Goal: Task Accomplishment & Management: Complete application form

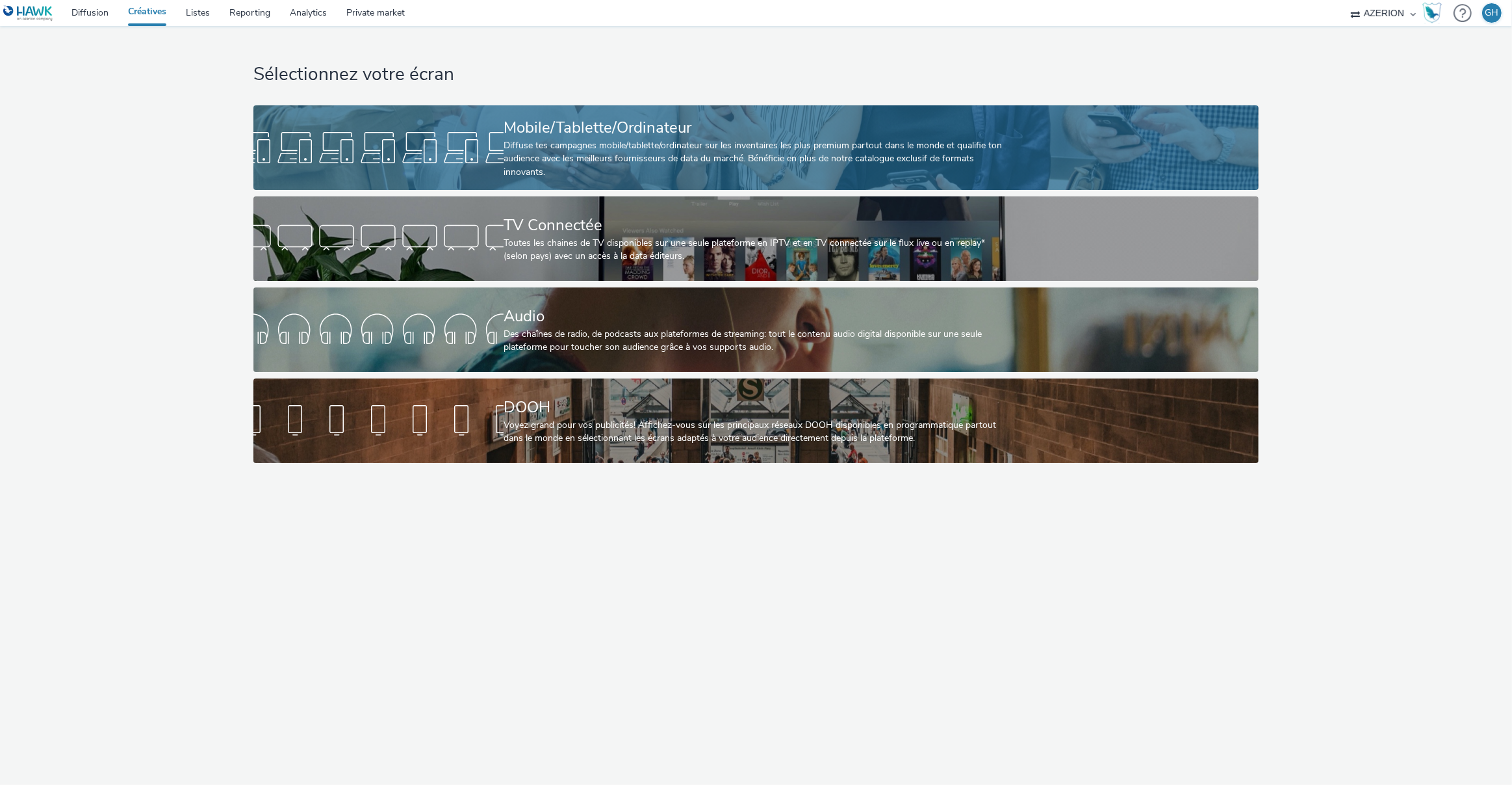
click at [533, 141] on div "Diffuse tes campagnes mobile/tablette/ordinateur sur les inventaires les plus p…" at bounding box center [753, 159] width 500 height 40
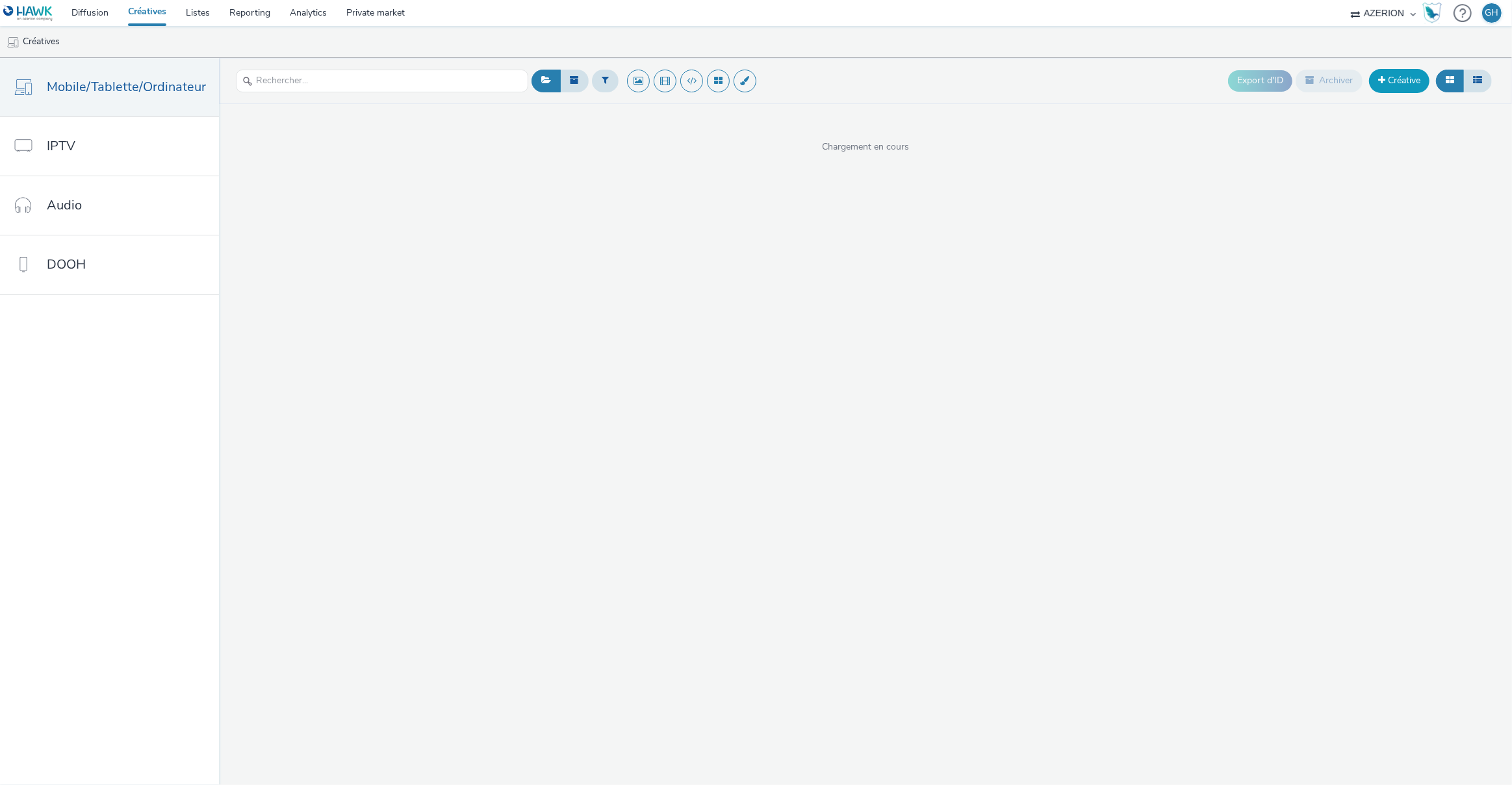
click at [1381, 77] on span at bounding box center [1382, 80] width 7 height 9
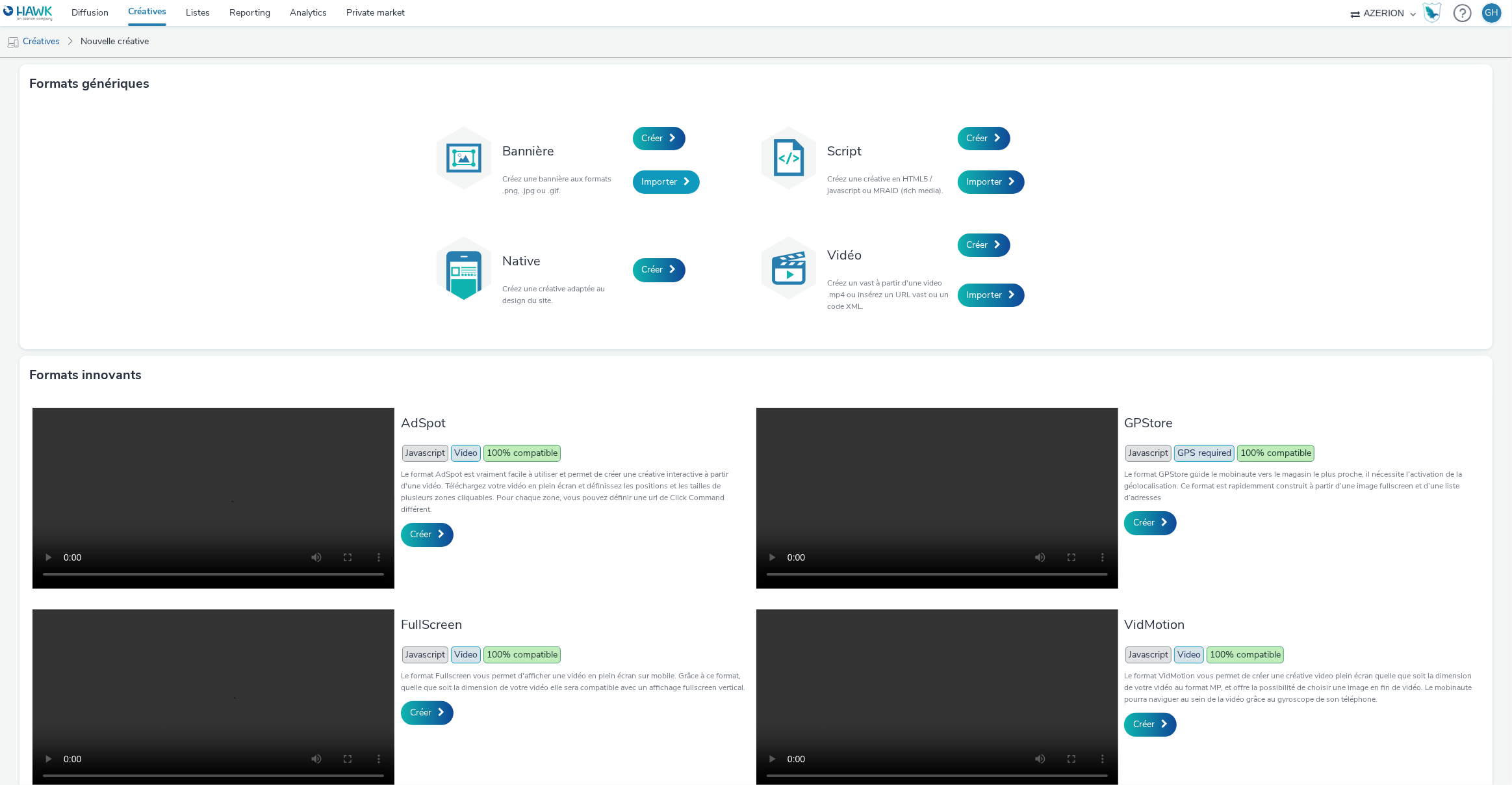
click at [656, 187] on span "Importer" at bounding box center [660, 181] width 36 height 12
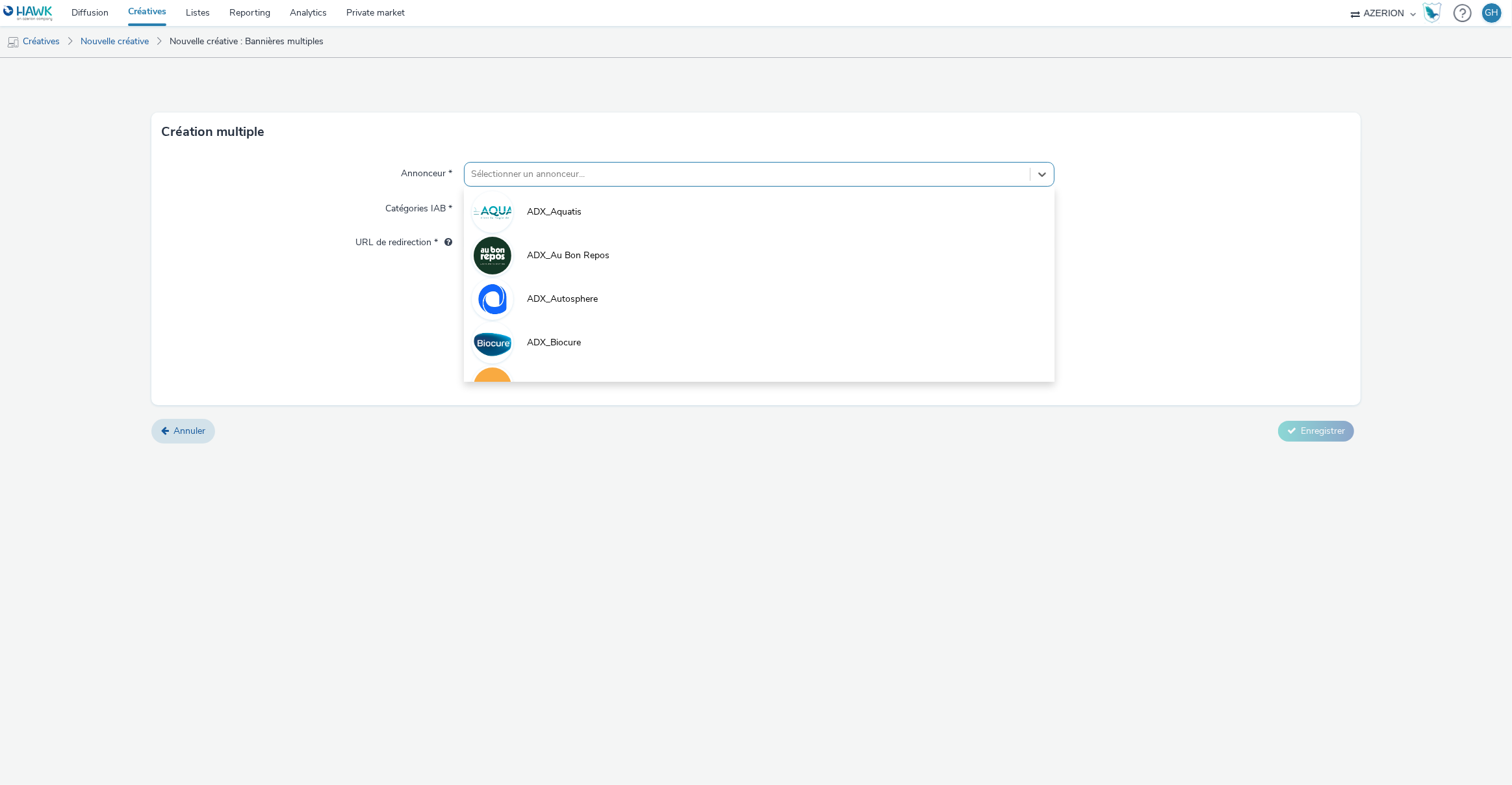
click at [529, 162] on div "Sélectionner un annonceur..." at bounding box center [760, 174] width 592 height 25
type input "ly"
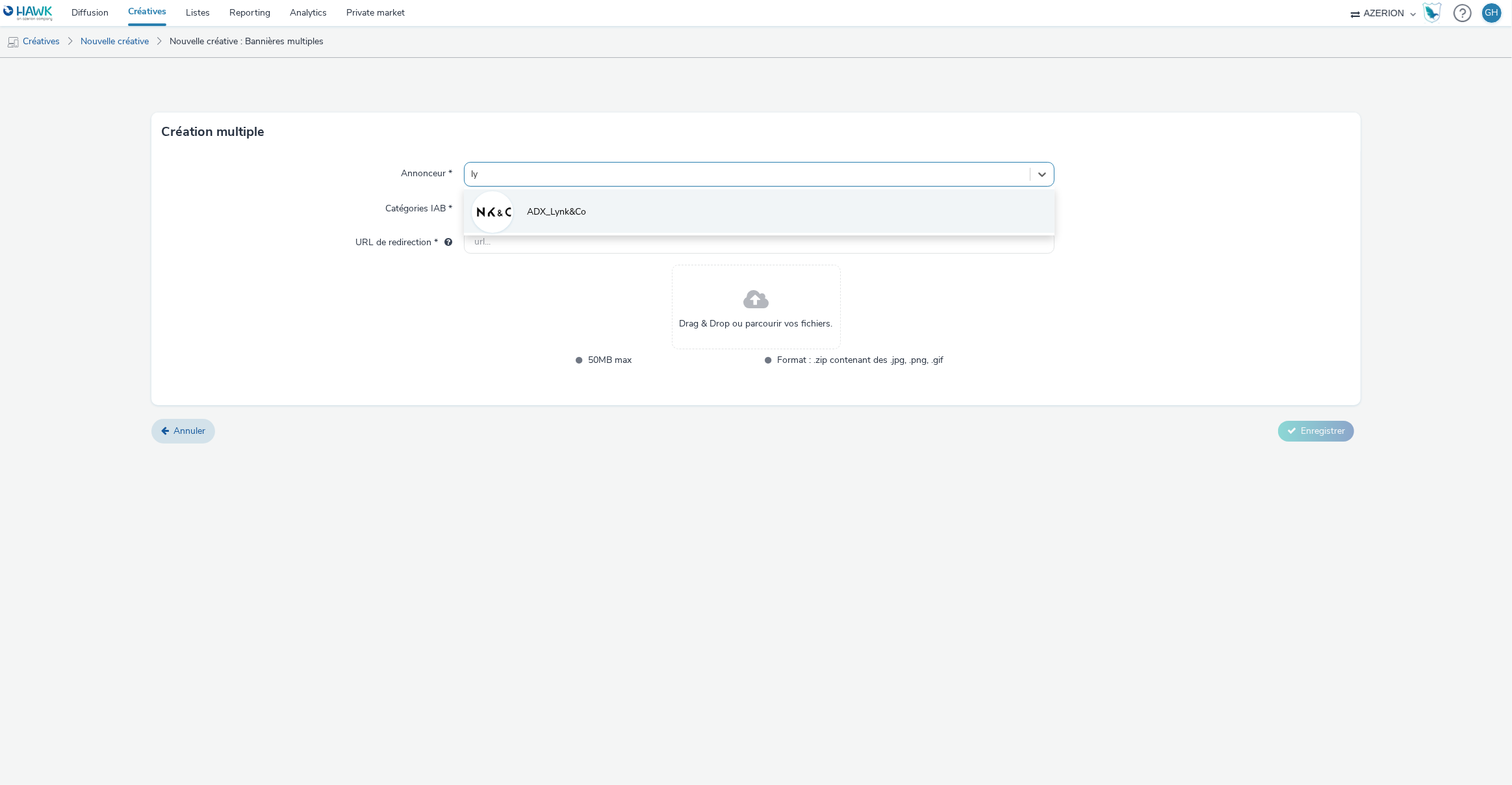
click at [530, 204] on li "ADX_Lynk&Co" at bounding box center [760, 211] width 592 height 43
type input "[URL][DOMAIN_NAME]"
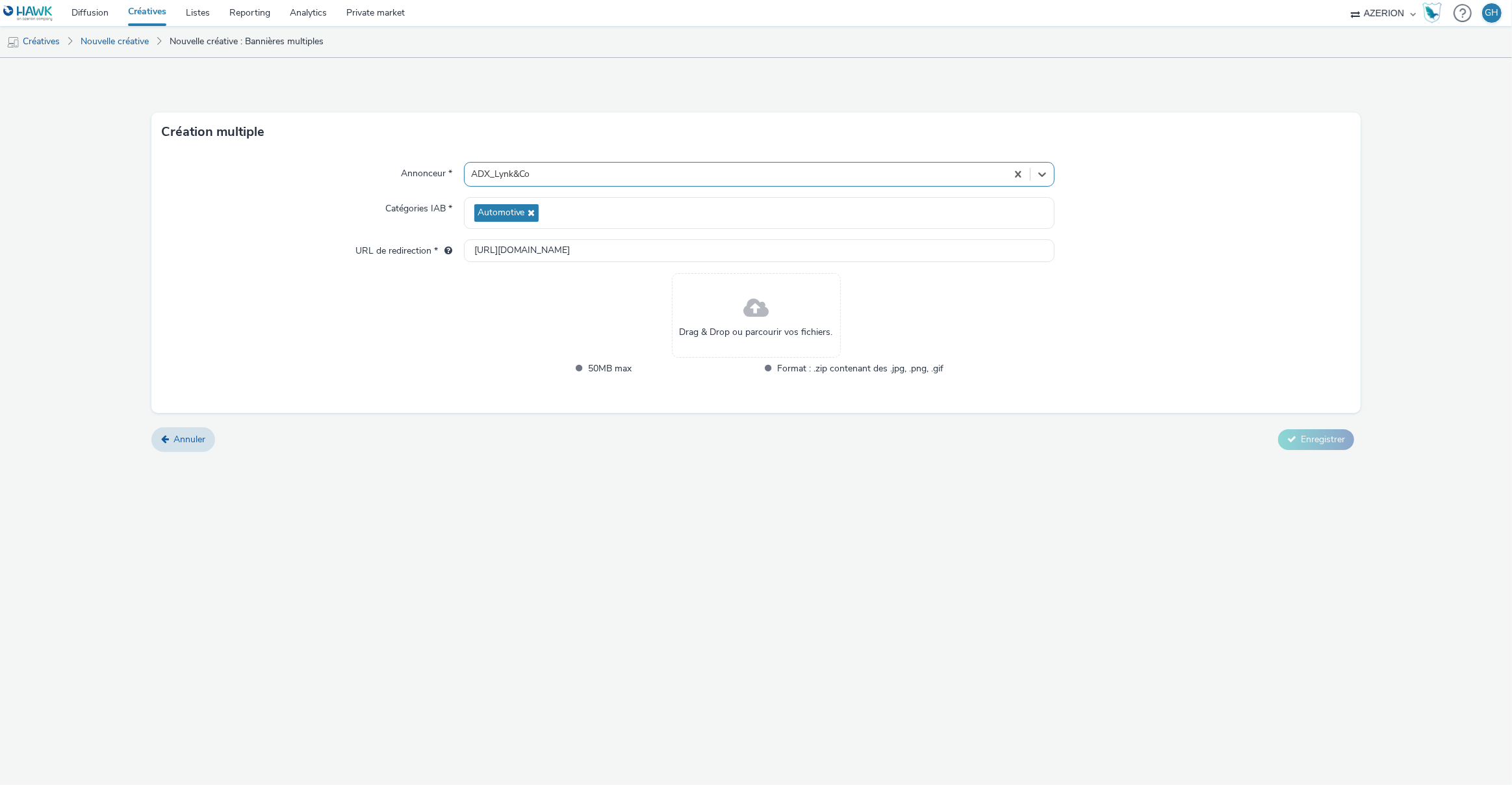
click at [728, 301] on div "Drag & Drop ou parcourir vos fichiers." at bounding box center [756, 315] width 169 height 85
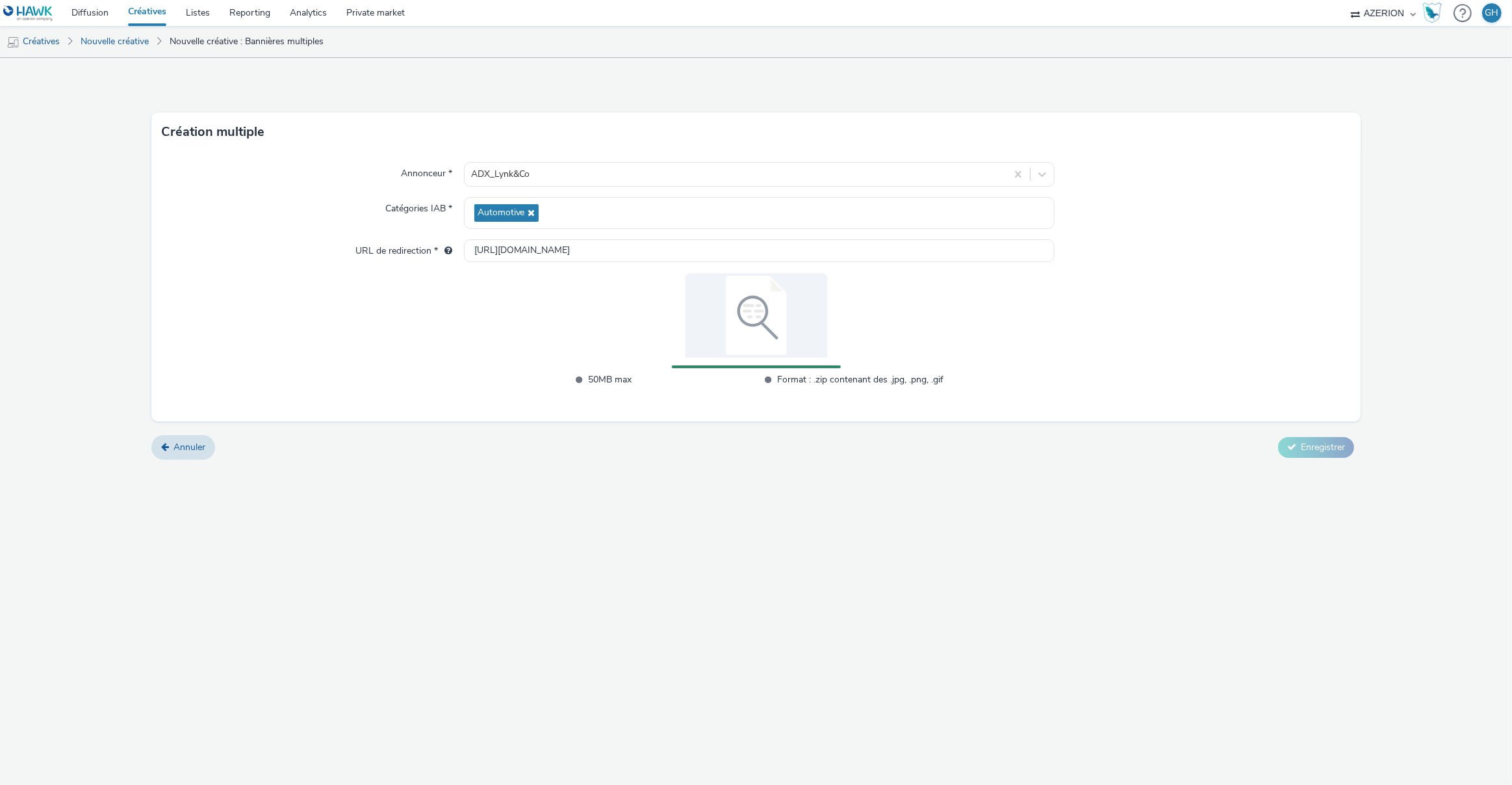
click at [1197, 470] on form "Création multiple Annonceur * ADX_Lynk&Co Catégories IAB * Automotive URL de re…" at bounding box center [756, 264] width 1512 height 411
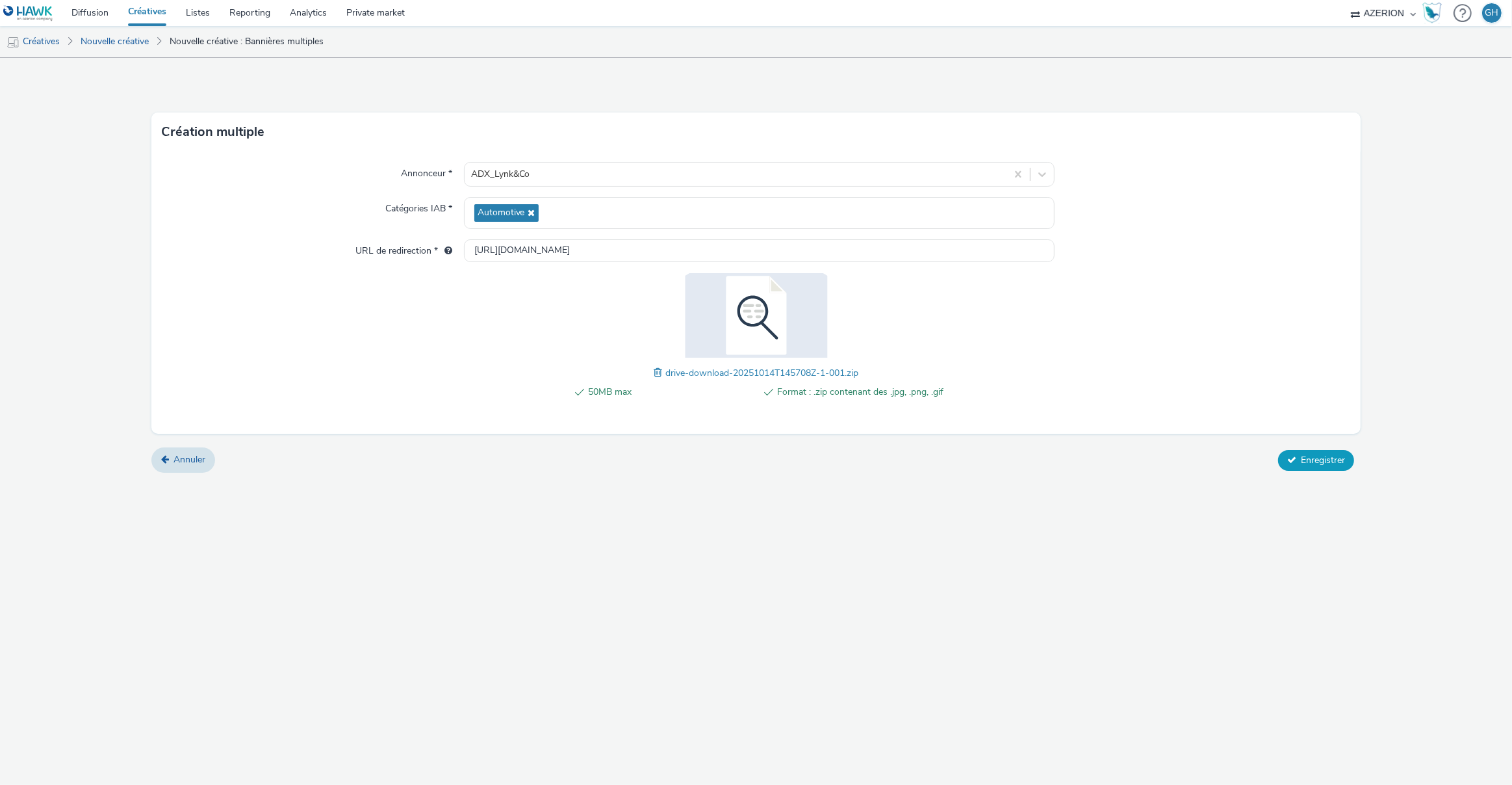
click at [1312, 466] on button "Enregistrer" at bounding box center [1316, 460] width 76 height 21
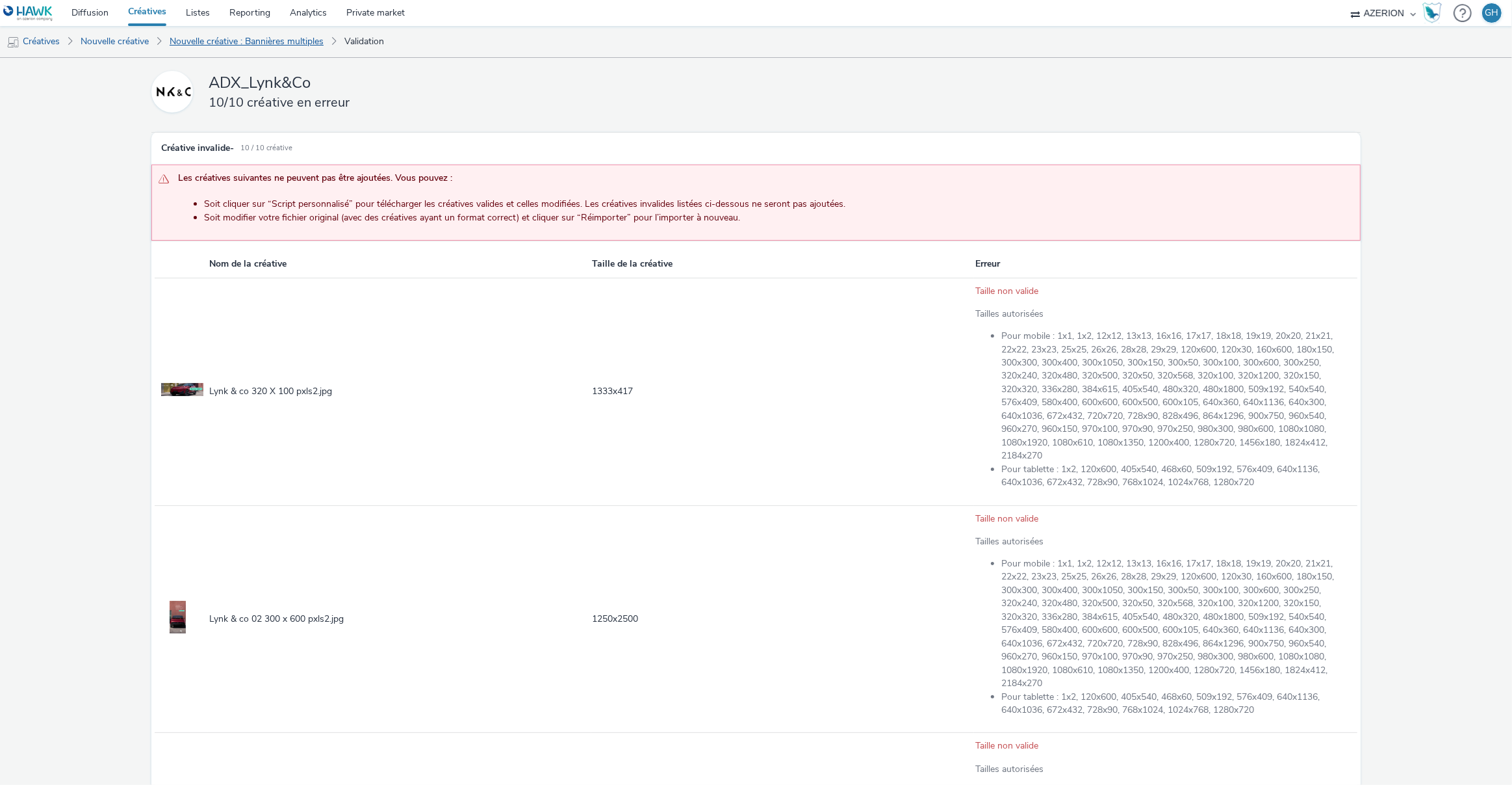
click at [262, 40] on link "Nouvelle créative : Bannières multiples" at bounding box center [246, 41] width 167 height 31
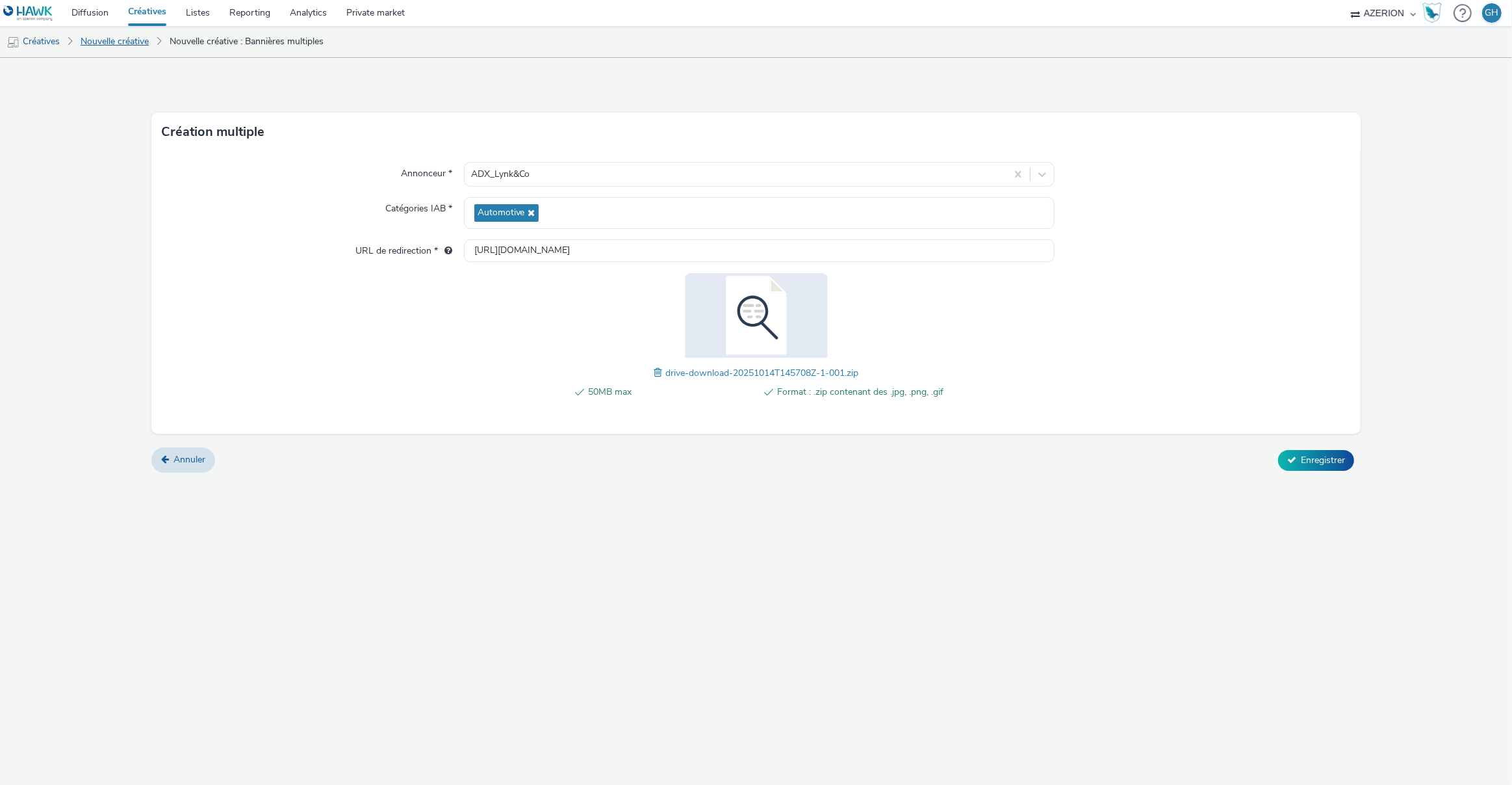
click at [117, 42] on link "Nouvelle créative" at bounding box center [115, 41] width 82 height 31
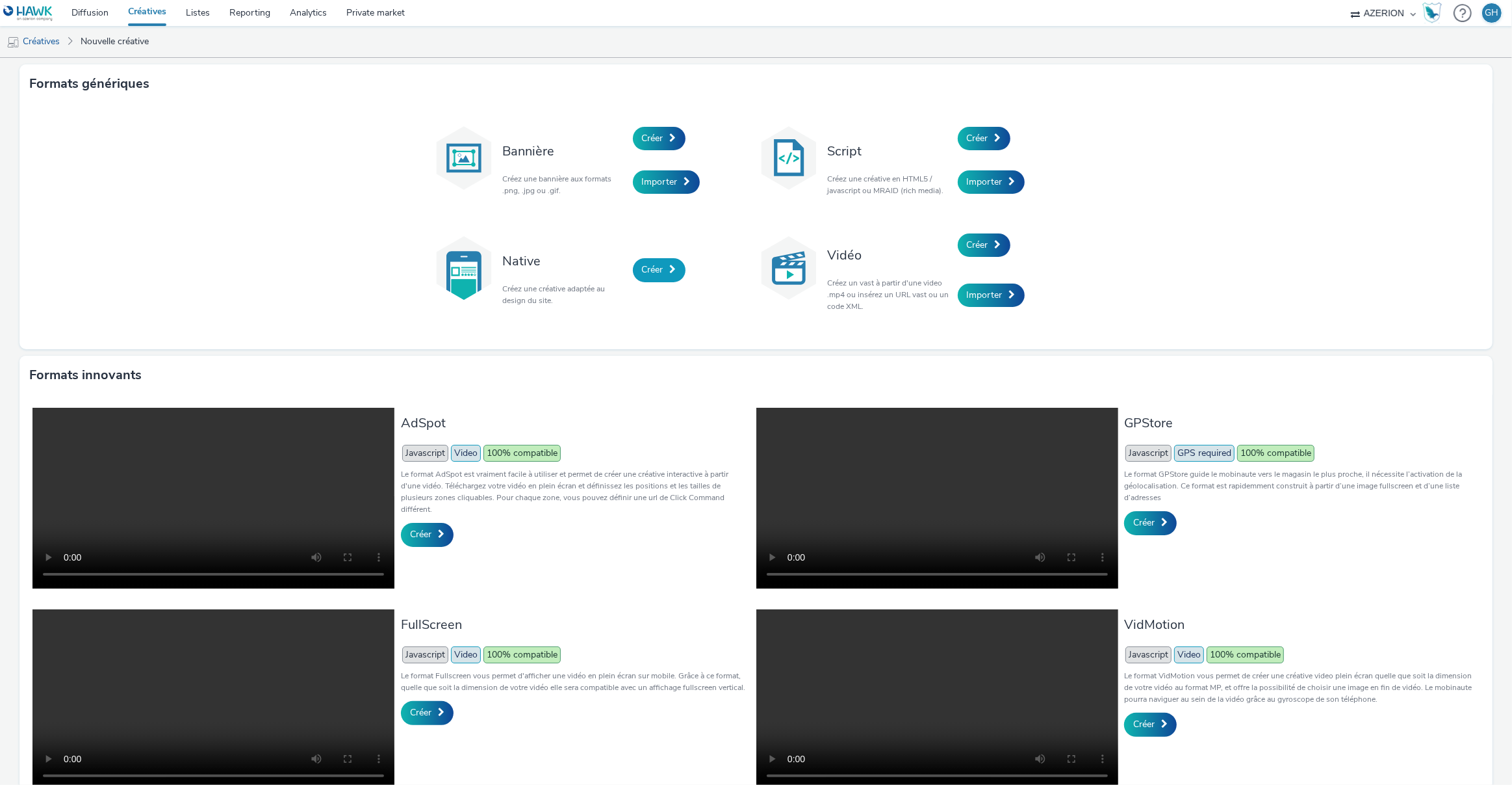
click at [674, 268] on link "Créer" at bounding box center [659, 270] width 52 height 23
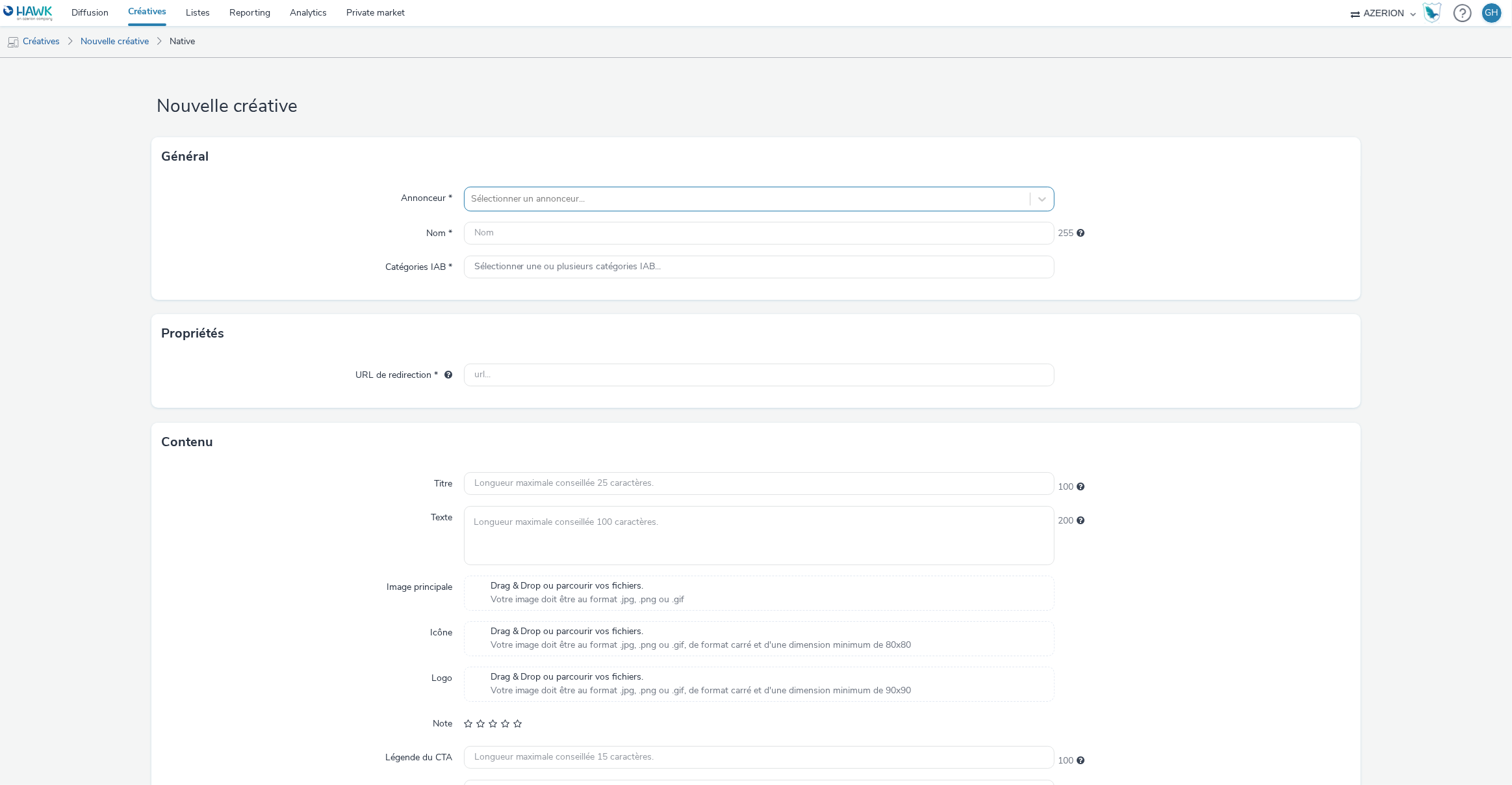
click at [518, 209] on div "Sélectionner un annonceur..." at bounding box center [747, 198] width 566 height 21
type input "lynk"
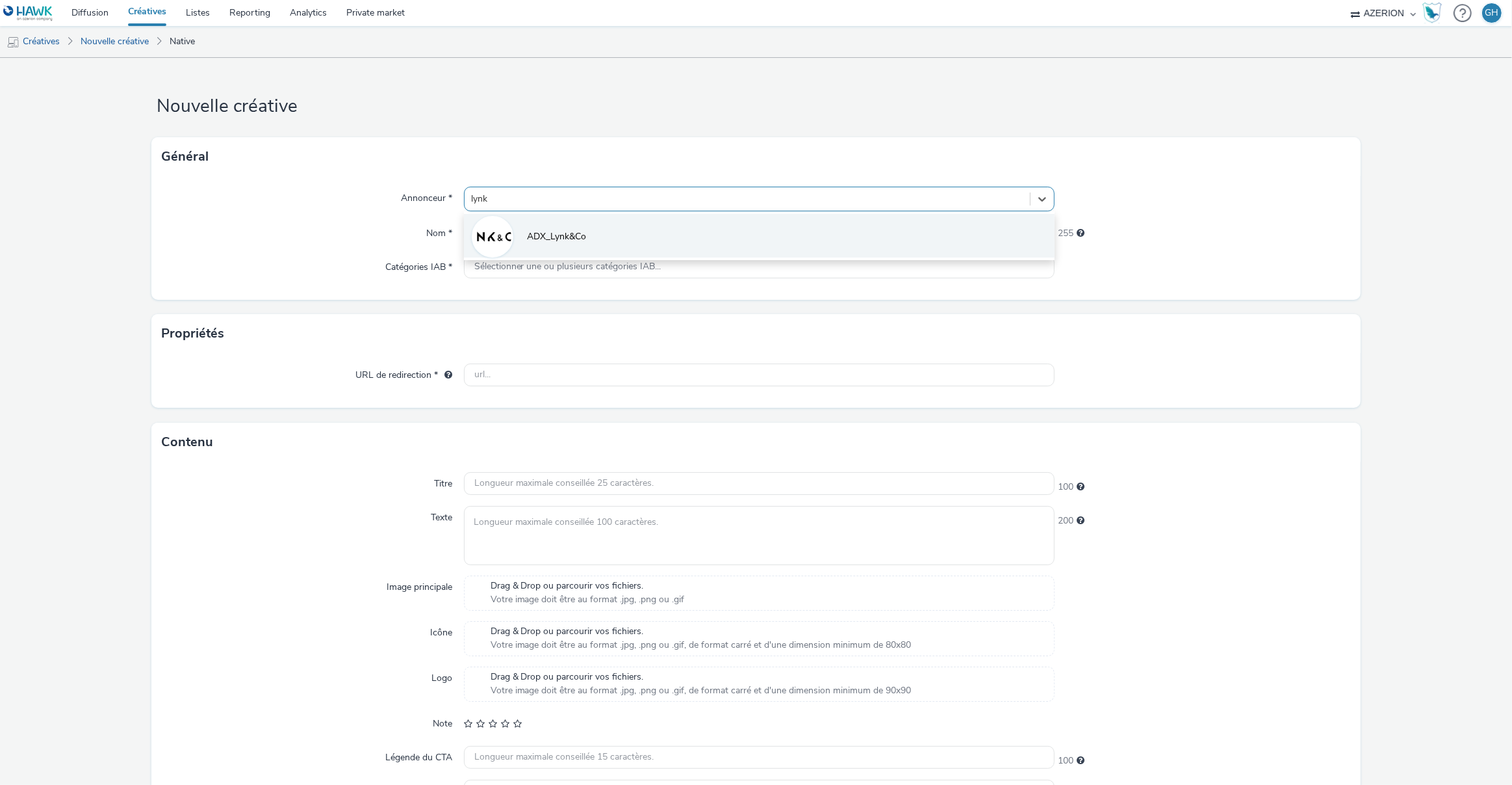
click at [528, 236] on span "ADX_Lynk&Co" at bounding box center [557, 236] width 59 height 13
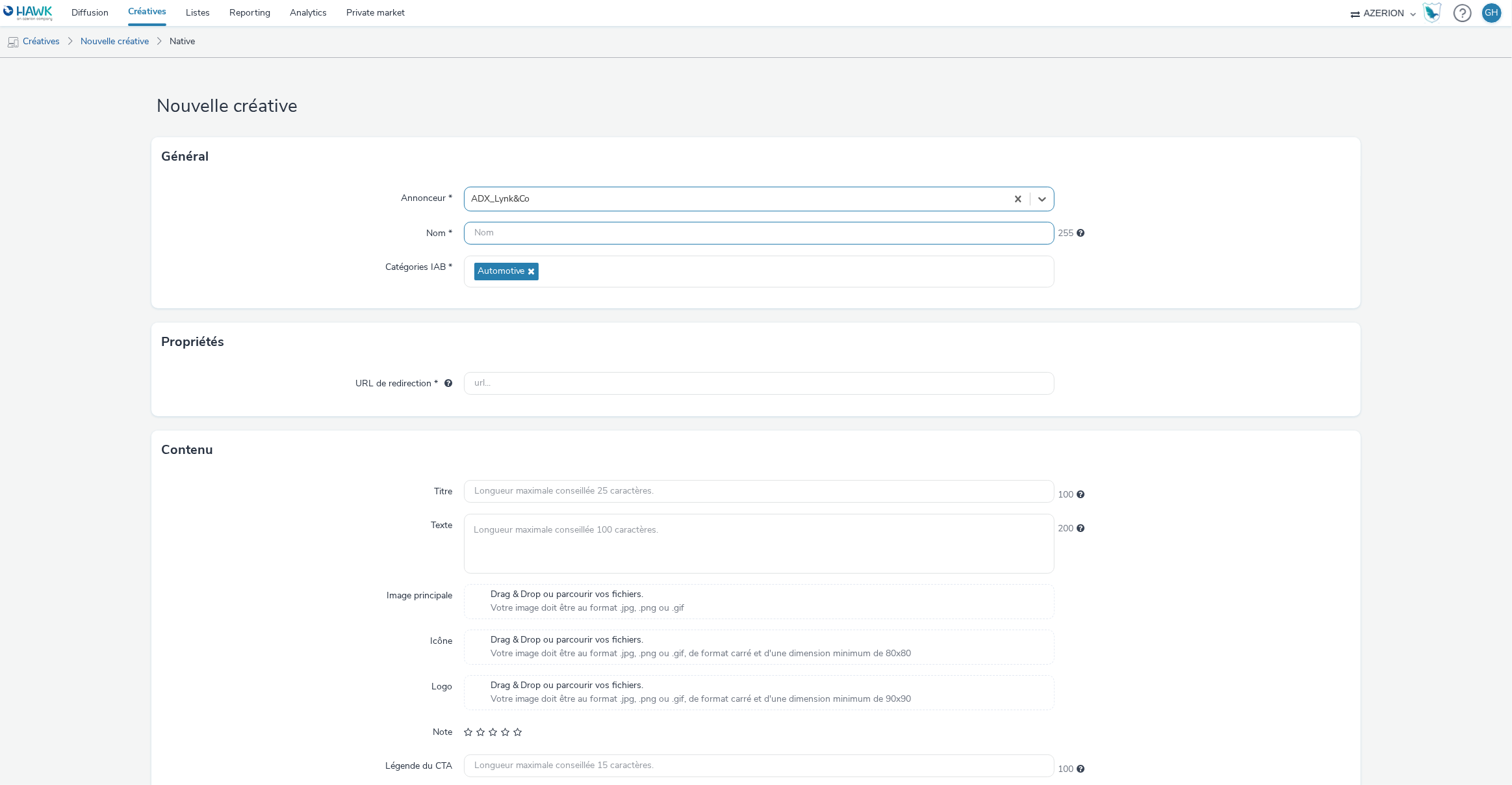
click at [517, 234] on input "text" at bounding box center [760, 232] width 592 height 22
type input "Créa1_FR"
click at [527, 384] on input "text" at bounding box center [760, 383] width 592 height 22
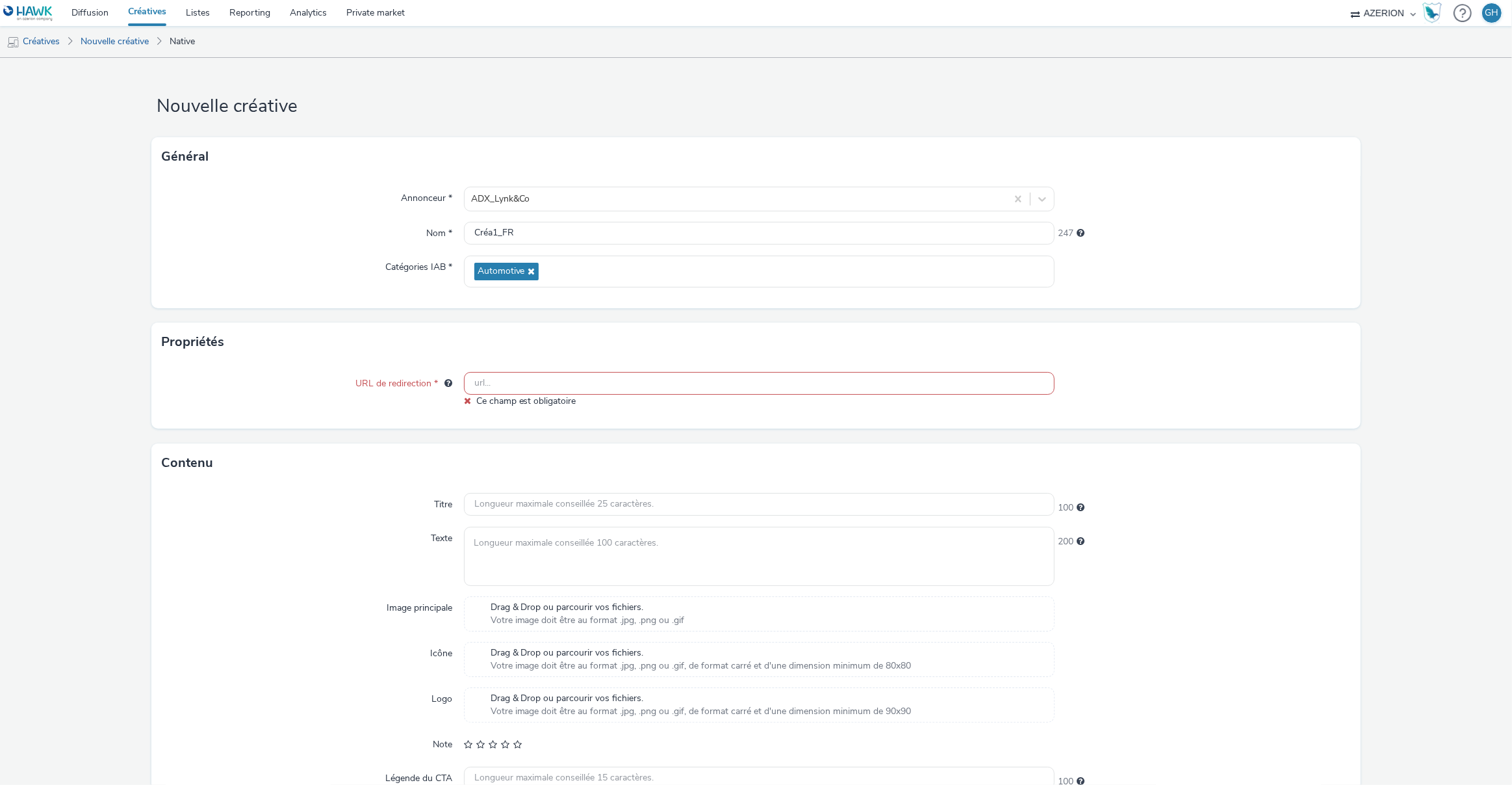
paste input "[URL][DOMAIN_NAME]"
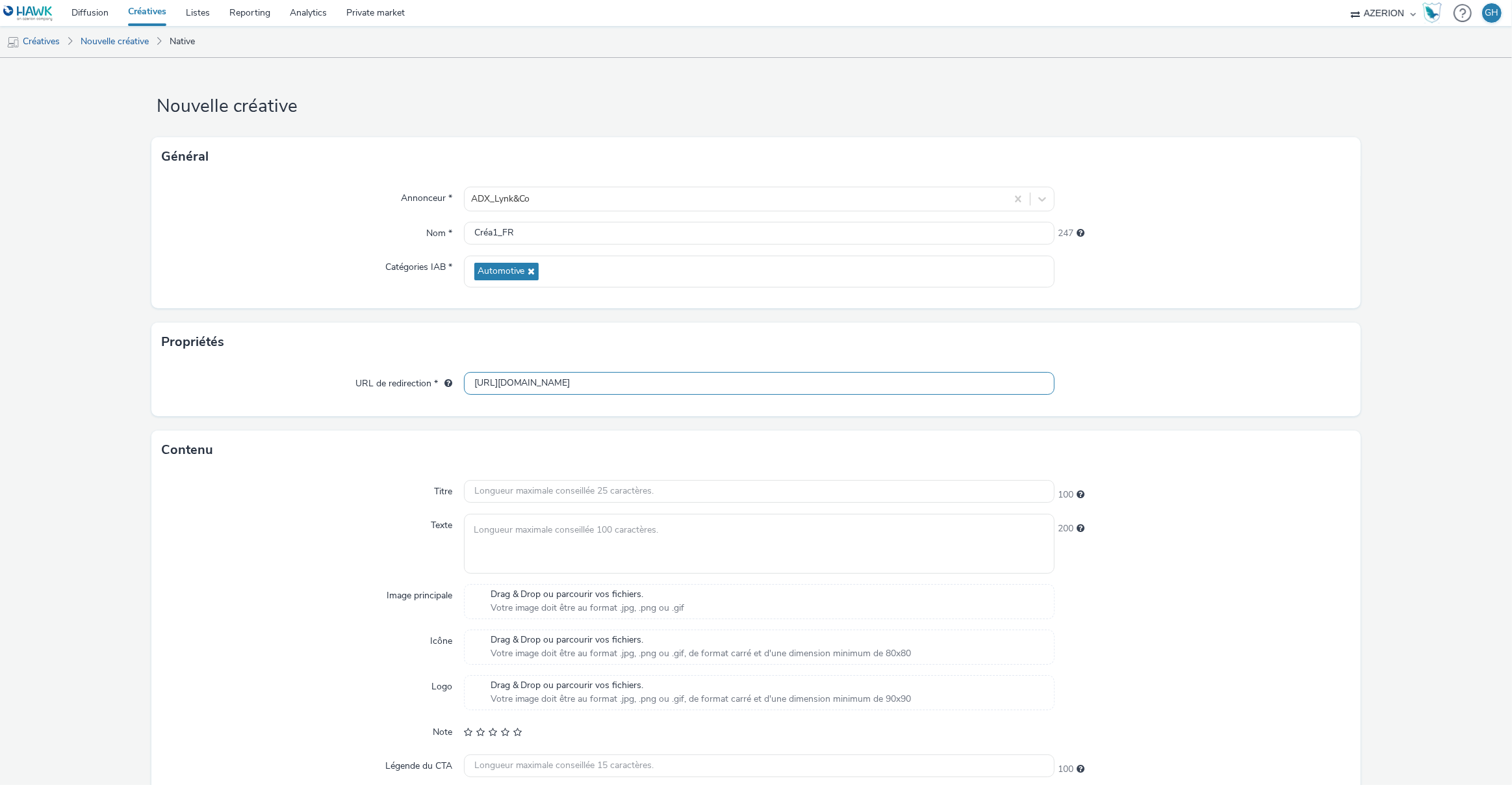
type input "[URL][DOMAIN_NAME]"
click at [740, 494] on input "text" at bounding box center [760, 490] width 592 height 22
paste input "La Lynk & Co 02 d’ACB intègre les dernières technologies d’aide à la conduite e…"
click at [651, 500] on input "La Lynk & Co 02 d’ACB intègre les dernières technologies d’aide à la conduite e…" at bounding box center [760, 490] width 592 height 22
type input "La Lynk & Co 02 d’ACB intègre les dernières technologies d’aide à la conduite e…"
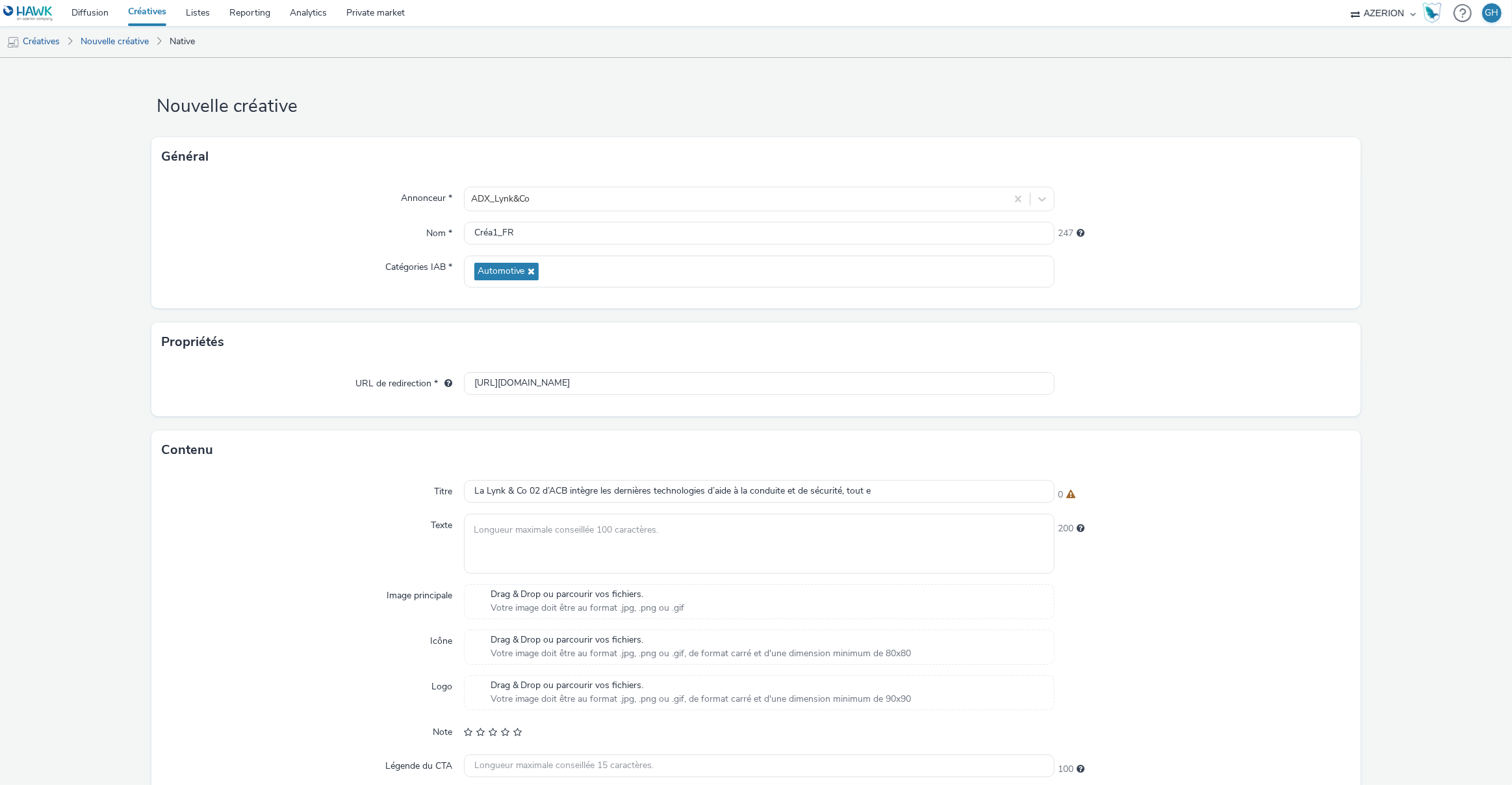
click at [654, 479] on div "Titre La Lynk & Co 02 d’ACB intègre les dernières technologies d’aide à la cond…" at bounding box center [756, 650] width 1210 height 362
click at [644, 488] on input "La Lynk & Co 02 d’ACB intègre les dernières technologies d’aide à la conduite e…" at bounding box center [760, 490] width 592 height 22
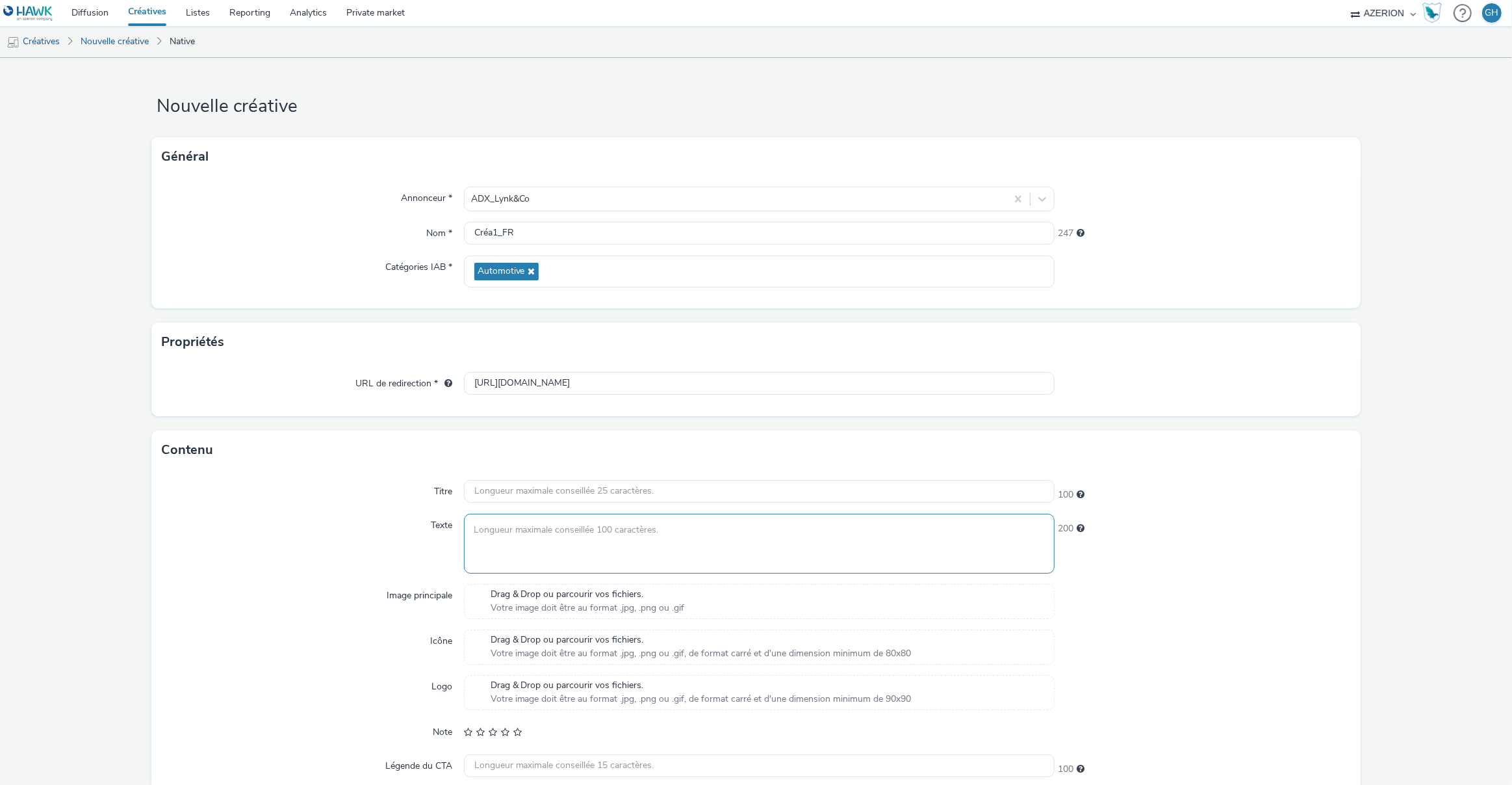
click at [637, 535] on textarea at bounding box center [760, 543] width 592 height 59
paste textarea "La Lynk & Co 02 d’ACB intègre les dernières technologies d’aide à la conduite e…"
type textarea "La Lynk & Co 02 d’ACB intègre les dernières technologies d’aide à la conduite e…"
click at [364, 547] on div "Texte" at bounding box center [312, 543] width 302 height 59
click at [500, 589] on span "Drag & Drop ou parcourir vos fichiers." at bounding box center [588, 594] width 195 height 13
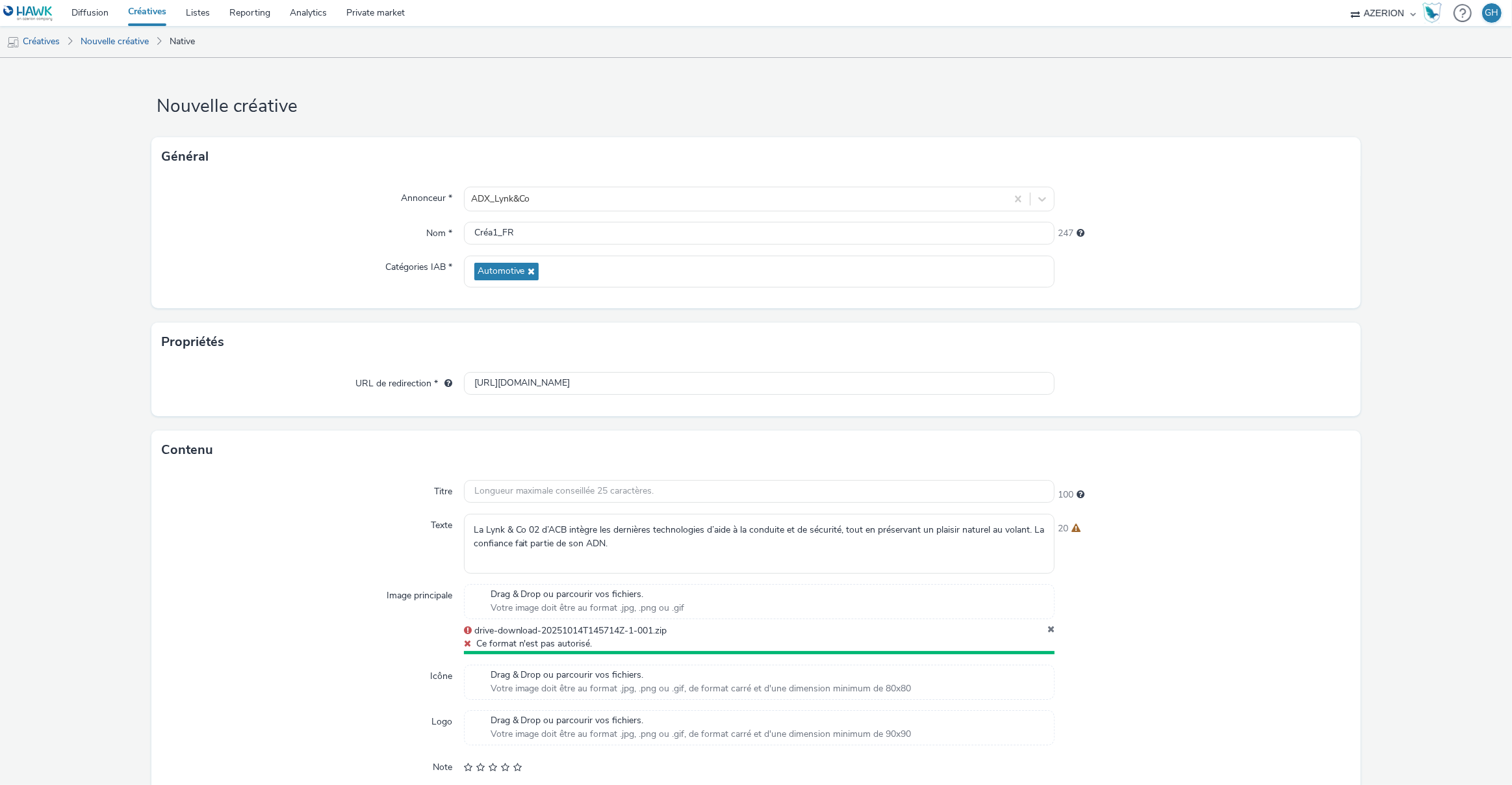
click at [1048, 629] on icon at bounding box center [1051, 631] width 7 height 13
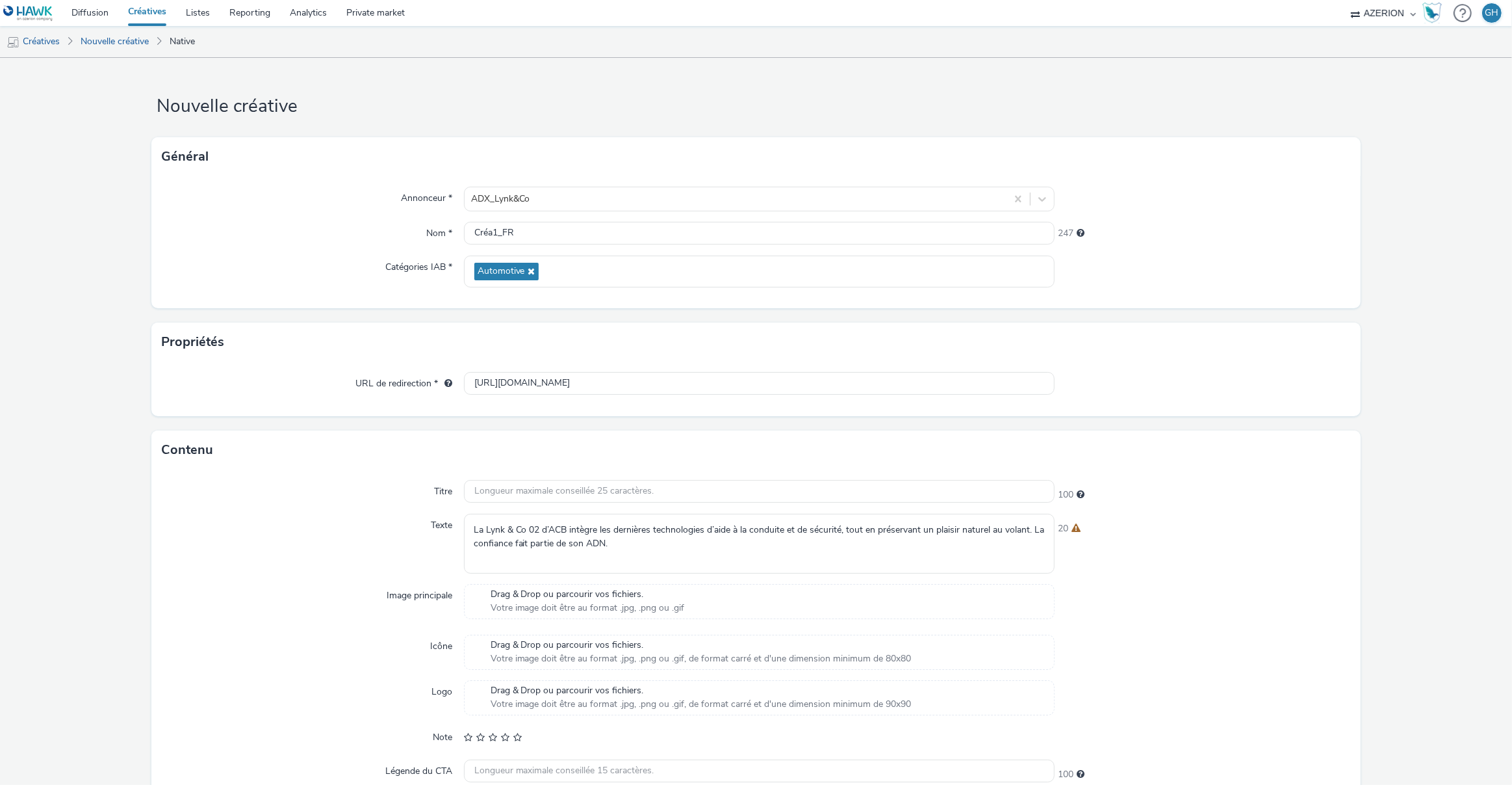
scroll to position [40, 0]
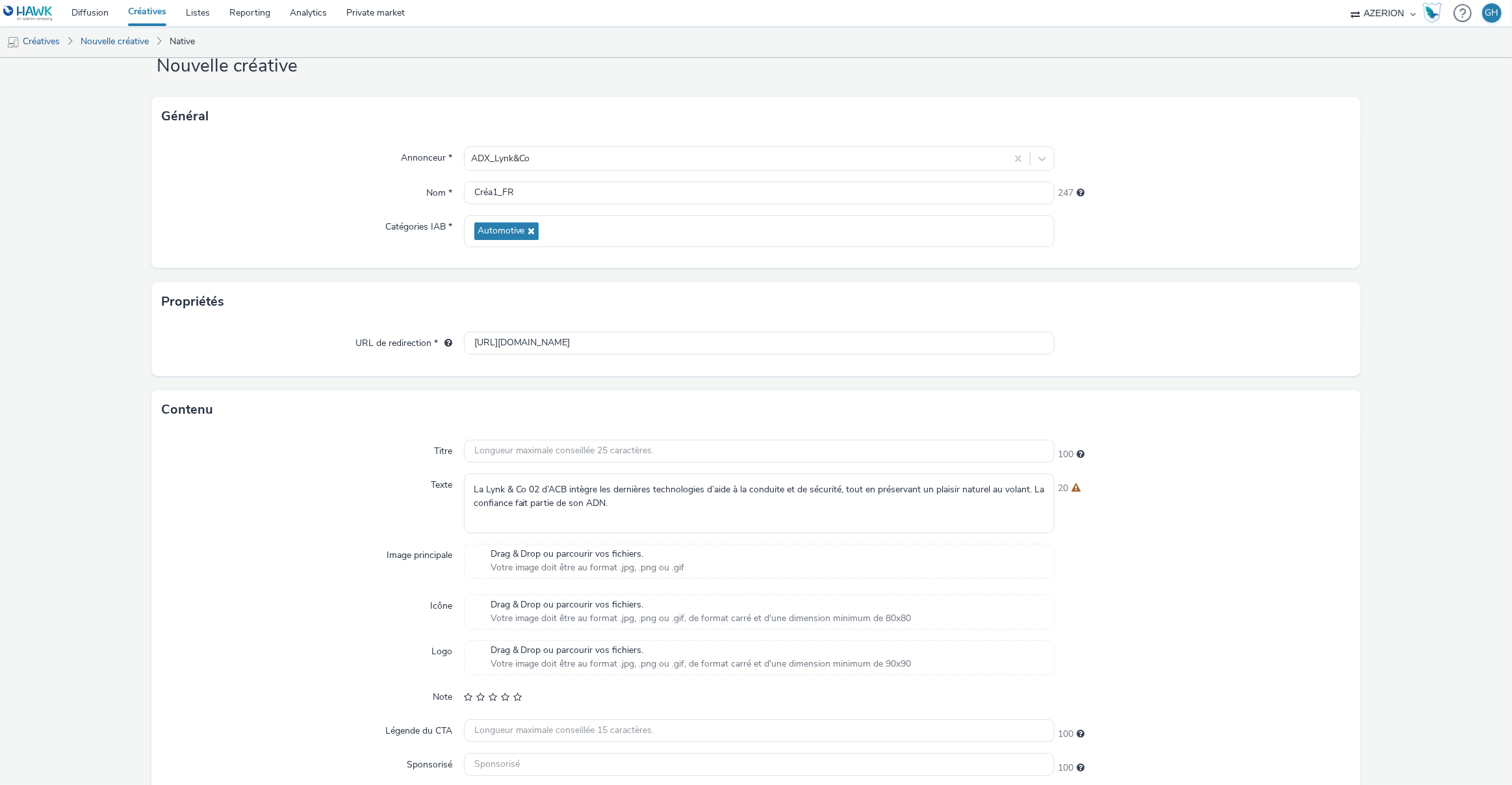
click at [528, 554] on span "Drag & Drop ou parcourir vos fichiers." at bounding box center [588, 554] width 195 height 13
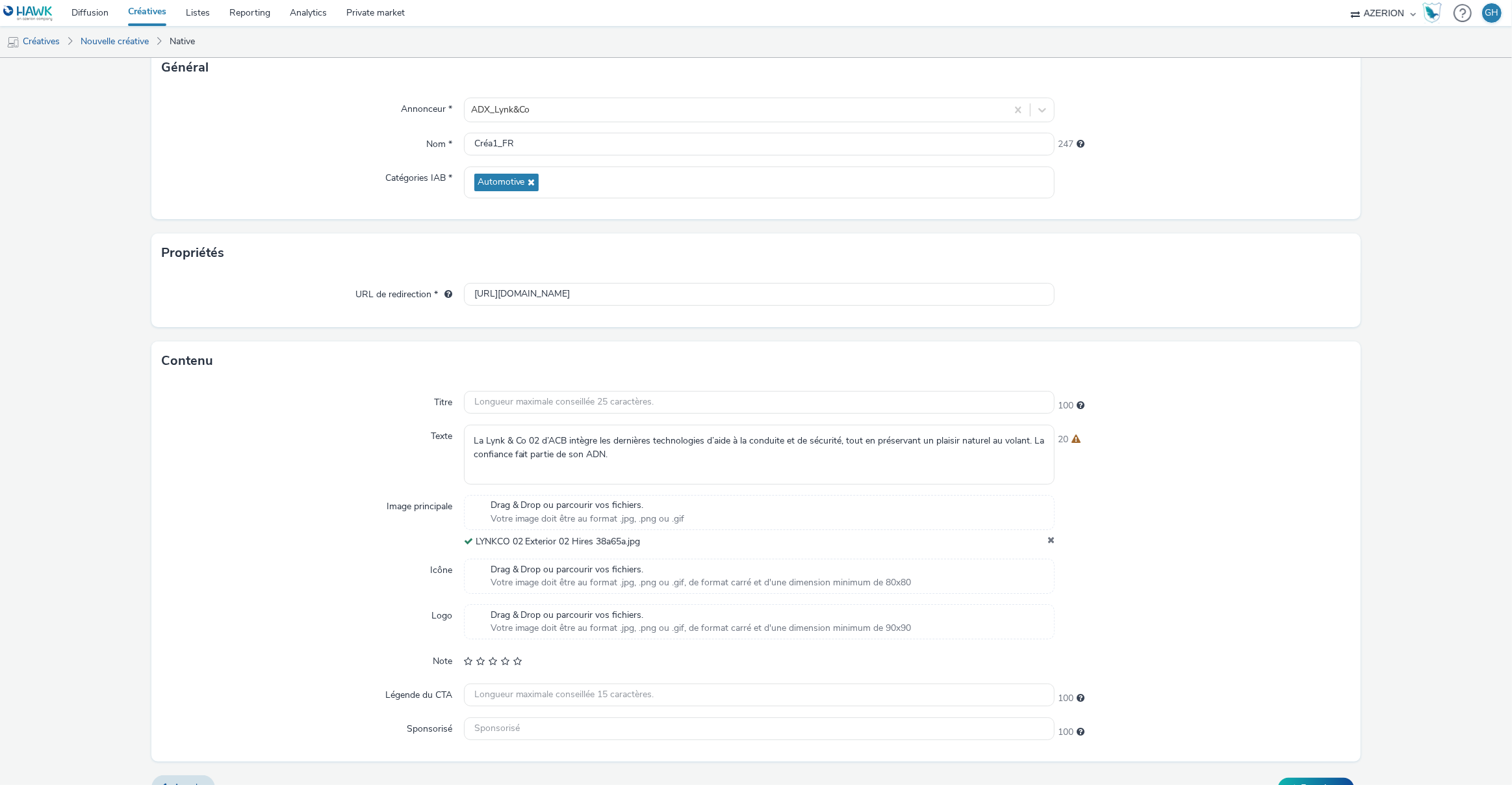
scroll to position [112, 0]
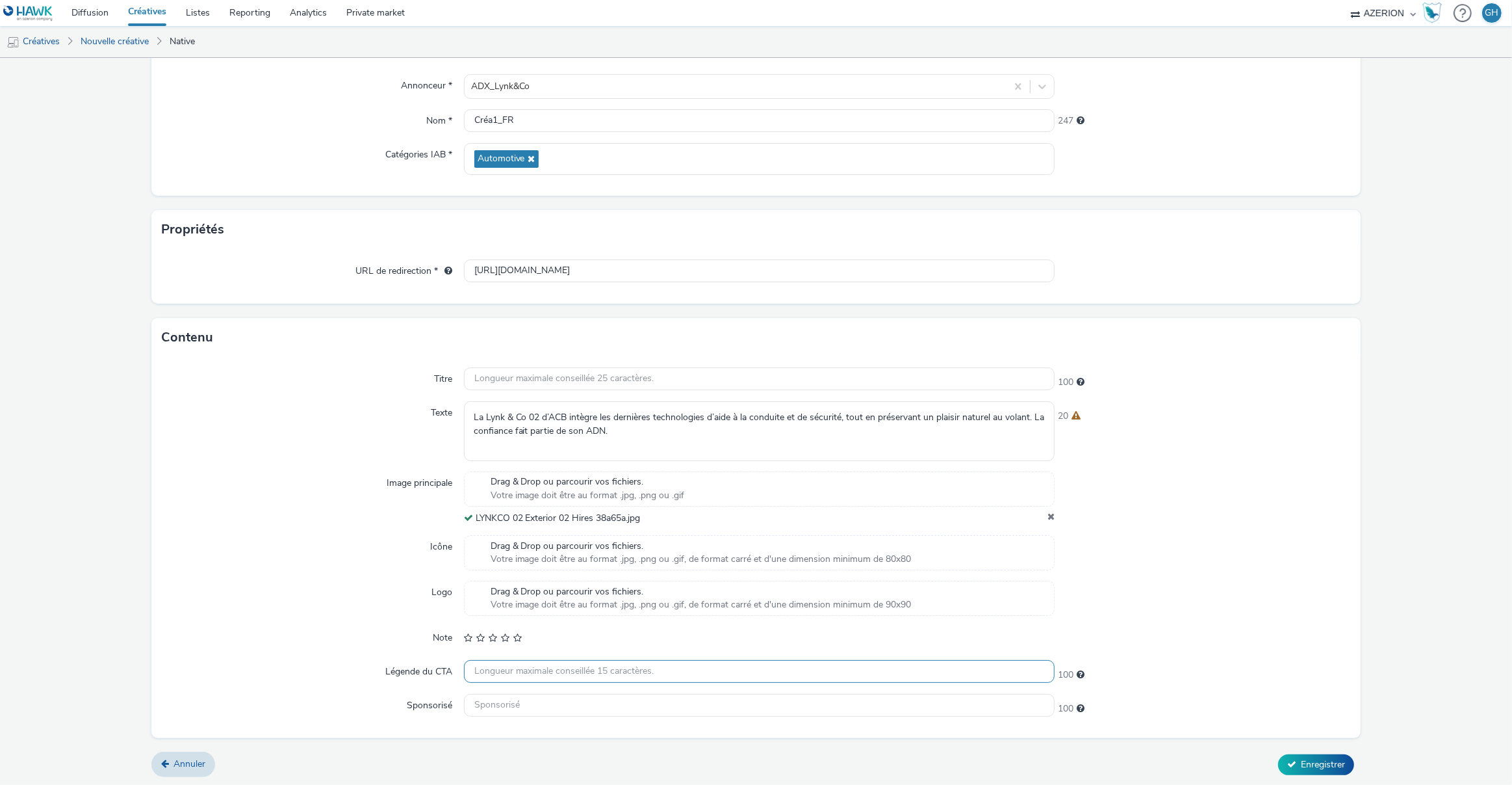
click at [559, 666] on input "text" at bounding box center [760, 671] width 592 height 22
click at [646, 668] on input "text" at bounding box center [760, 671] width 592 height 22
type input "Réserver un essai"
click at [1239, 707] on div "100" at bounding box center [1202, 706] width 295 height 18
click at [1327, 761] on span "Enregistrer" at bounding box center [1323, 764] width 44 height 12
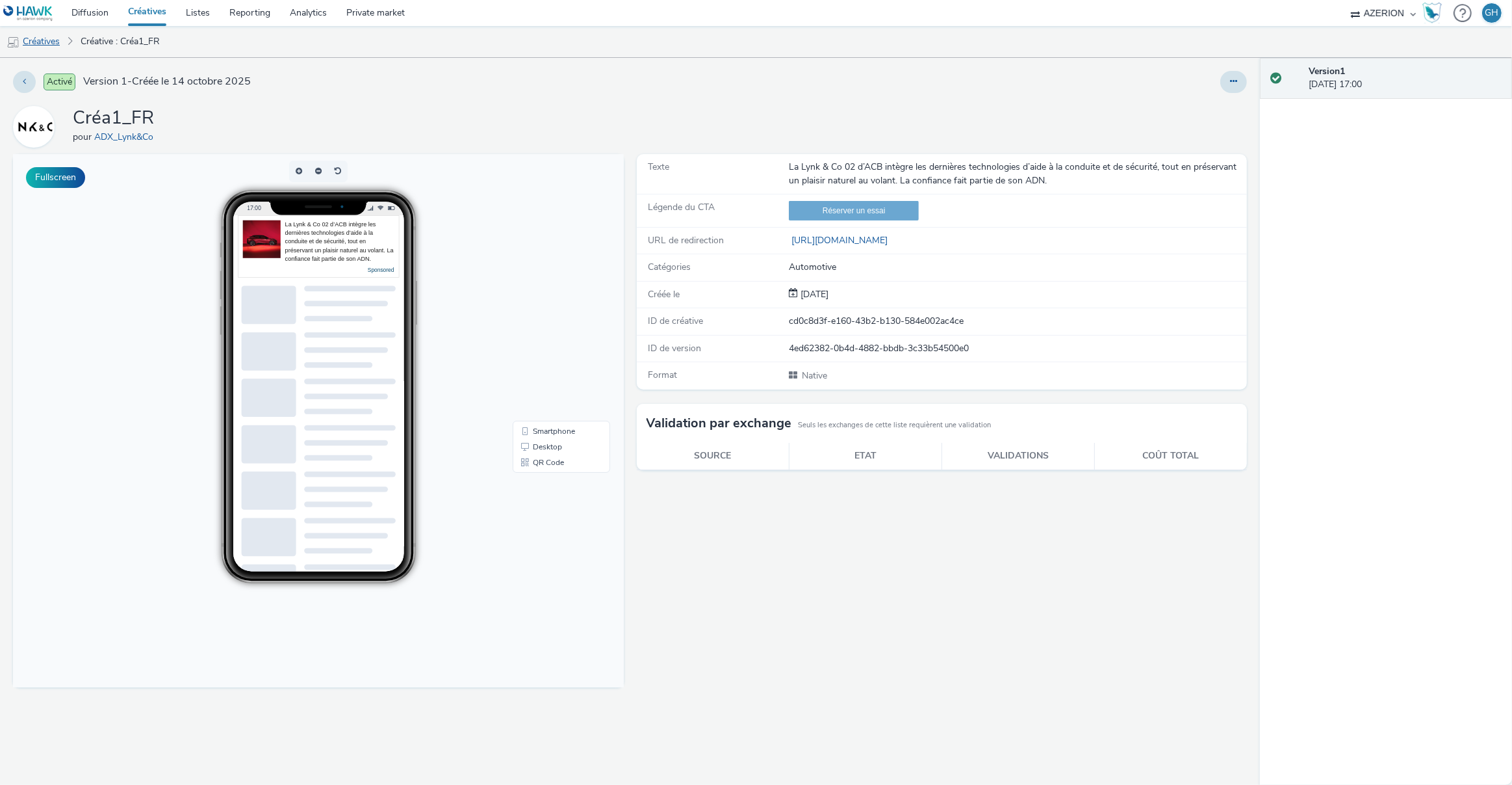
click at [47, 46] on link "Créatives" at bounding box center [33, 41] width 67 height 31
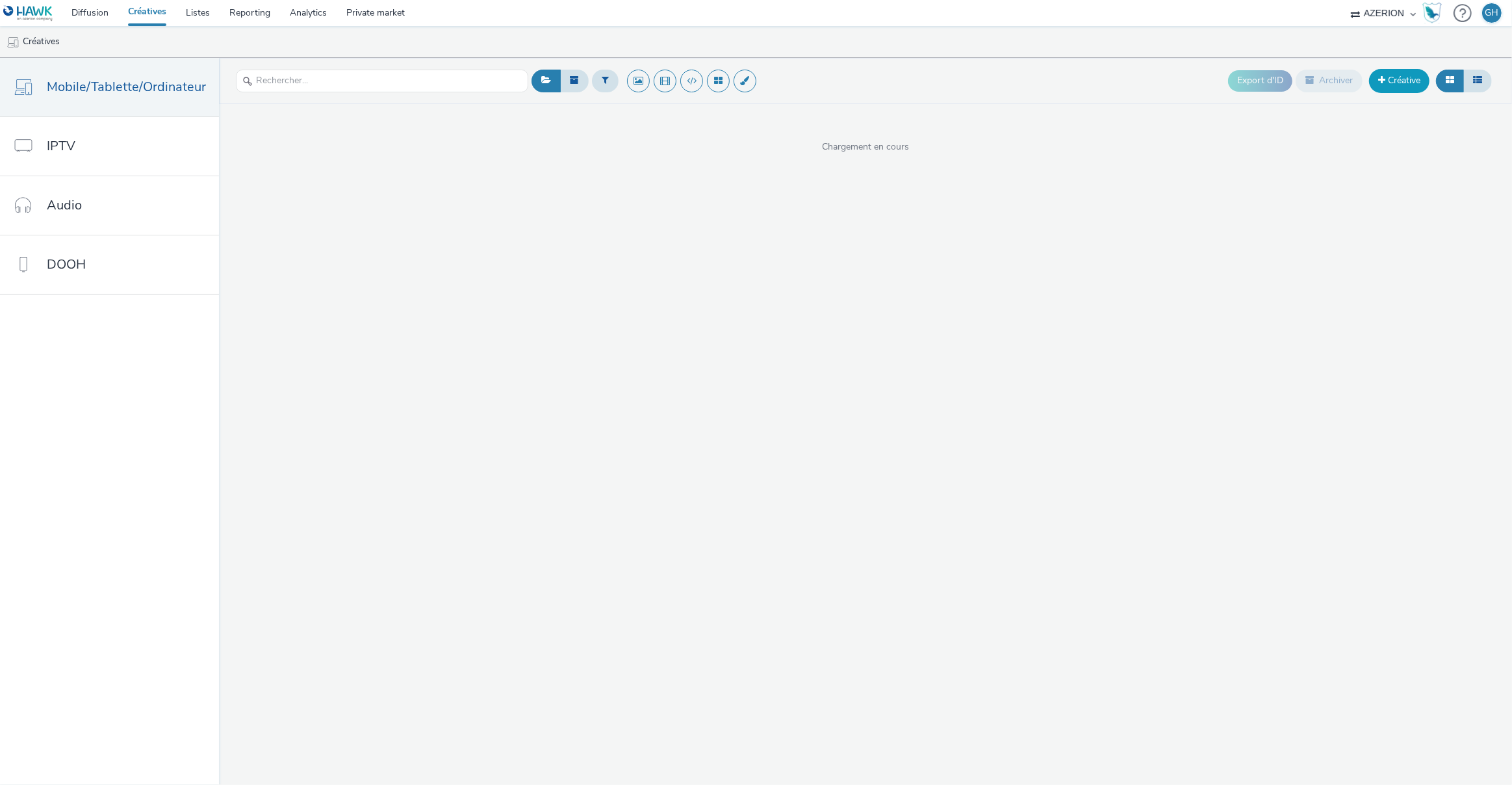
click at [1405, 76] on link "Créative" at bounding box center [1400, 81] width 61 height 23
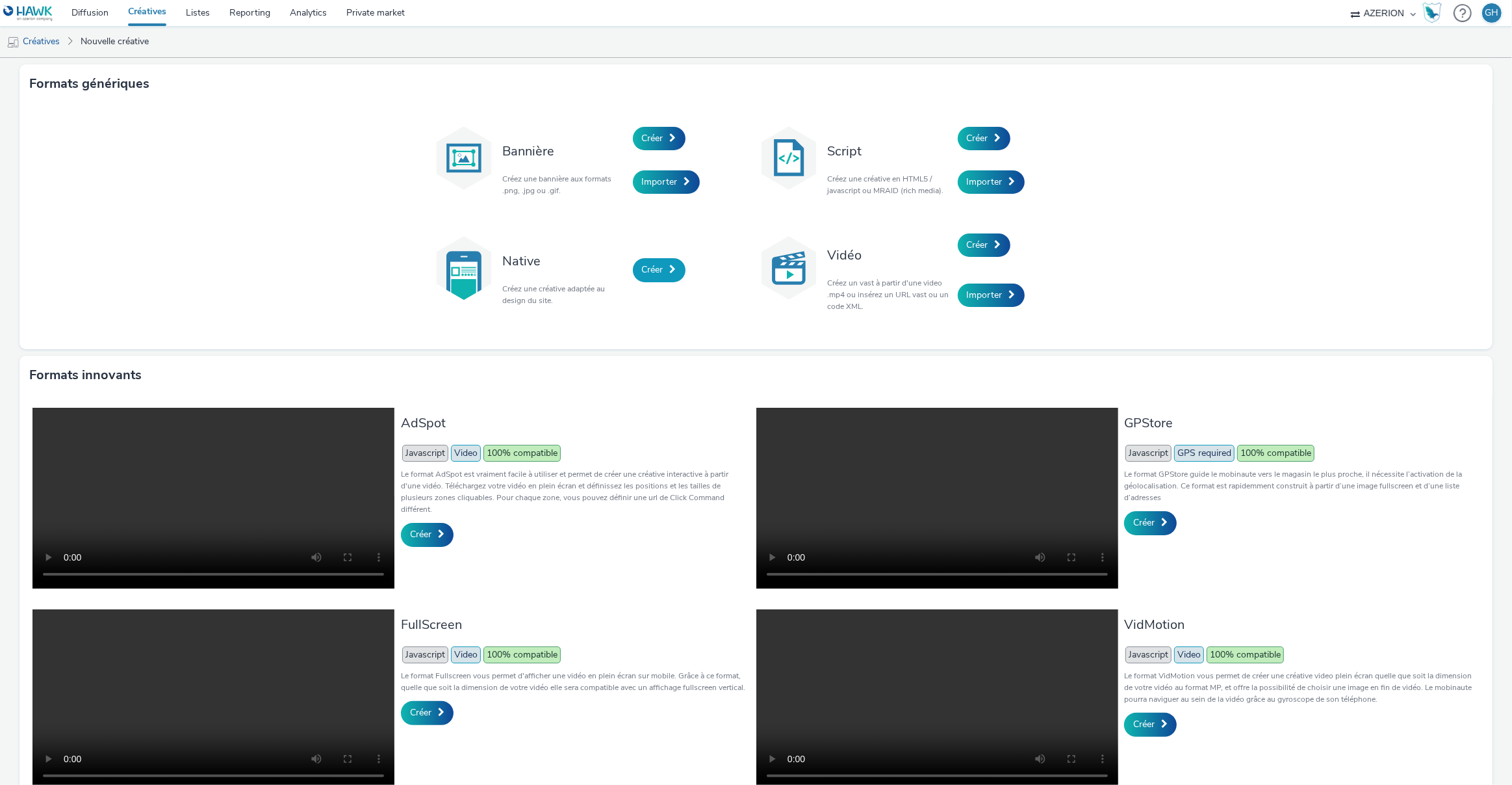
click at [634, 269] on link "Créer" at bounding box center [659, 270] width 52 height 23
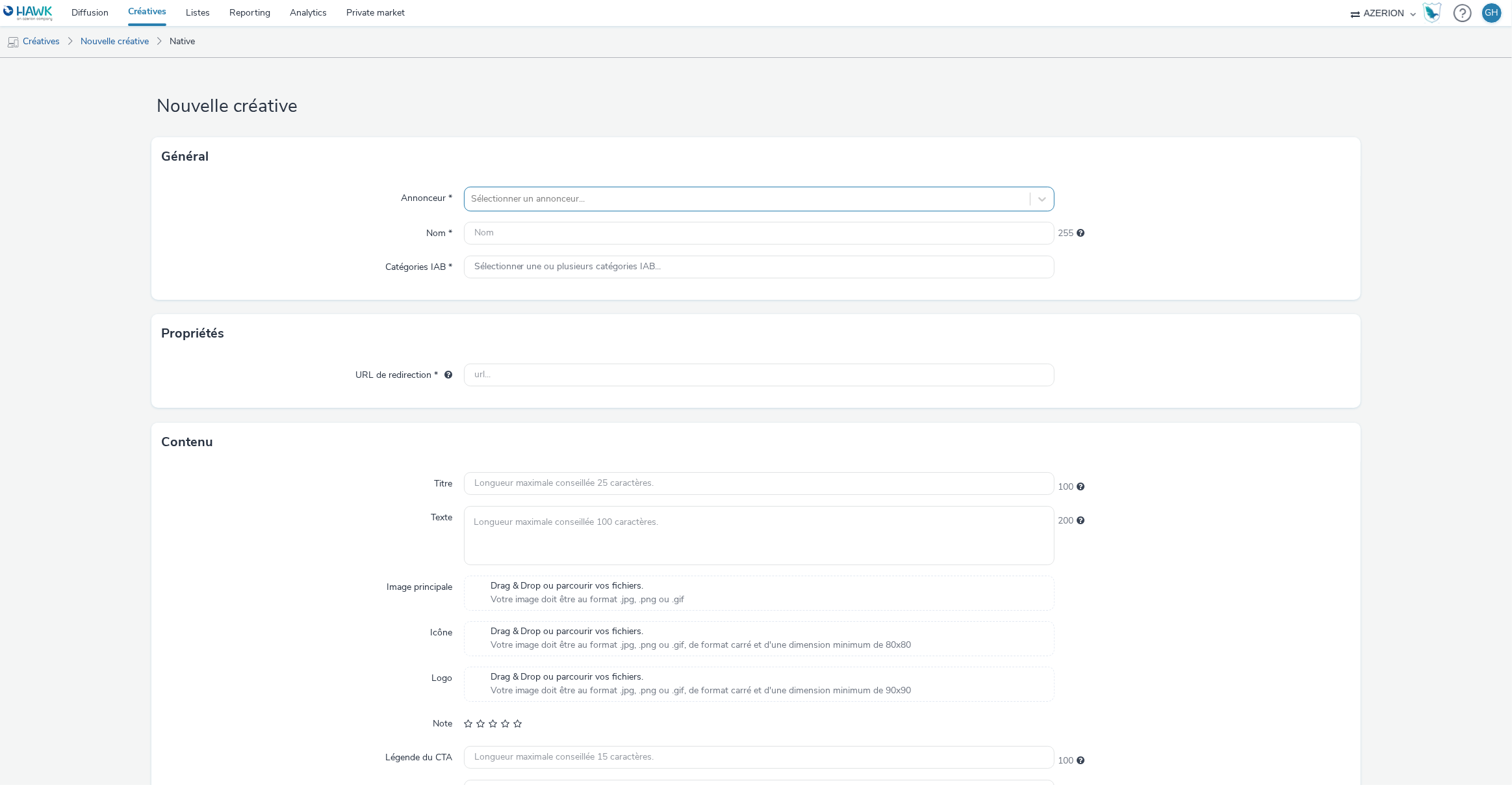
click at [513, 202] on div at bounding box center [747, 199] width 553 height 16
type input "lynk"
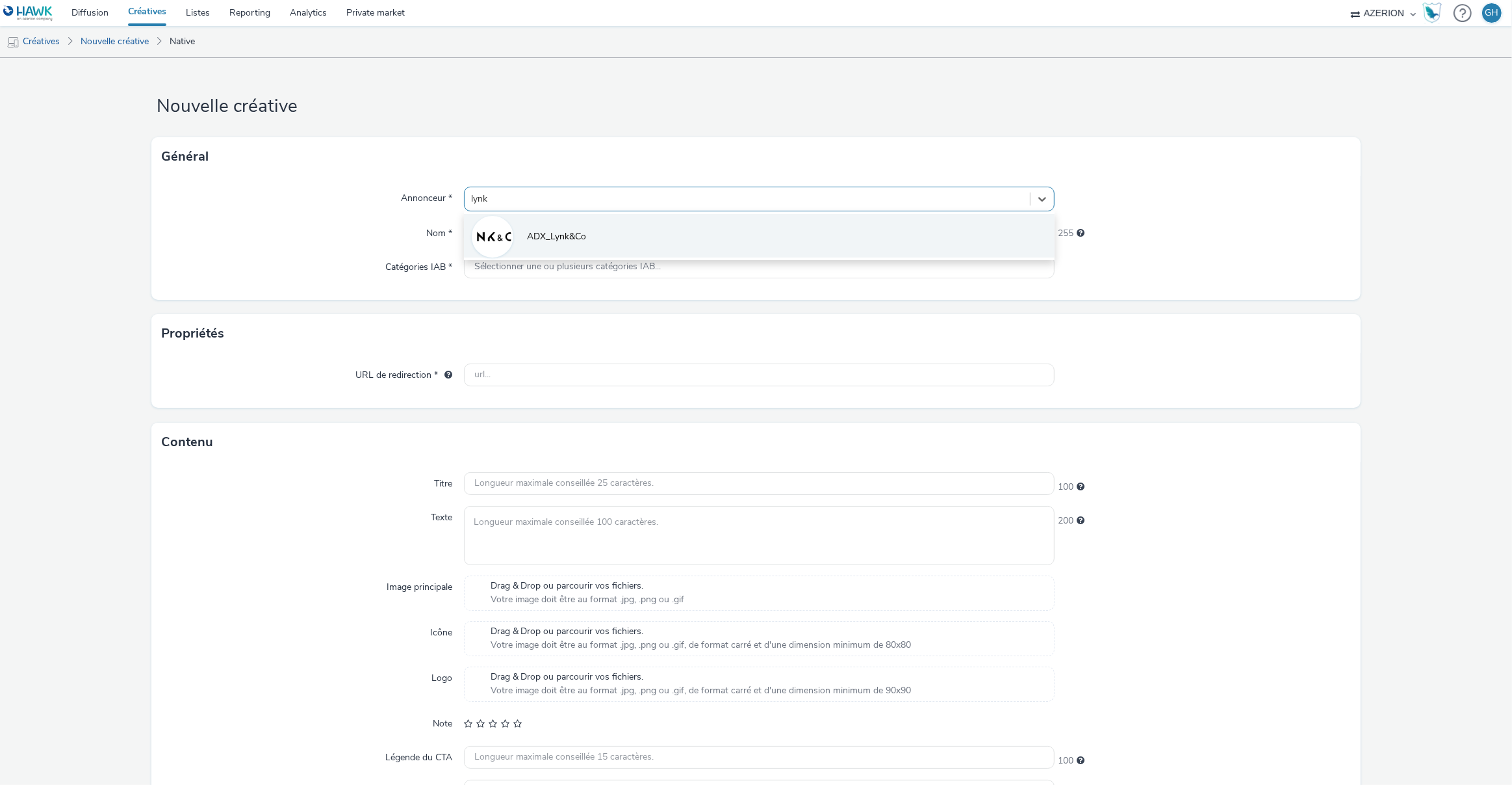
click at [511, 243] on li "ADX_Lynk&Co" at bounding box center [760, 236] width 592 height 43
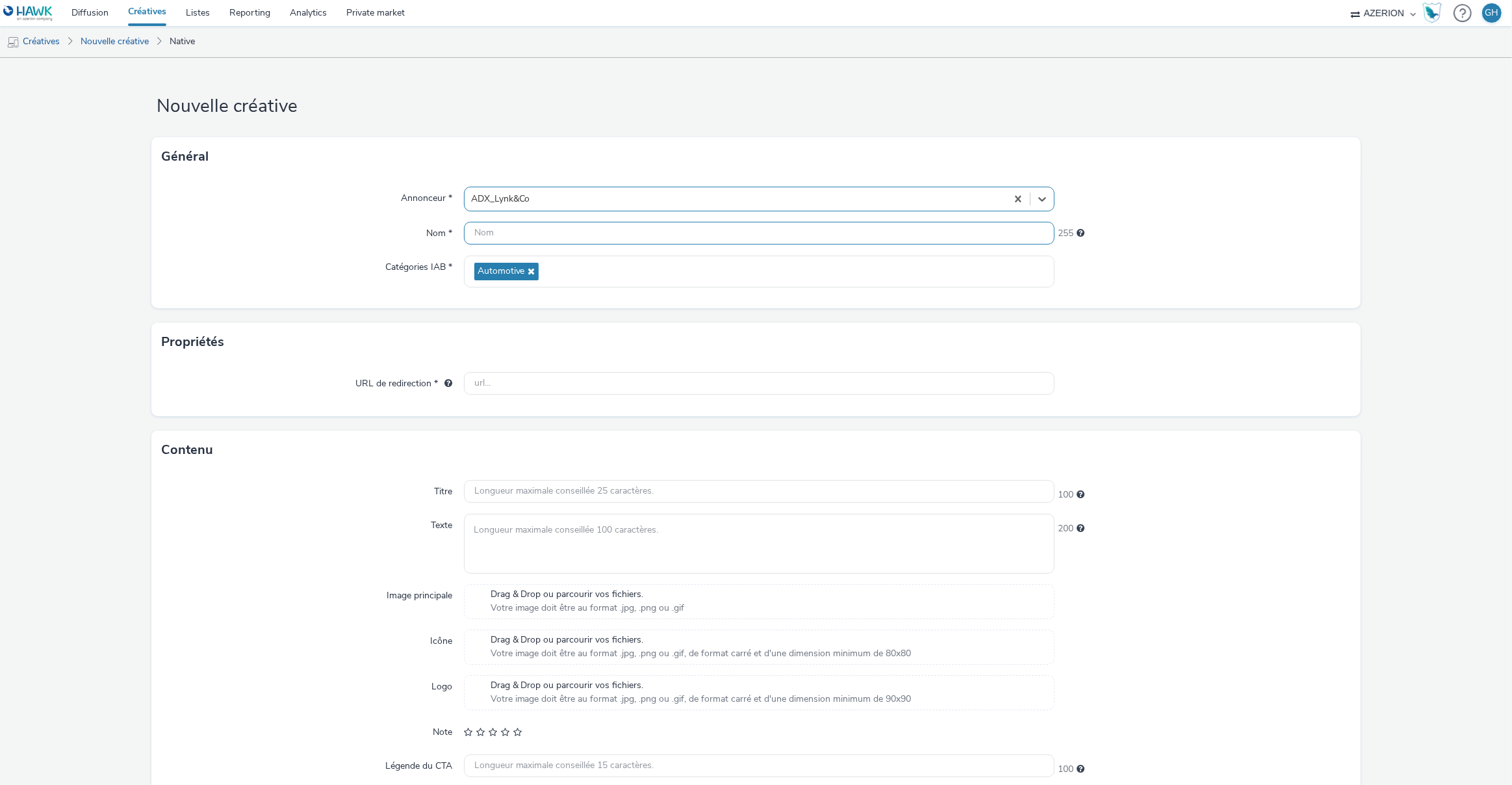
click at [508, 238] on input "text" at bounding box center [760, 232] width 592 height 22
type input "Créa1_NL"
click at [564, 394] on input "text" at bounding box center [760, 383] width 592 height 22
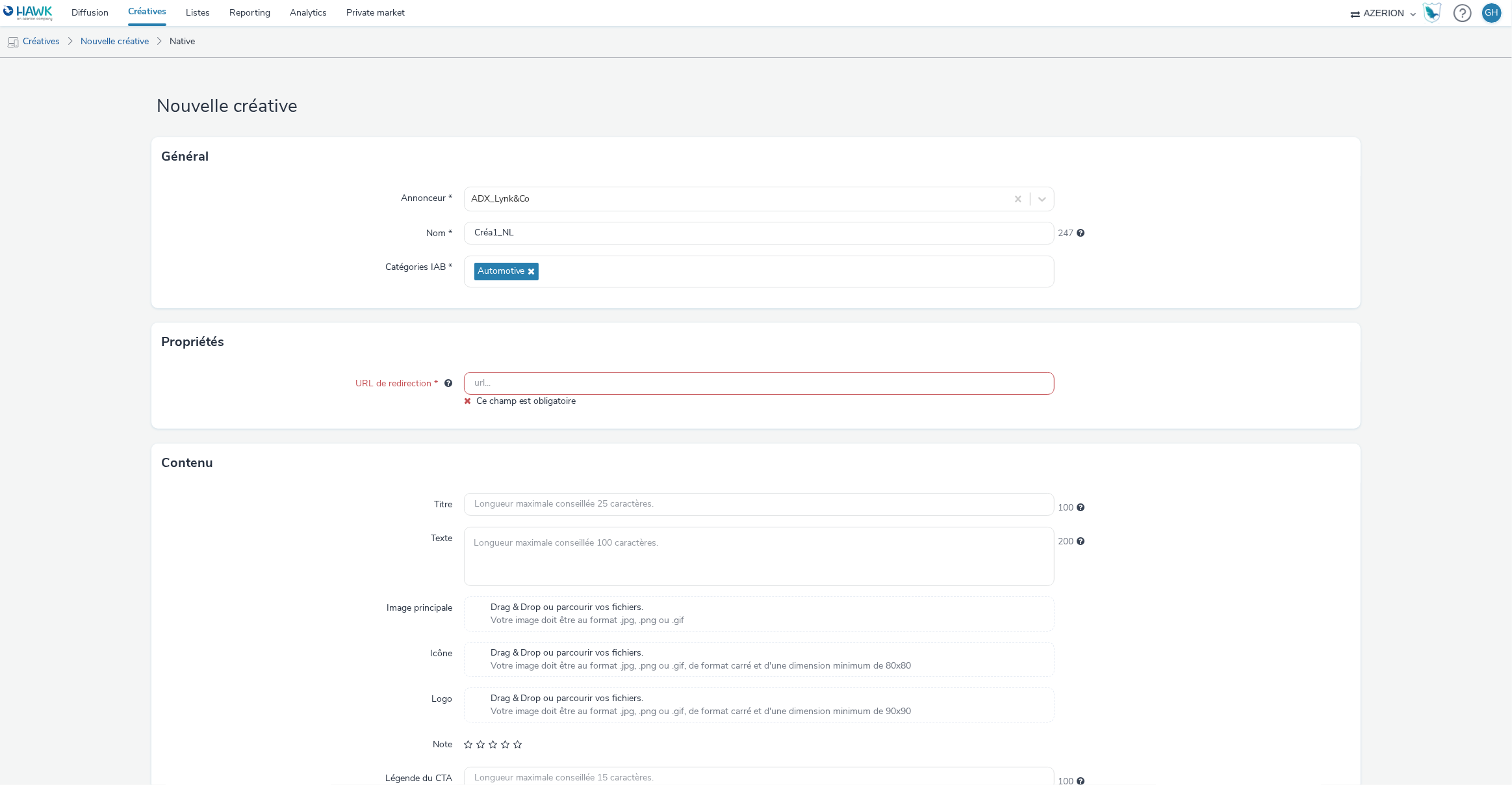
paste input "[URL][DOMAIN_NAME]"
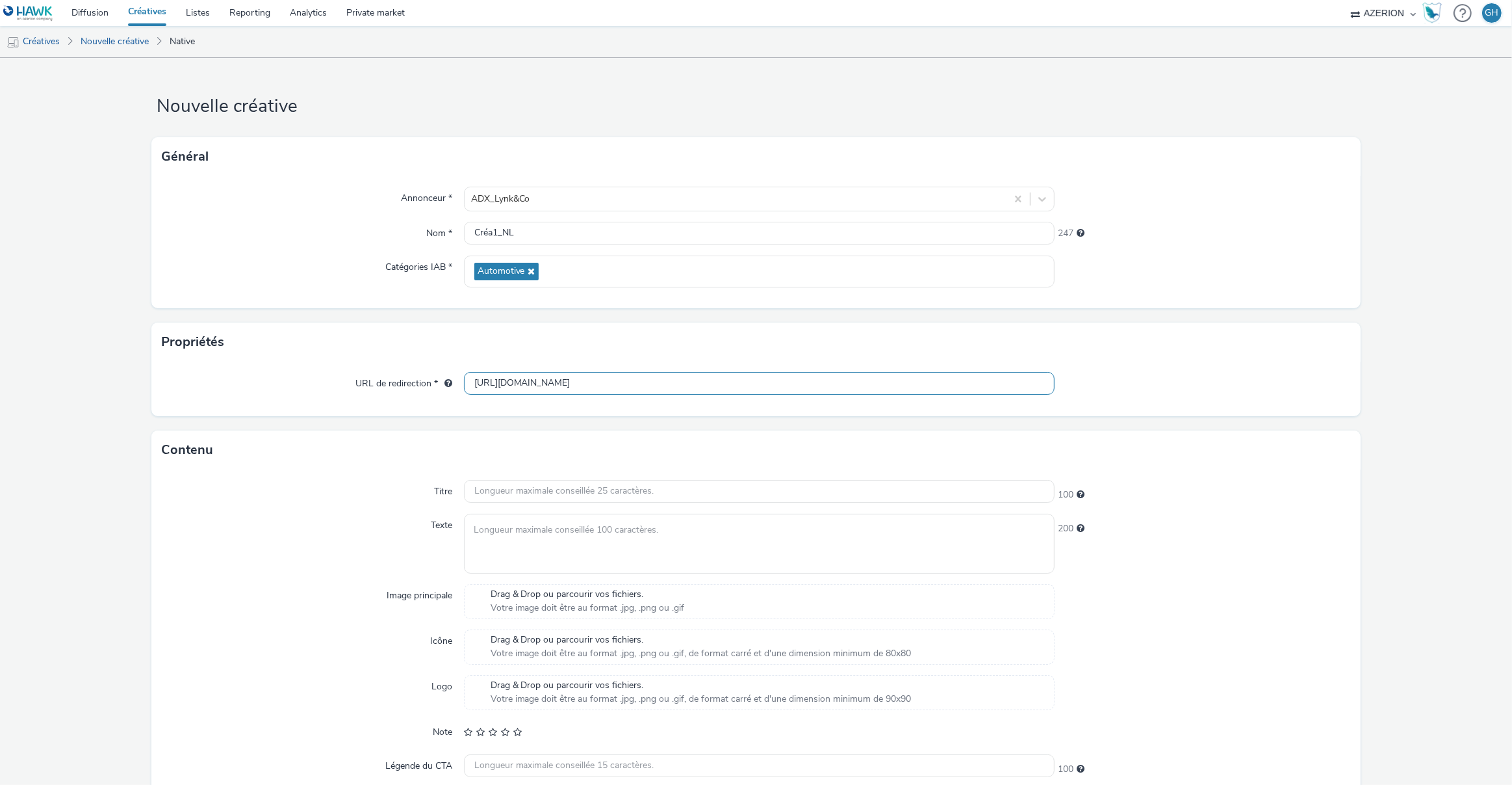
scroll to position [94, 0]
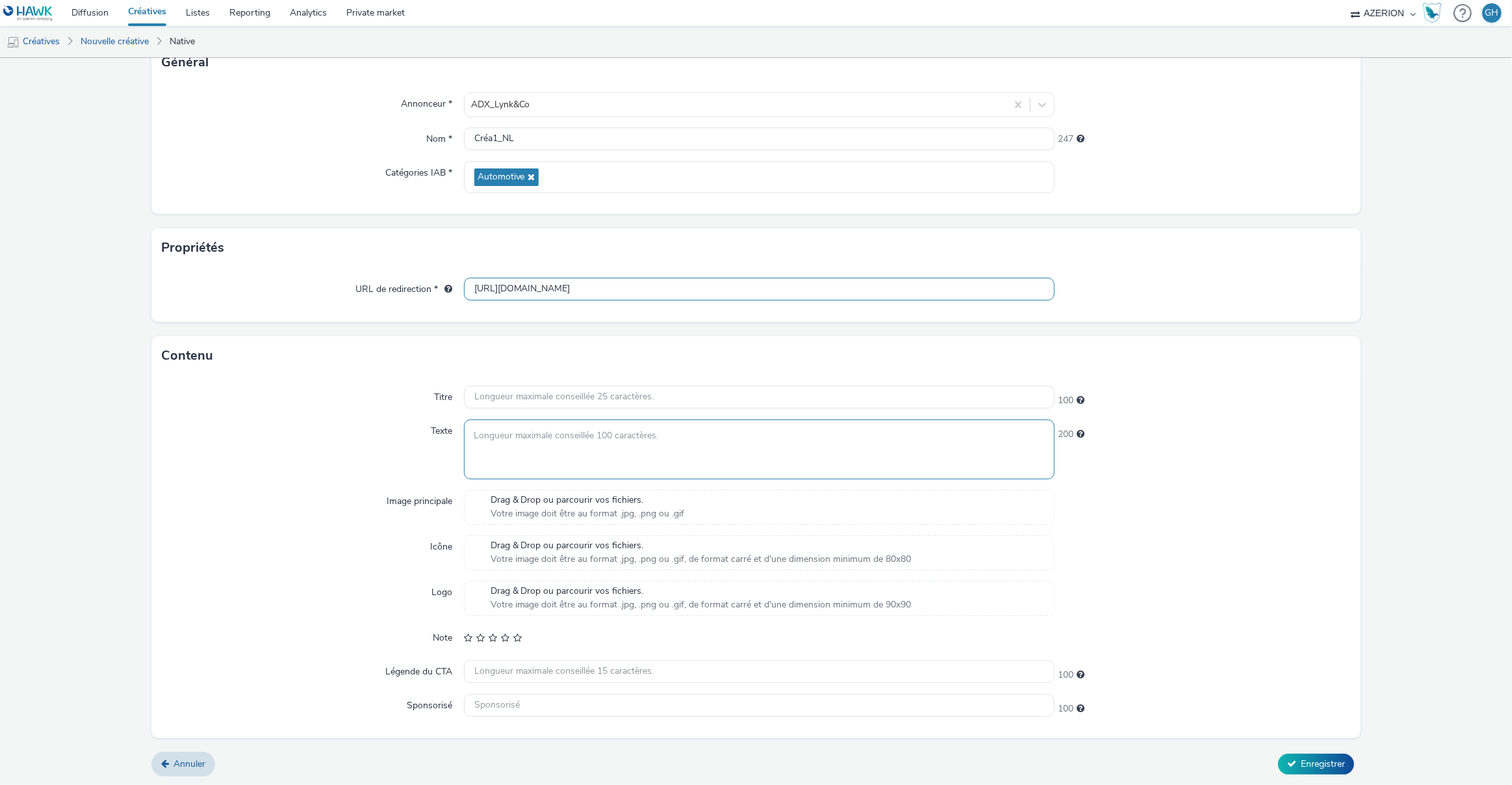
type input "[URL][DOMAIN_NAME]"
click at [637, 442] on textarea at bounding box center [760, 449] width 592 height 59
click at [573, 445] on textarea at bounding box center [760, 449] width 592 height 59
paste textarea "De Lynk & Co 02 van ACB combineert de nieuwste rijhulp- en veiligheidstechnolog…"
type textarea "De Lynk & Co 02 van ACB combineert de nieuwste rijhulp- en veiligheidstechnolog…"
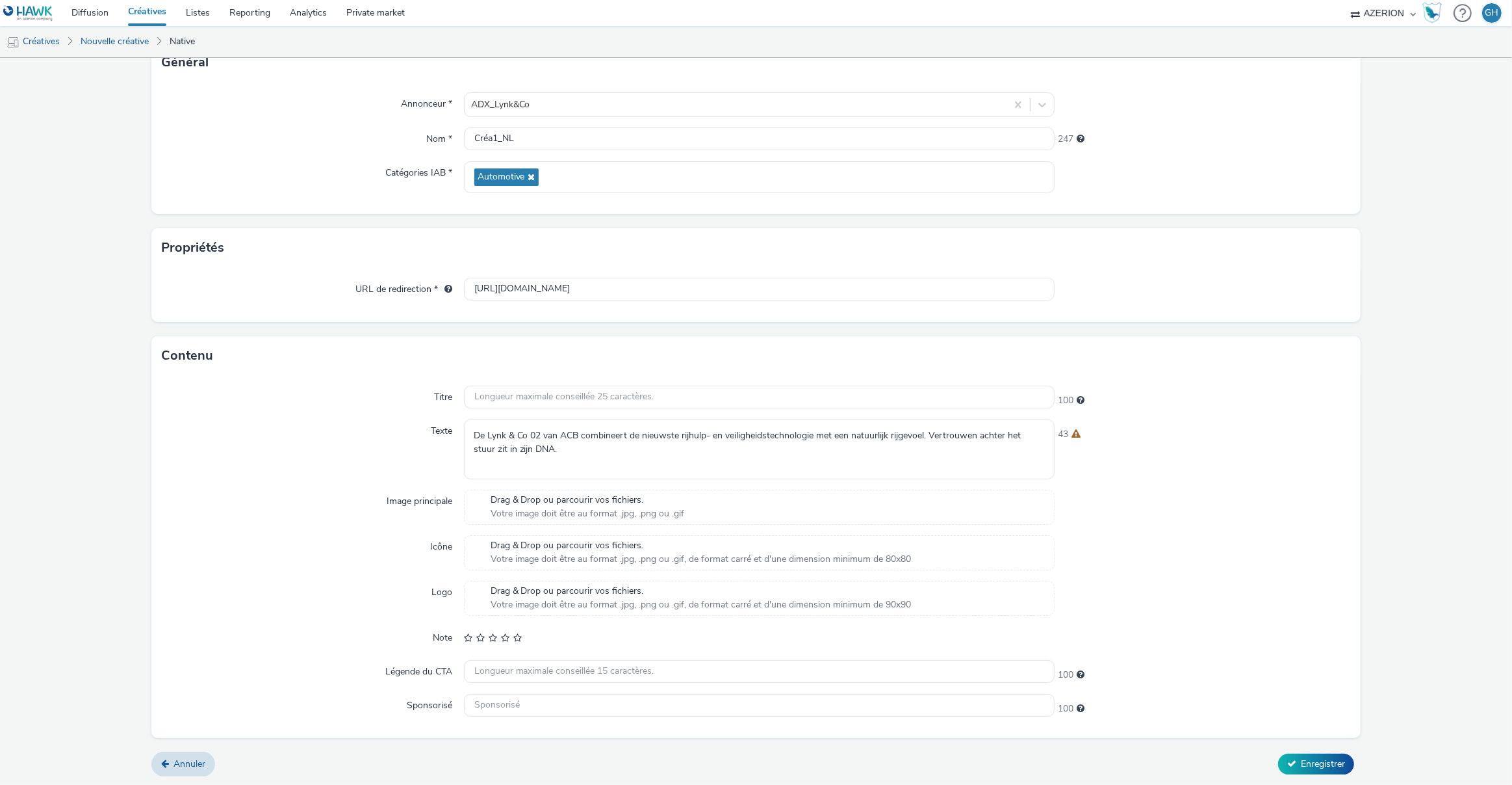
click at [538, 512] on span "Votre image doit être au format .jpg, .png ou .gif" at bounding box center [588, 514] width 195 height 13
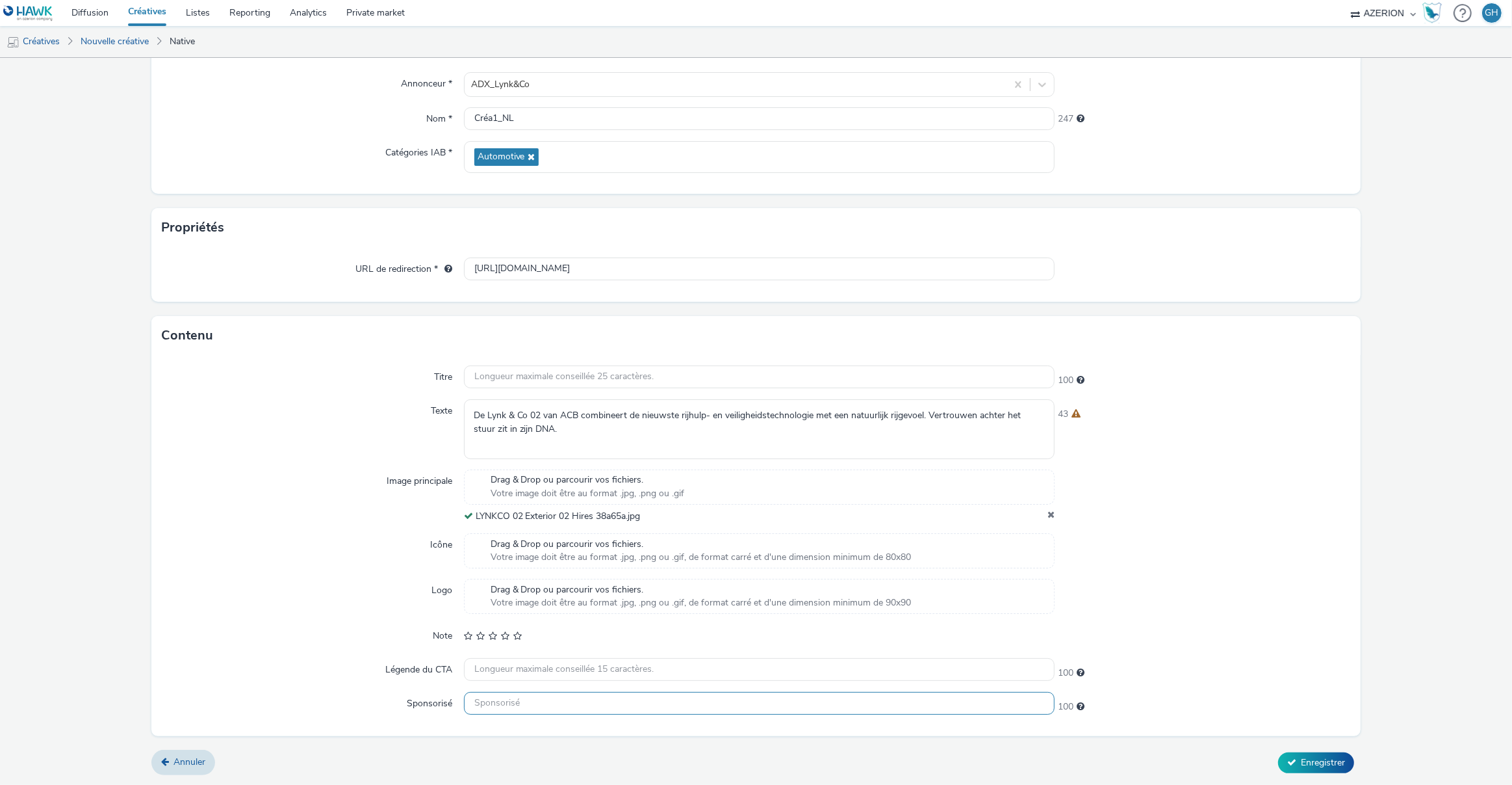
scroll to position [113, 0]
click at [571, 663] on input "text" at bounding box center [760, 670] width 592 height 22
type input "Boek een testrit"
click at [1308, 759] on span "Enregistrer" at bounding box center [1323, 763] width 44 height 12
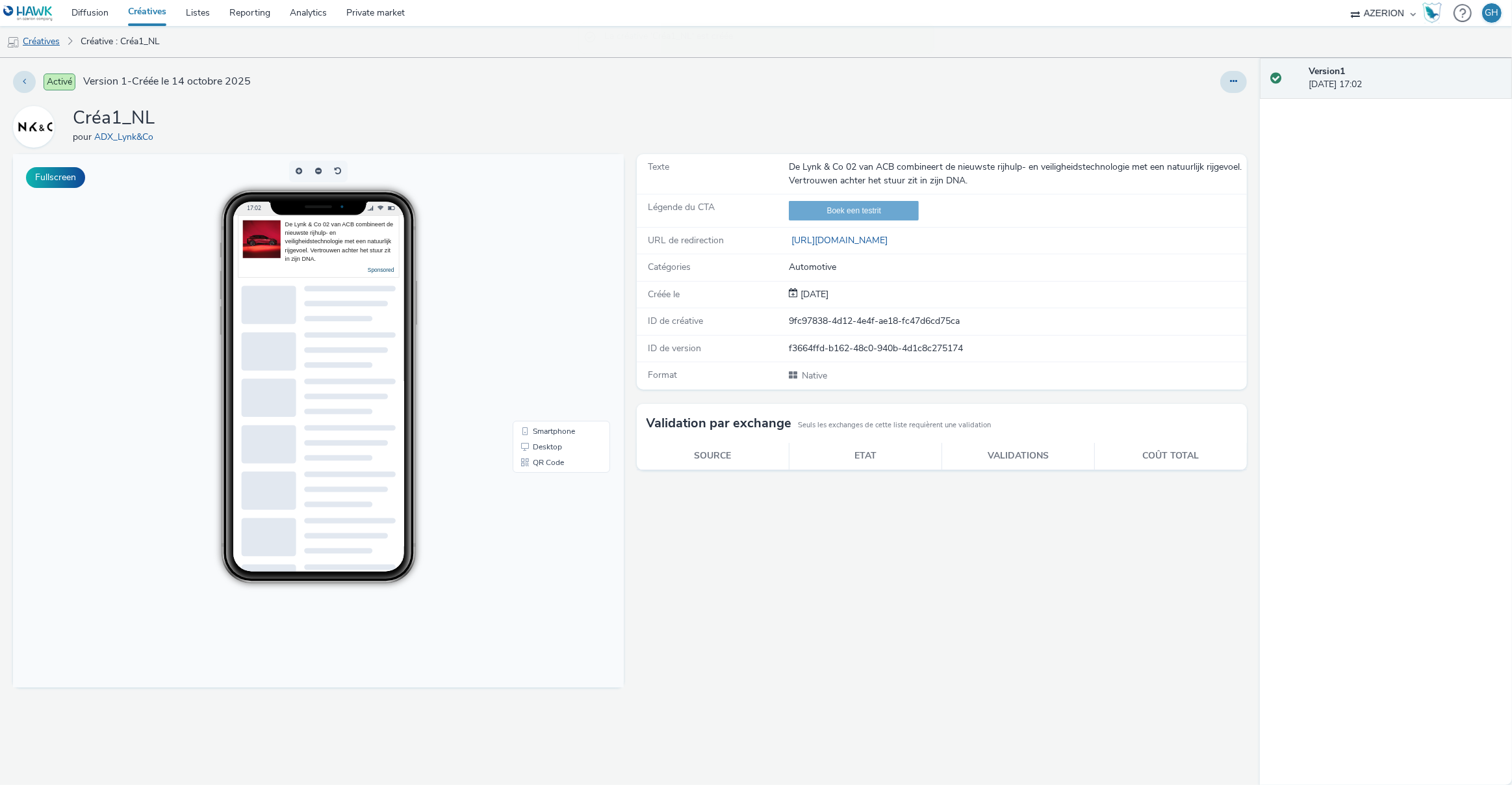
click at [52, 42] on link "Créatives" at bounding box center [33, 41] width 67 height 31
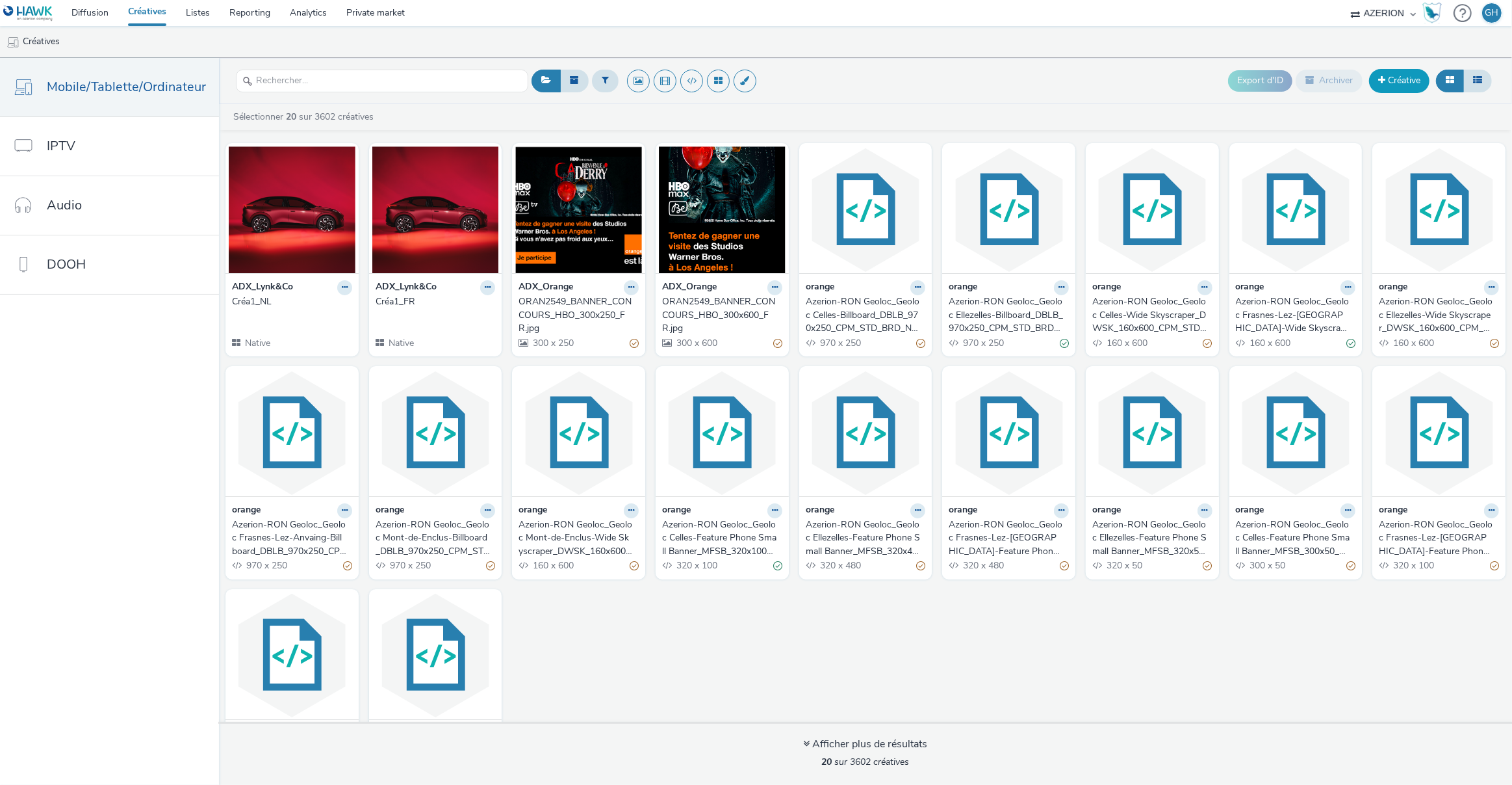
click at [1388, 82] on link "Créative" at bounding box center [1400, 81] width 61 height 23
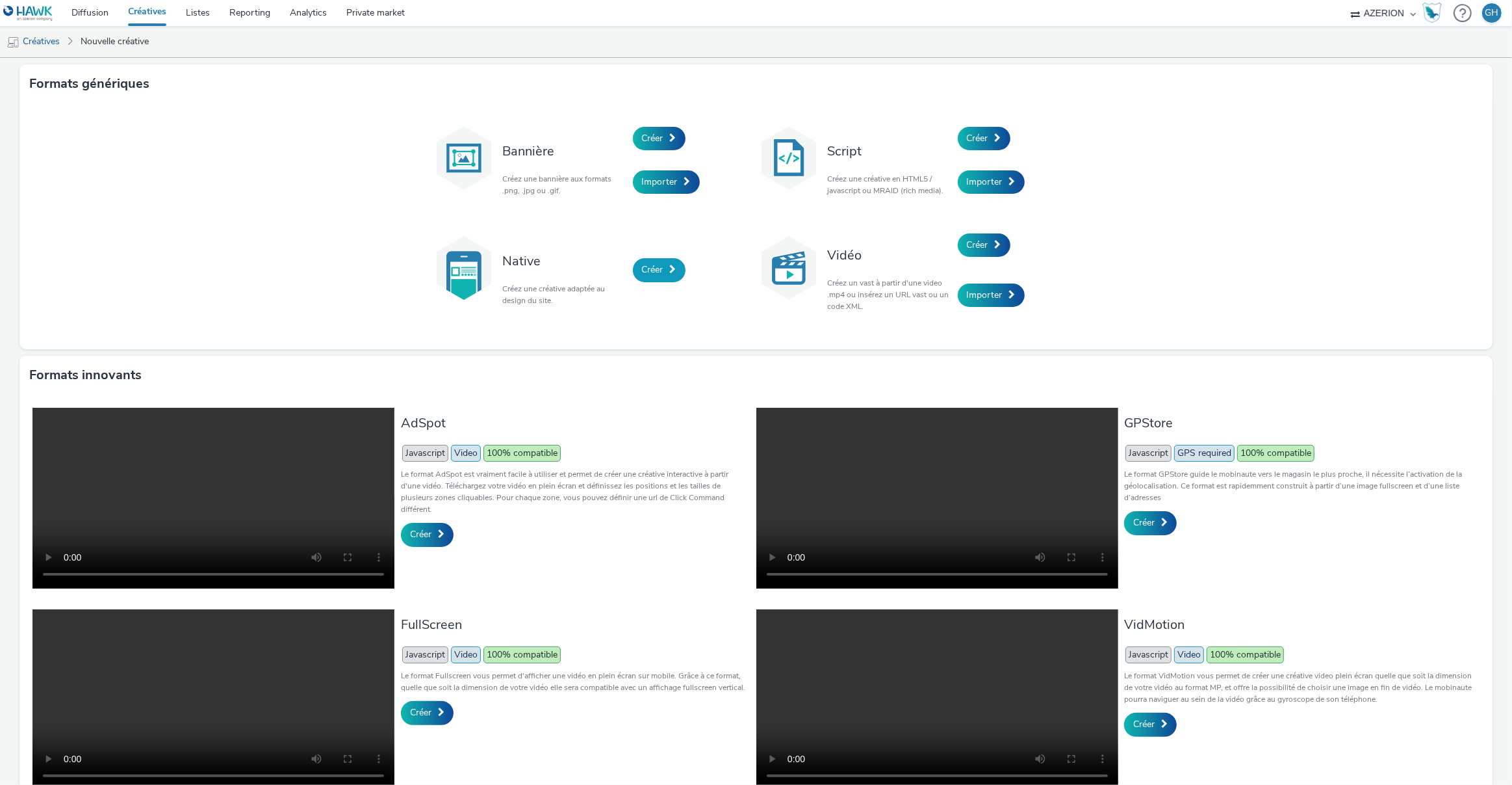
click at [637, 267] on link "Créer" at bounding box center [659, 270] width 52 height 23
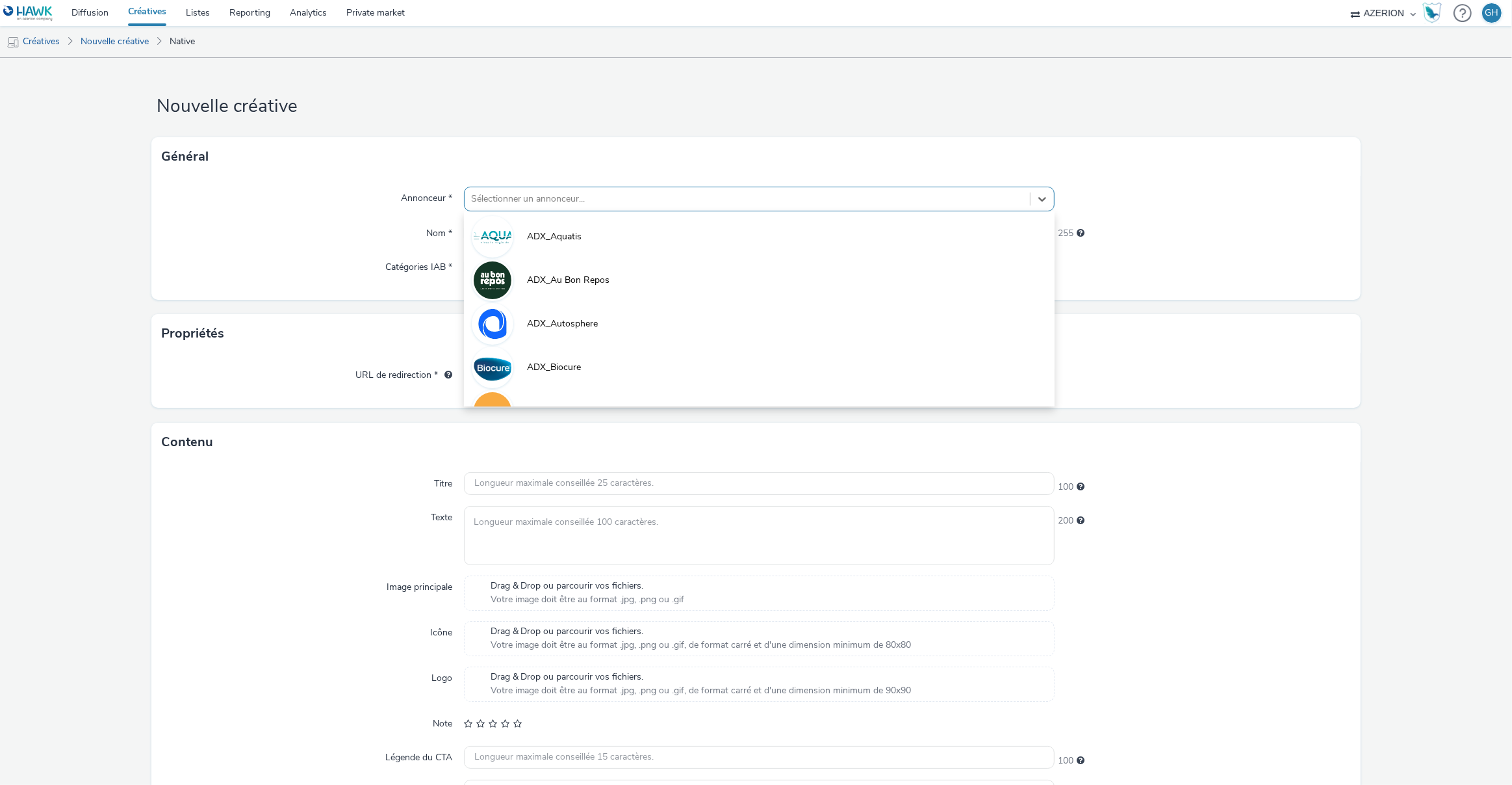
click at [529, 201] on div at bounding box center [747, 199] width 553 height 16
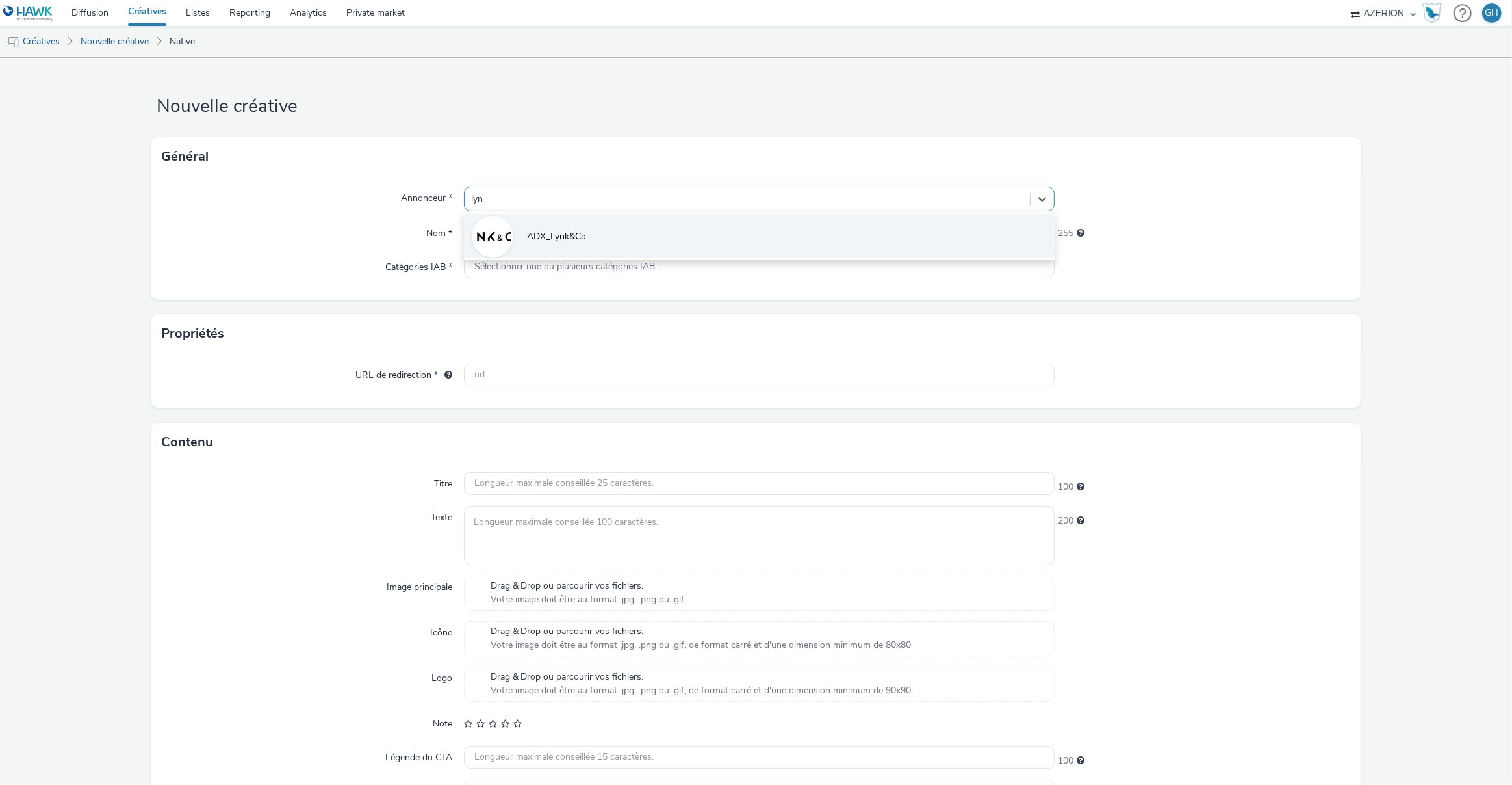
type input "lynk"
click at [503, 247] on img at bounding box center [492, 236] width 37 height 37
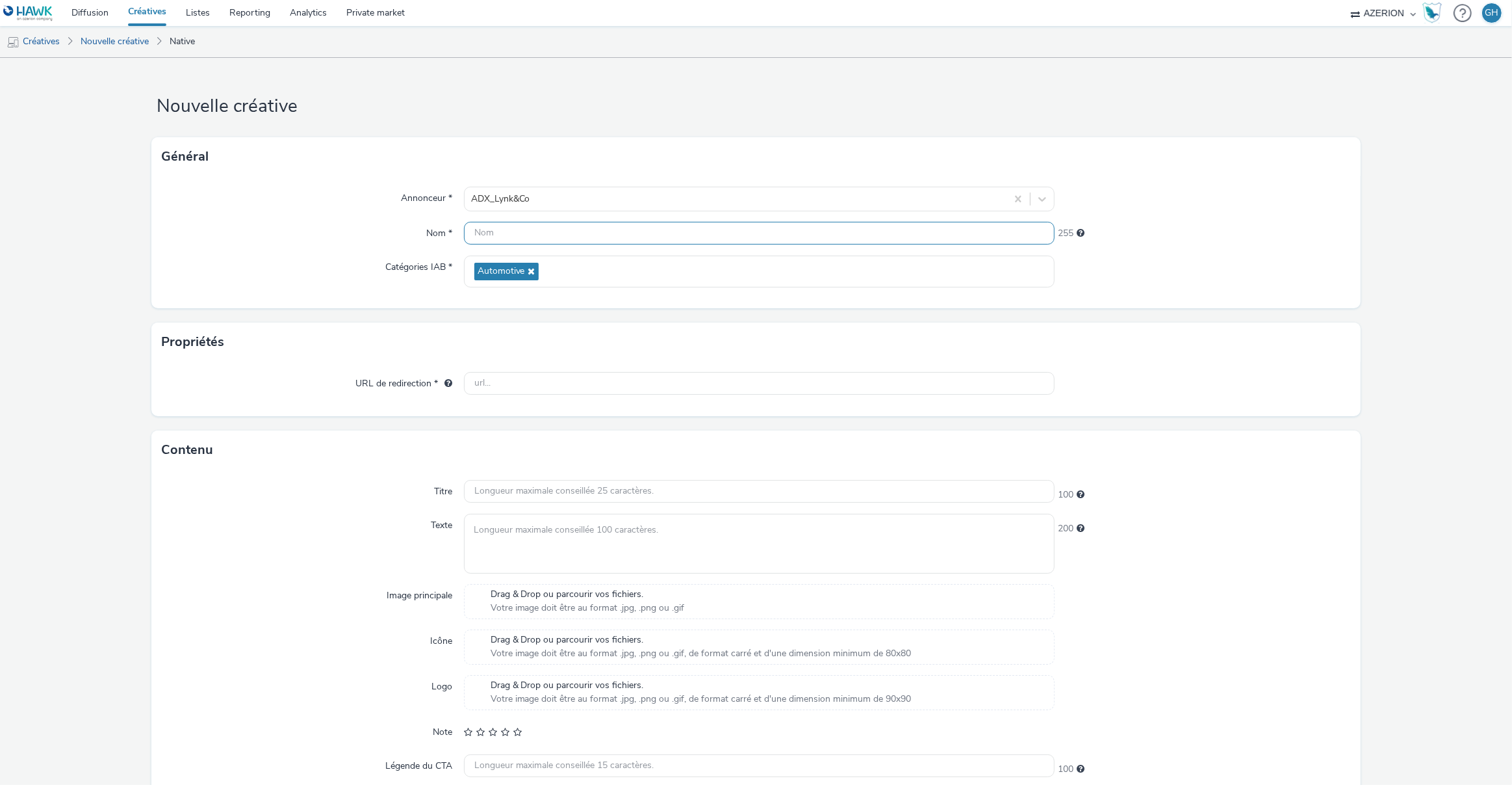
click at [509, 230] on input "text" at bounding box center [760, 232] width 592 height 22
type input "Créa2_FR"
click at [521, 381] on input "text" at bounding box center [760, 383] width 592 height 22
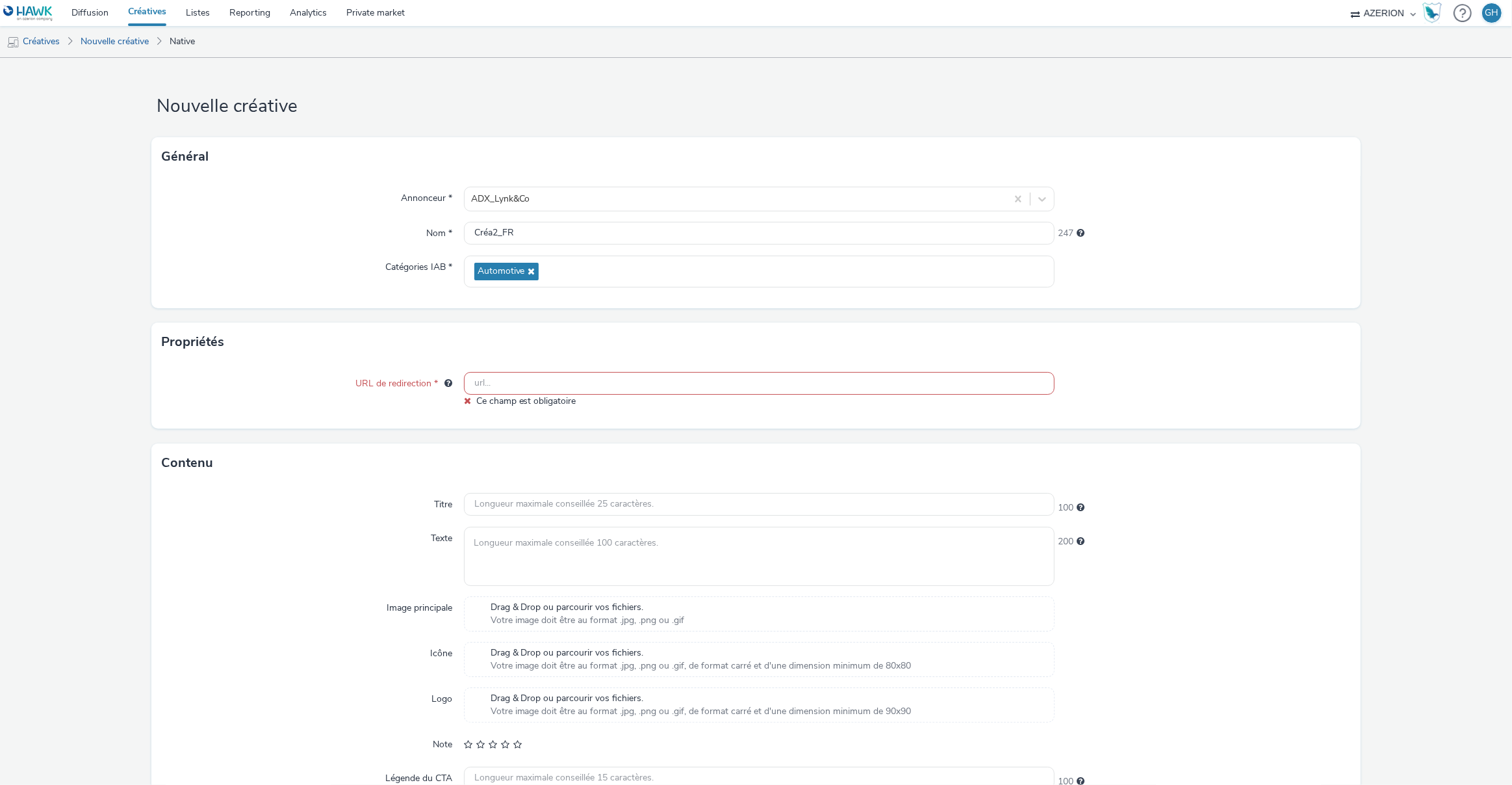
click at [498, 382] on input "text" at bounding box center [760, 383] width 592 height 22
paste input "[URL][DOMAIN_NAME]"
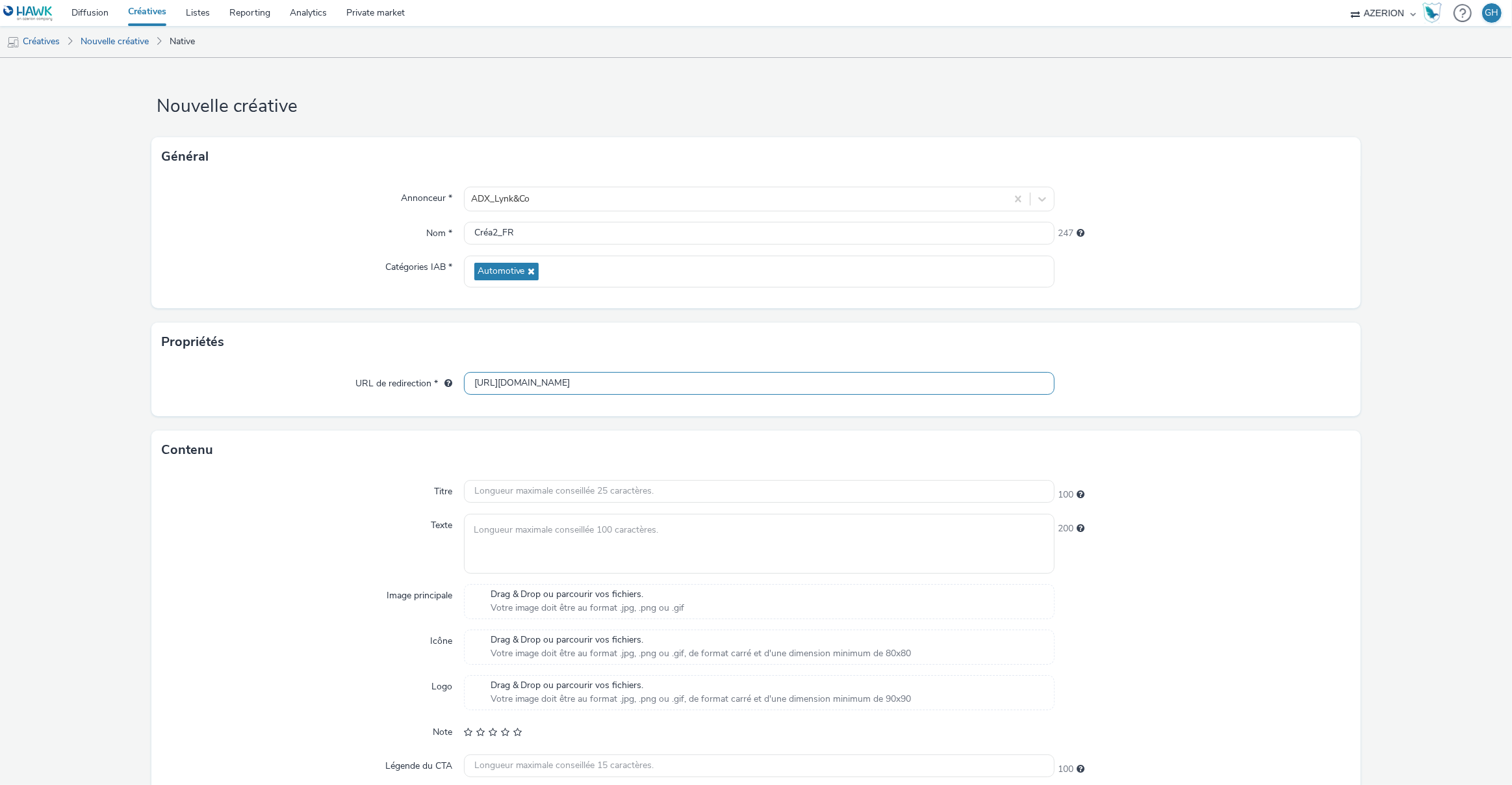
type input "[URL][DOMAIN_NAME]"
click at [419, 415] on form "Nouvelle créative Général Annonceur * ADX_Lynk&Co Nom * Créa2_FR 247 Catégories…" at bounding box center [756, 470] width 1512 height 822
click at [515, 534] on textarea at bounding box center [760, 543] width 592 height 59
paste textarea "Brussel doet nieuwe energie op. Ontdek Lynk & Co ACB: de 02, 100% elektrisch en…"
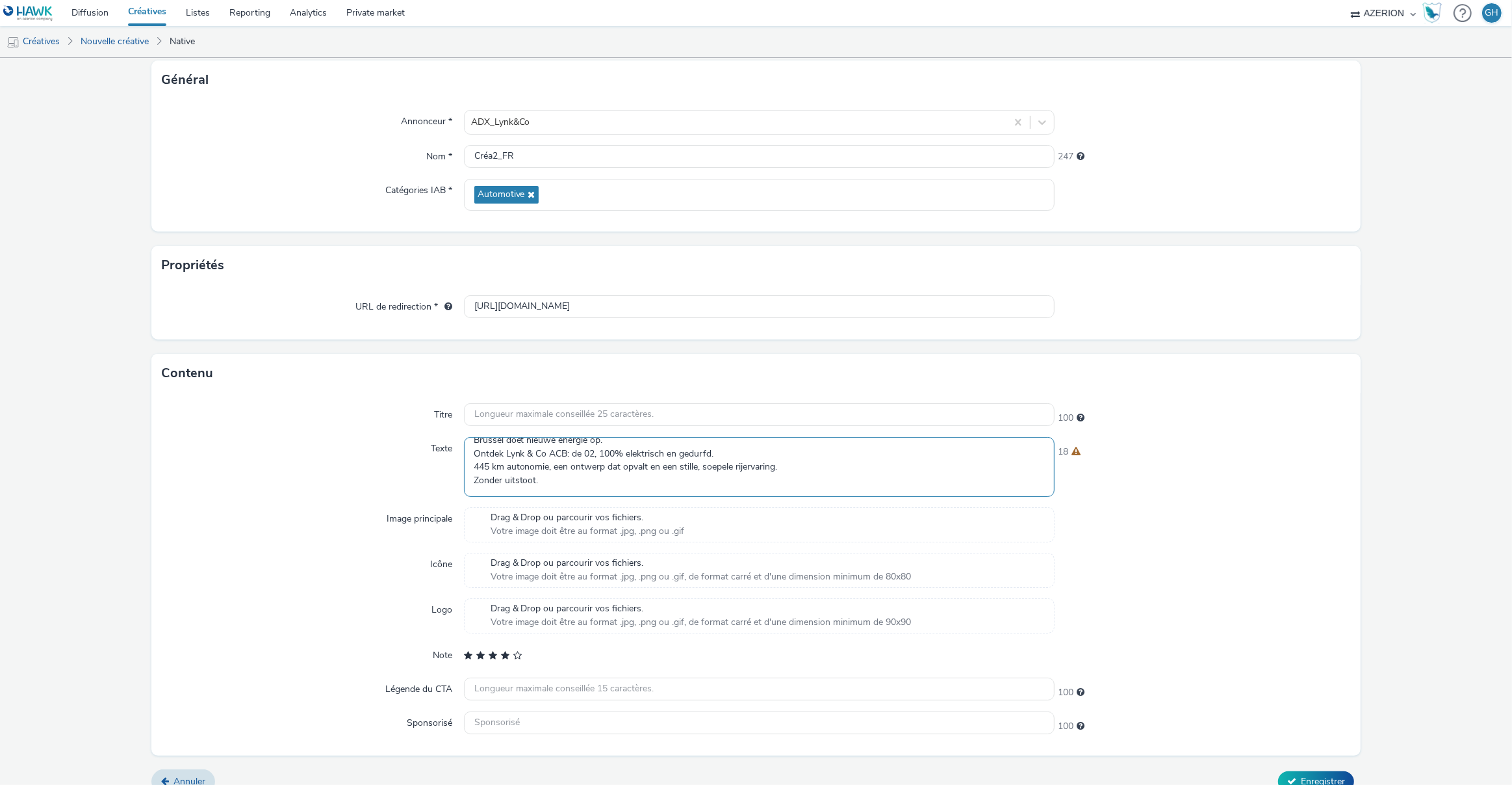
scroll to position [94, 0]
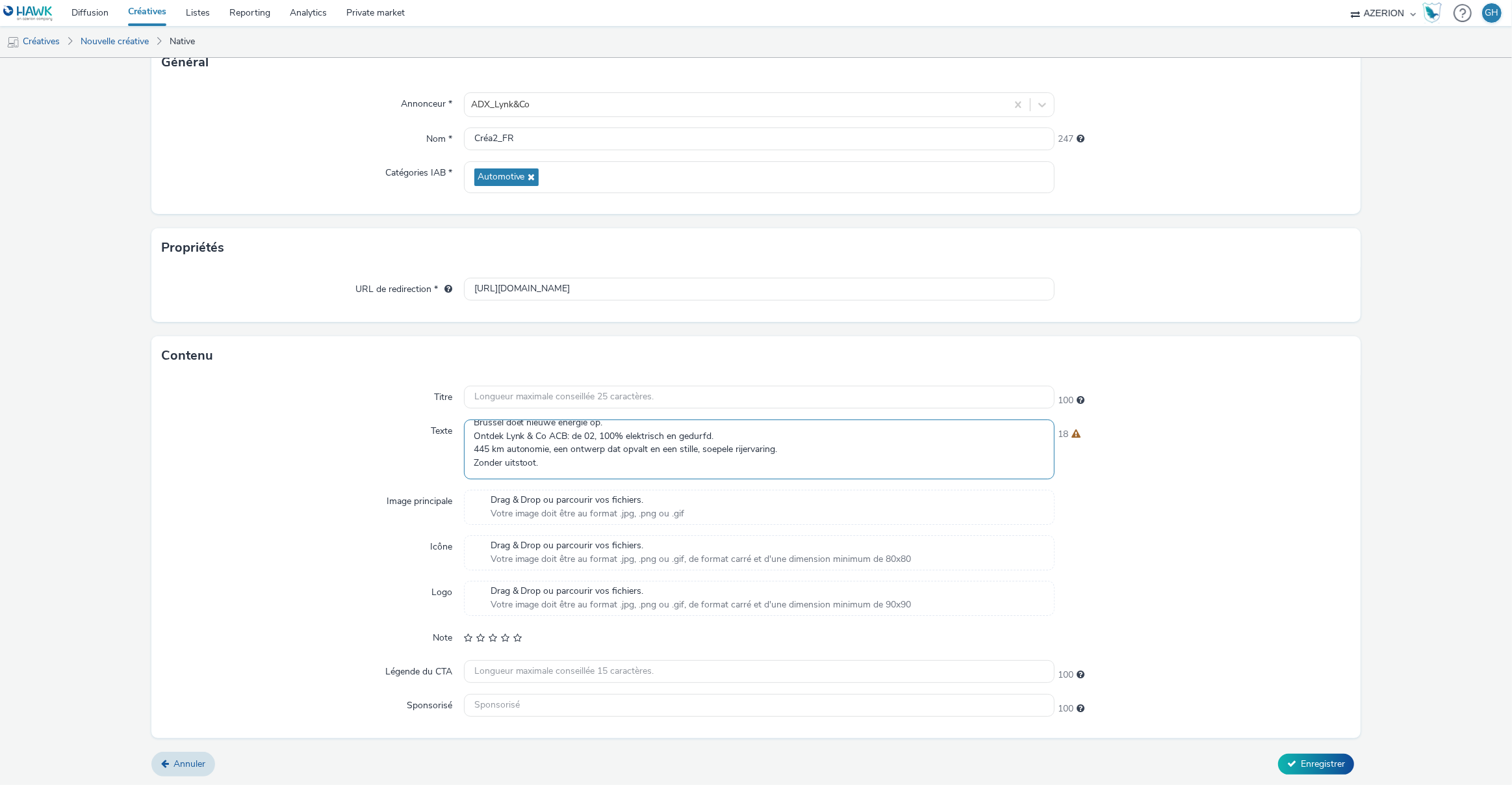
type textarea "Brussel doet nieuwe energie op. Ontdek Lynk & Co ACB: de 02, 100% elektrisch en…"
click at [530, 504] on span "Drag & Drop ou parcourir vos fichiers." at bounding box center [588, 500] width 195 height 13
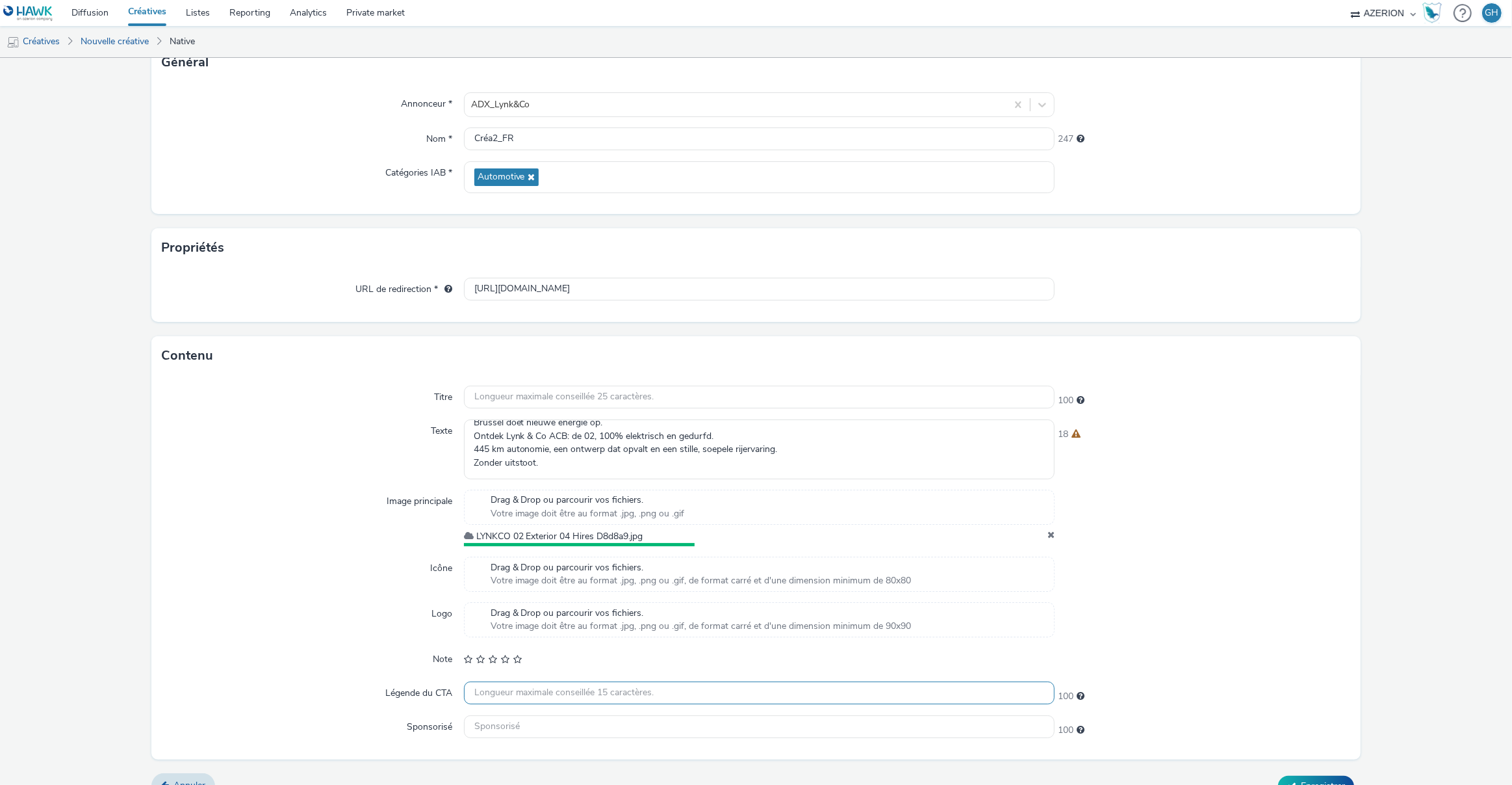
click at [513, 686] on input "text" at bounding box center [760, 692] width 592 height 22
type input "Boek een testrit"
drag, startPoint x: 1217, startPoint y: 663, endPoint x: 1207, endPoint y: 663, distance: 10.0
click at [1217, 663] on div at bounding box center [1202, 656] width 295 height 23
click at [1289, 777] on button "Enregistrer" at bounding box center [1316, 783] width 76 height 21
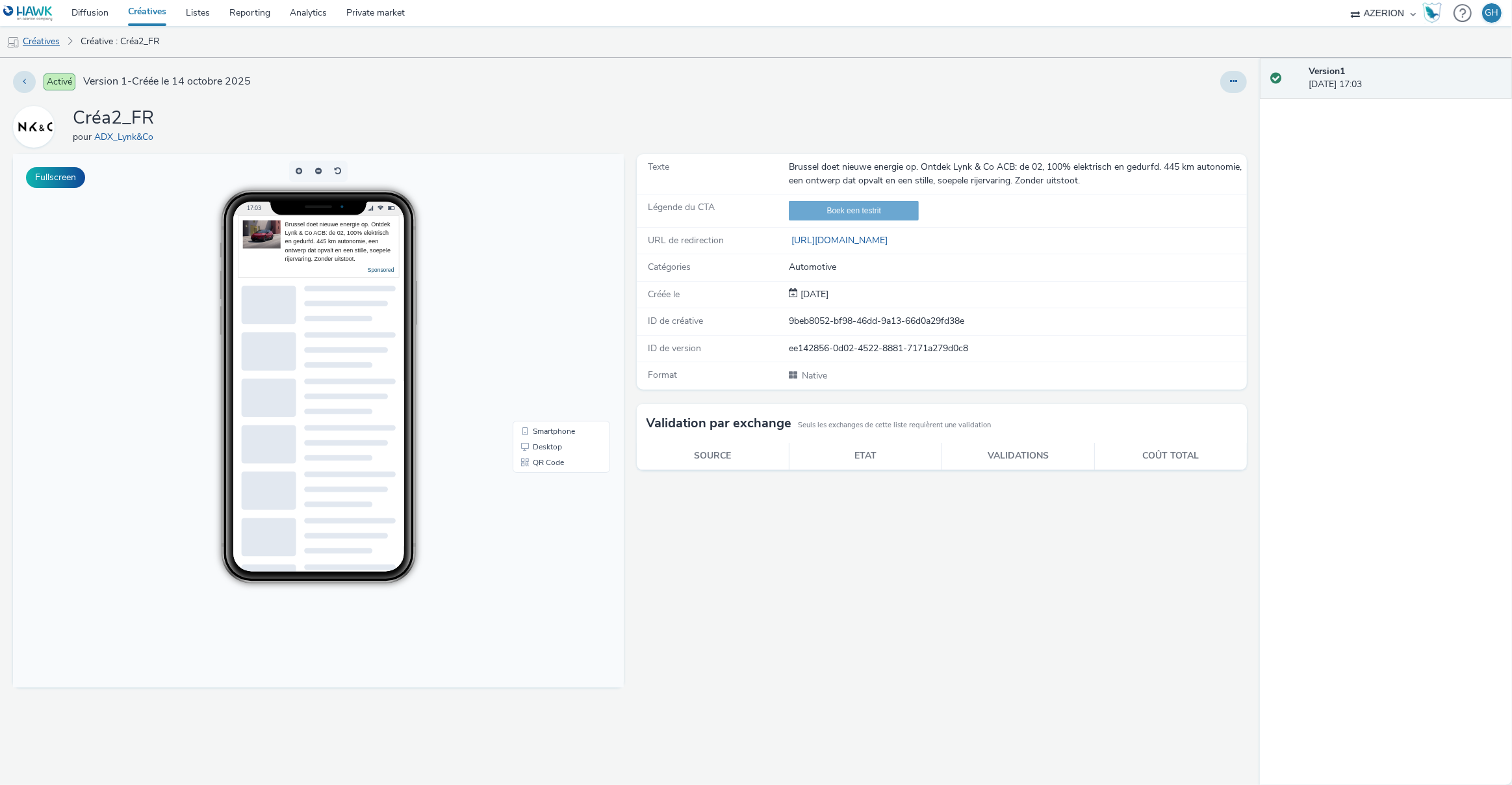
click at [45, 40] on link "Créatives" at bounding box center [33, 41] width 67 height 31
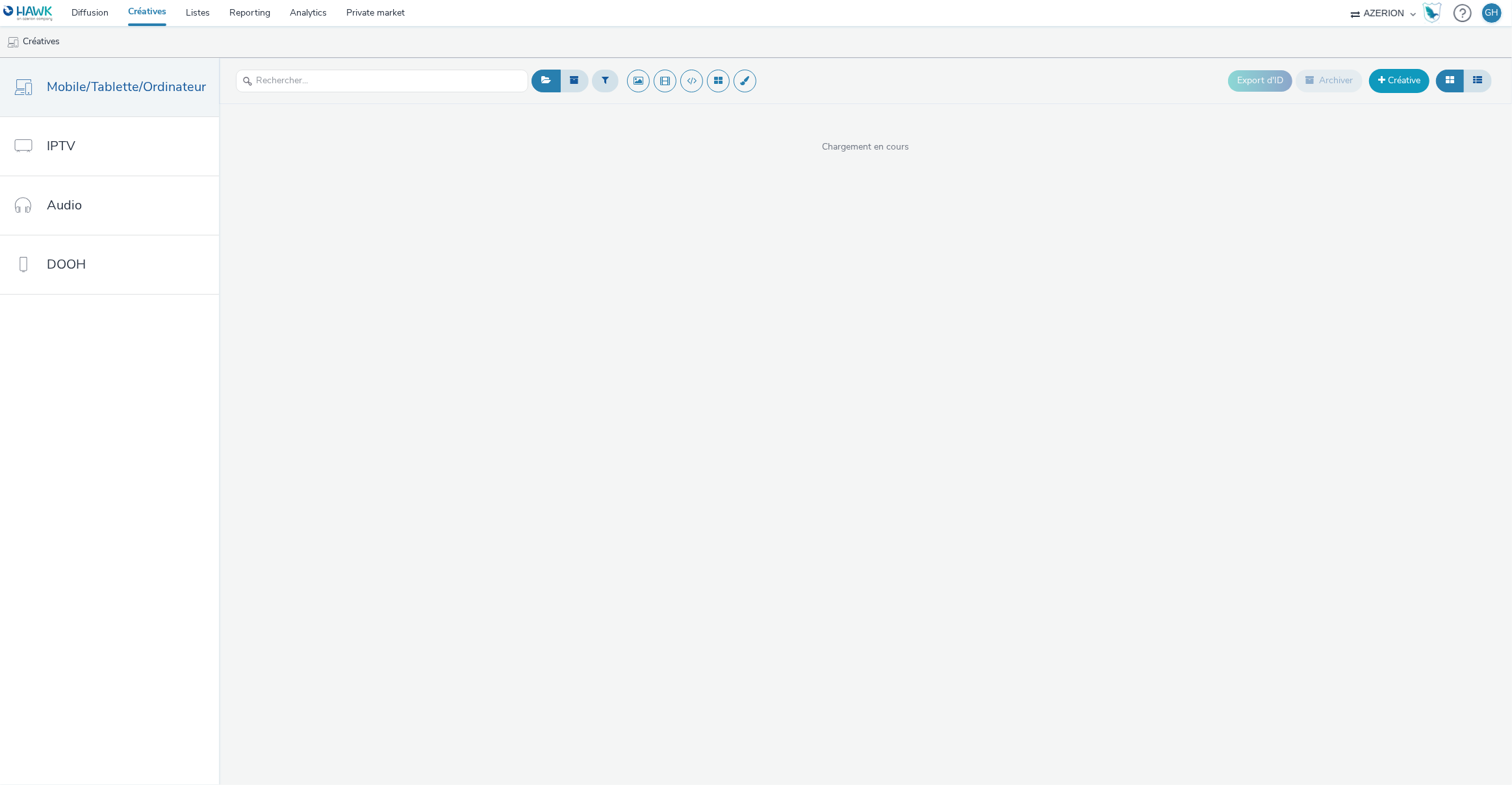
click at [1396, 79] on link "Créative" at bounding box center [1400, 81] width 61 height 23
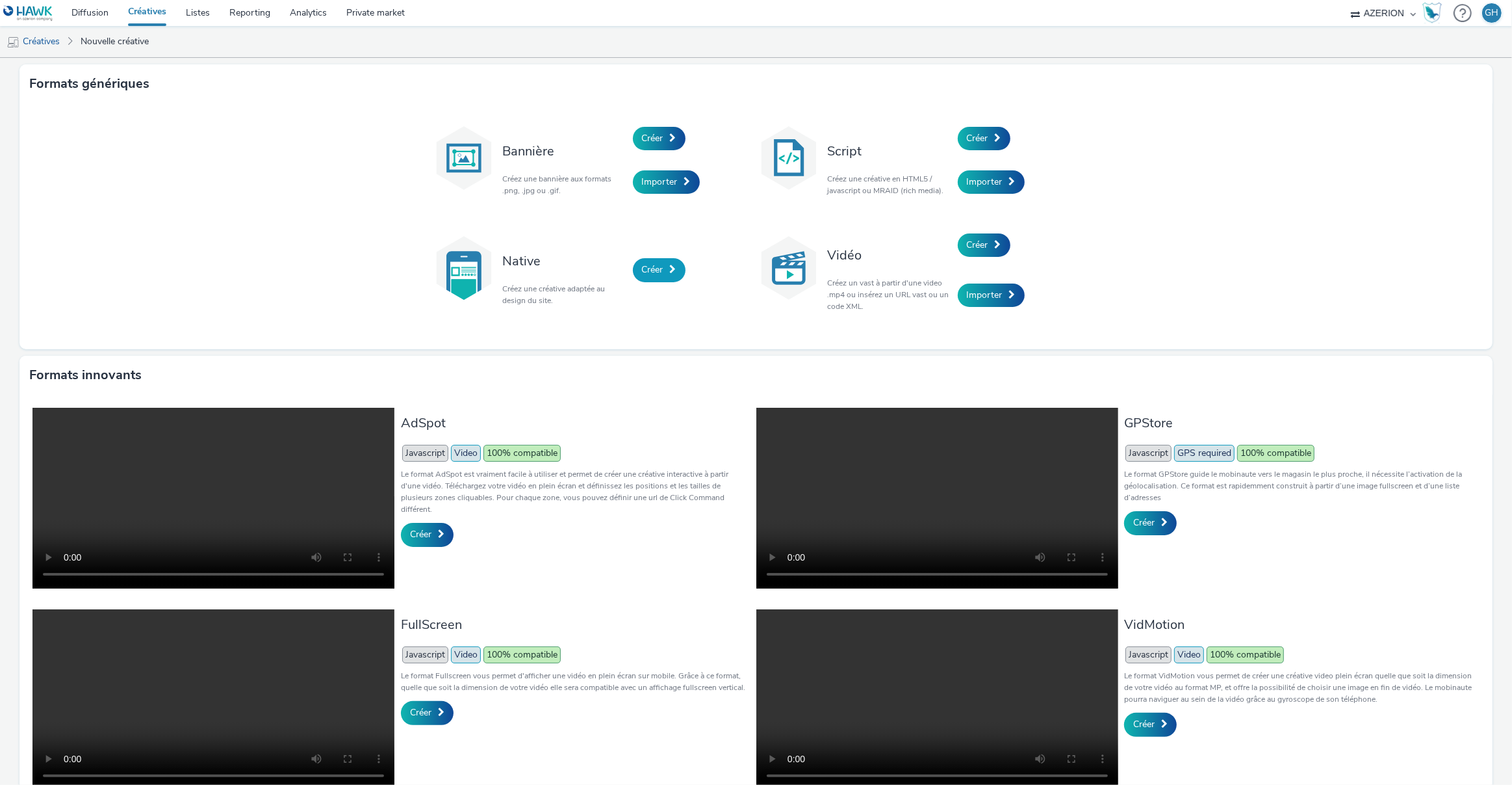
click at [647, 275] on span "Créer" at bounding box center [653, 269] width 22 height 12
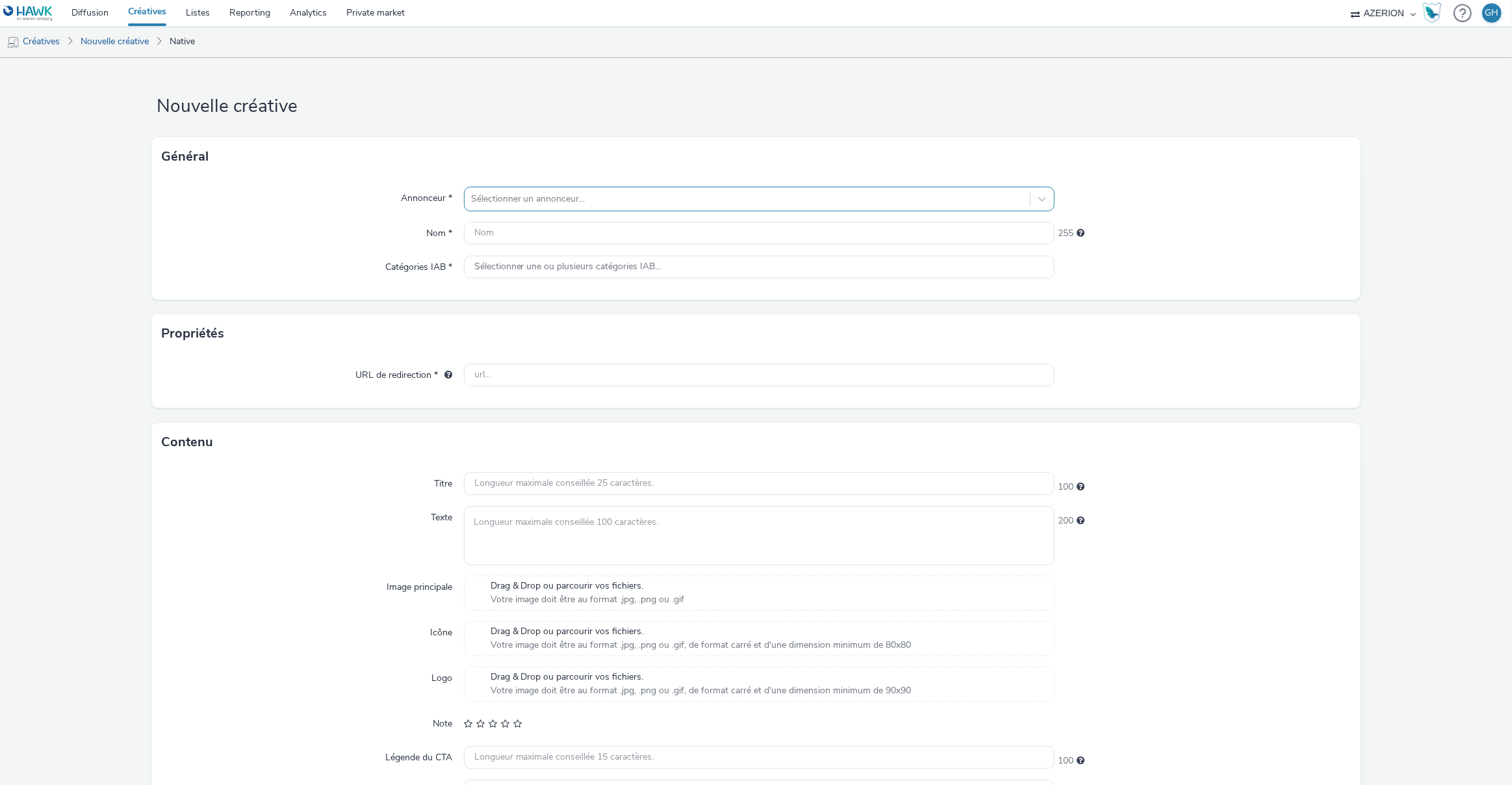
click at [505, 204] on div at bounding box center [747, 199] width 553 height 16
type input "lynk"
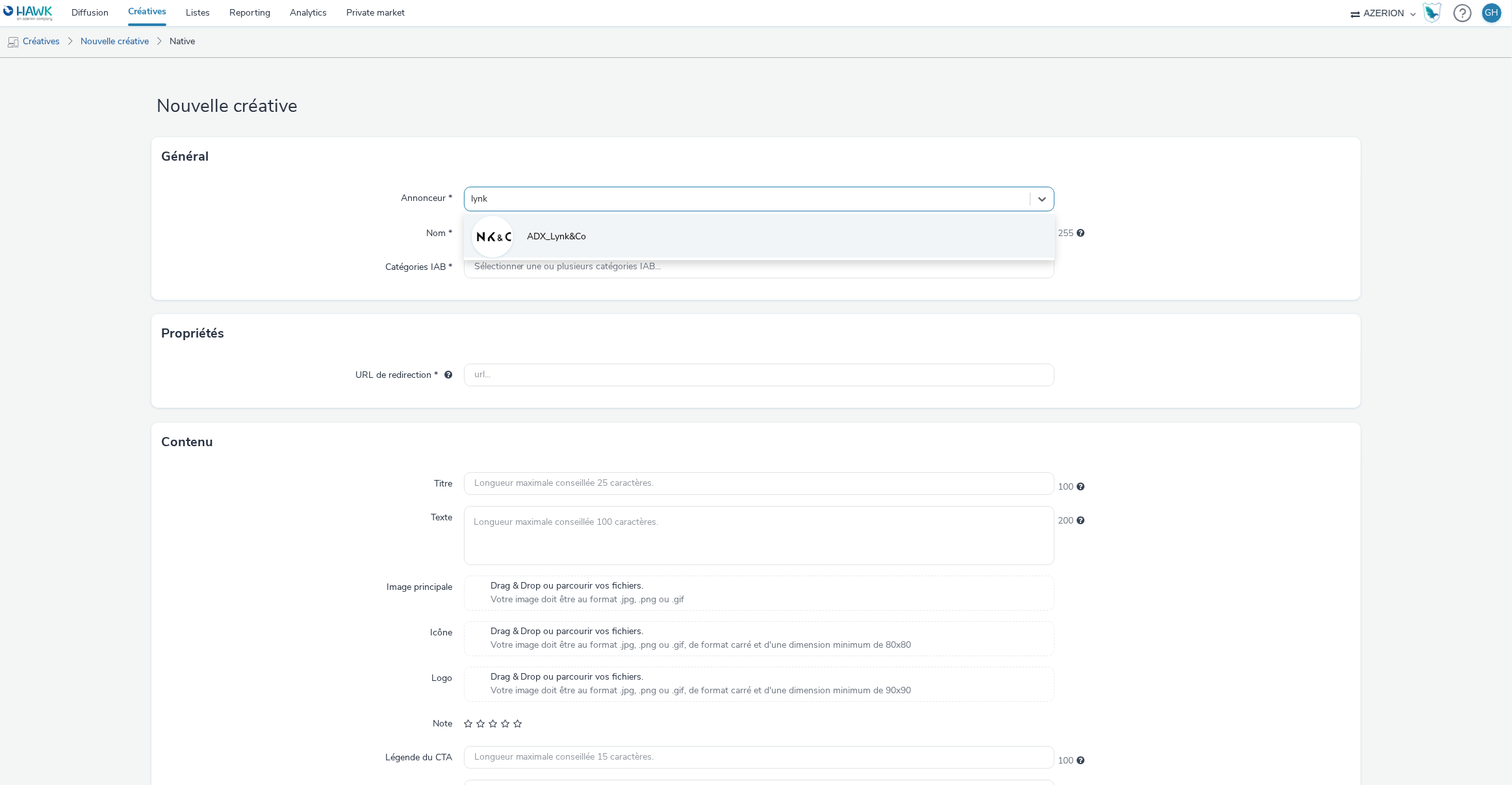
click at [493, 239] on img at bounding box center [492, 236] width 37 height 37
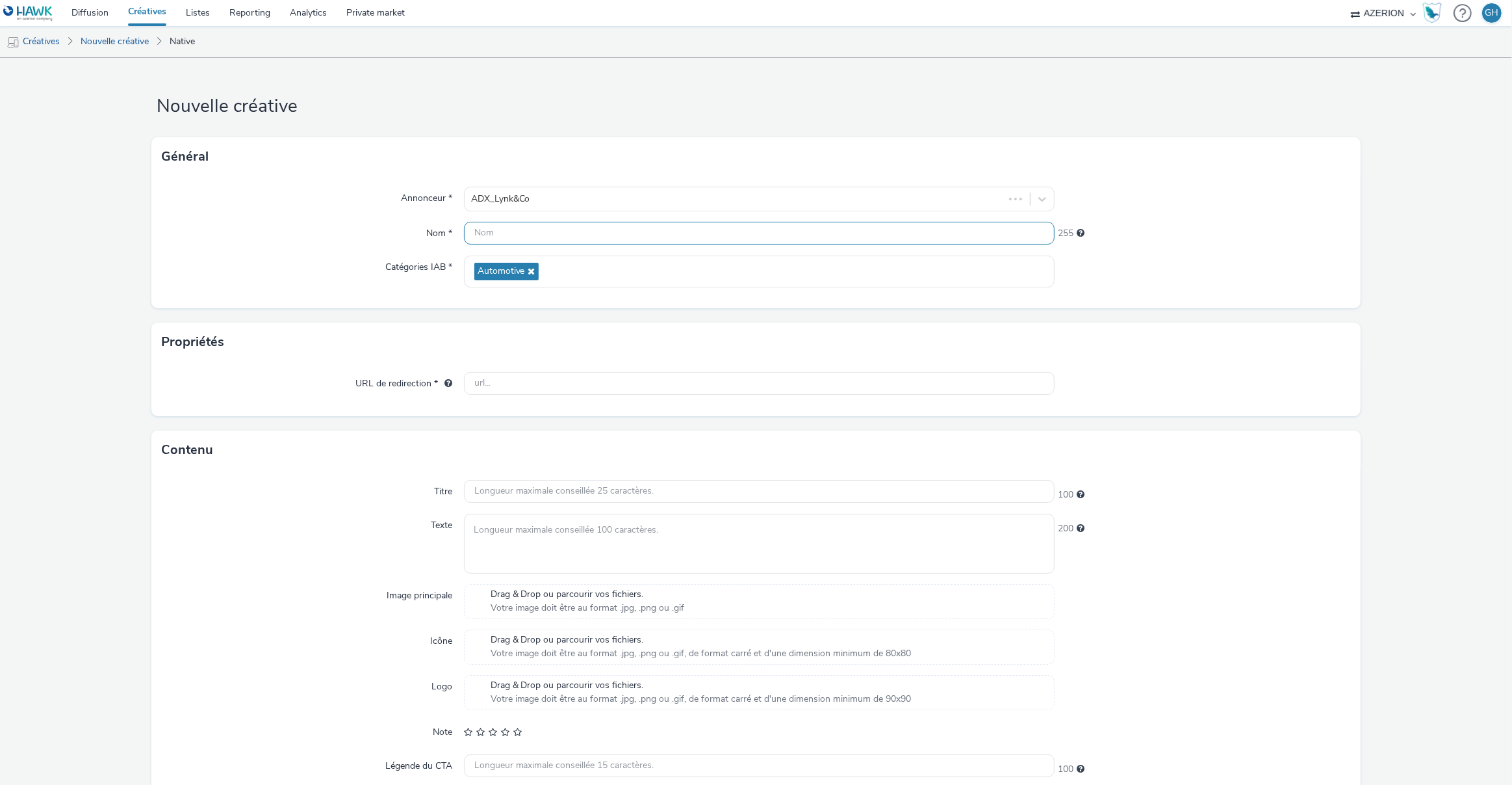
click at [493, 239] on input "text" at bounding box center [760, 232] width 592 height 22
type input "Créa2_NL"
click at [490, 379] on input "text" at bounding box center [760, 383] width 592 height 22
drag, startPoint x: 490, startPoint y: 379, endPoint x: 480, endPoint y: 380, distance: 10.0
click at [490, 379] on input "text" at bounding box center [760, 383] width 592 height 22
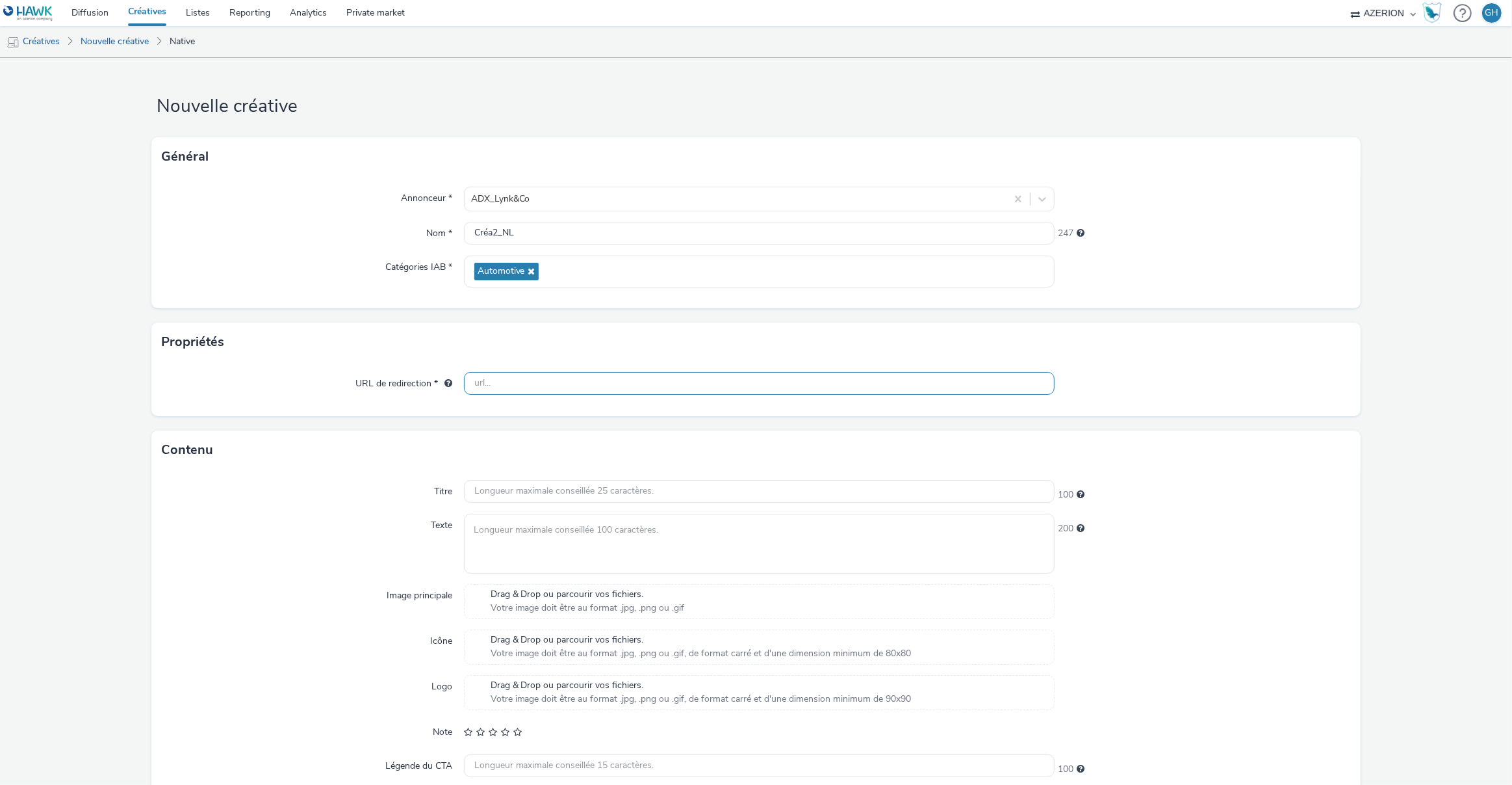
paste input "[URL][DOMAIN_NAME]"
type input "[URL][DOMAIN_NAME]"
drag, startPoint x: 381, startPoint y: 407, endPoint x: 394, endPoint y: 407, distance: 13.0
click at [381, 407] on div "URL de redirection * [URL][DOMAIN_NAME]" at bounding box center [756, 389] width 1210 height 55
click at [588, 532] on textarea at bounding box center [760, 543] width 592 height 59
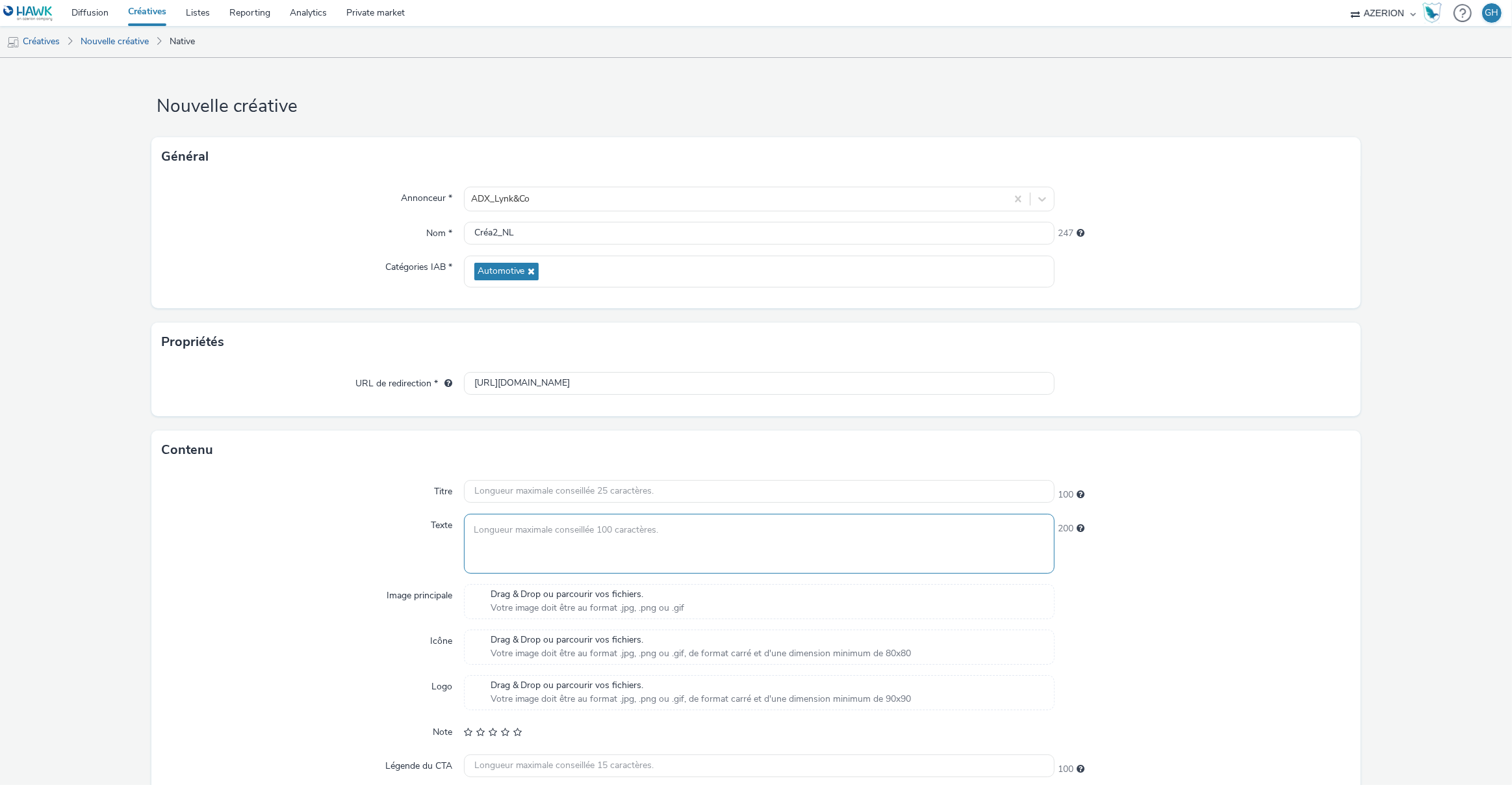
click at [537, 536] on textarea at bounding box center [760, 543] width 592 height 59
paste textarea "Bruxelles fait le plein d’énergie. Découvrez Lynk & Co ACB : la 02, 100% électr…"
type textarea "Bruxelles fait le plein d’énergie. Découvrez Lynk & Co ACB : la 02, 100% électr…"
click at [345, 539] on div "Texte" at bounding box center [312, 543] width 302 height 59
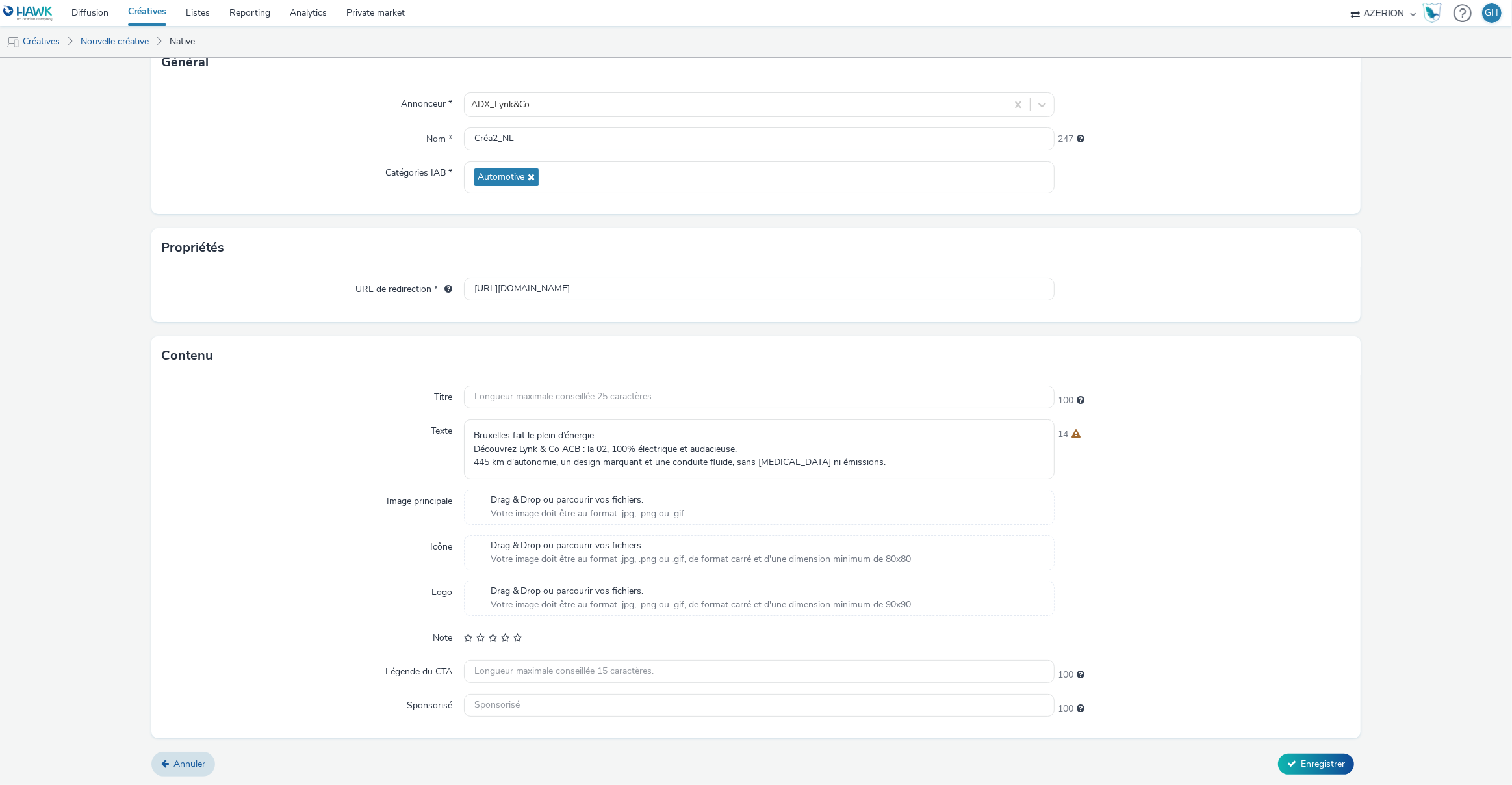
click at [533, 497] on span "Drag & Drop ou parcourir vos fichiers." at bounding box center [588, 500] width 195 height 13
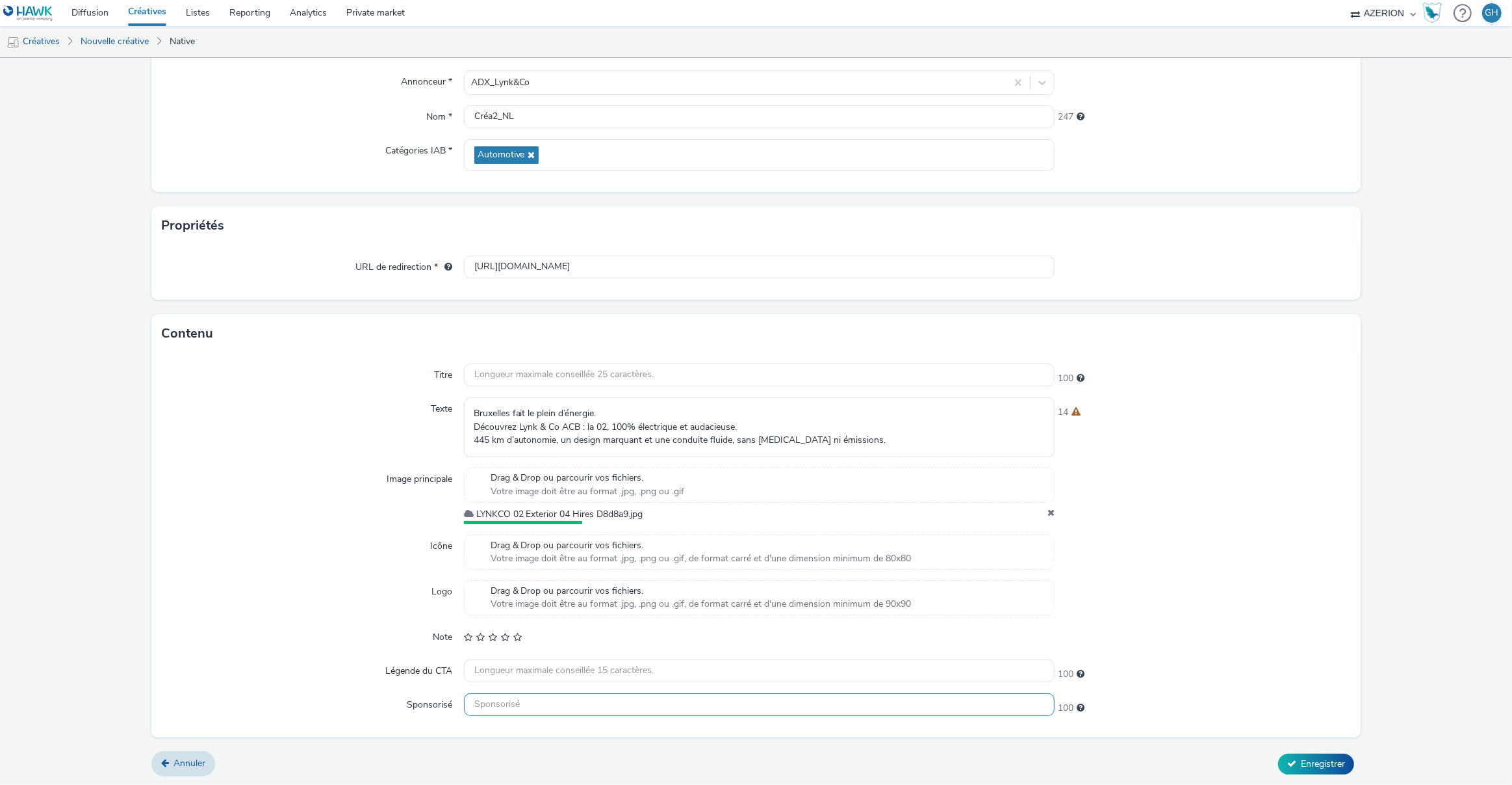
scroll to position [114, 0]
click at [498, 671] on input "text" at bounding box center [760, 672] width 592 height 22
type input "Réserver un essai"
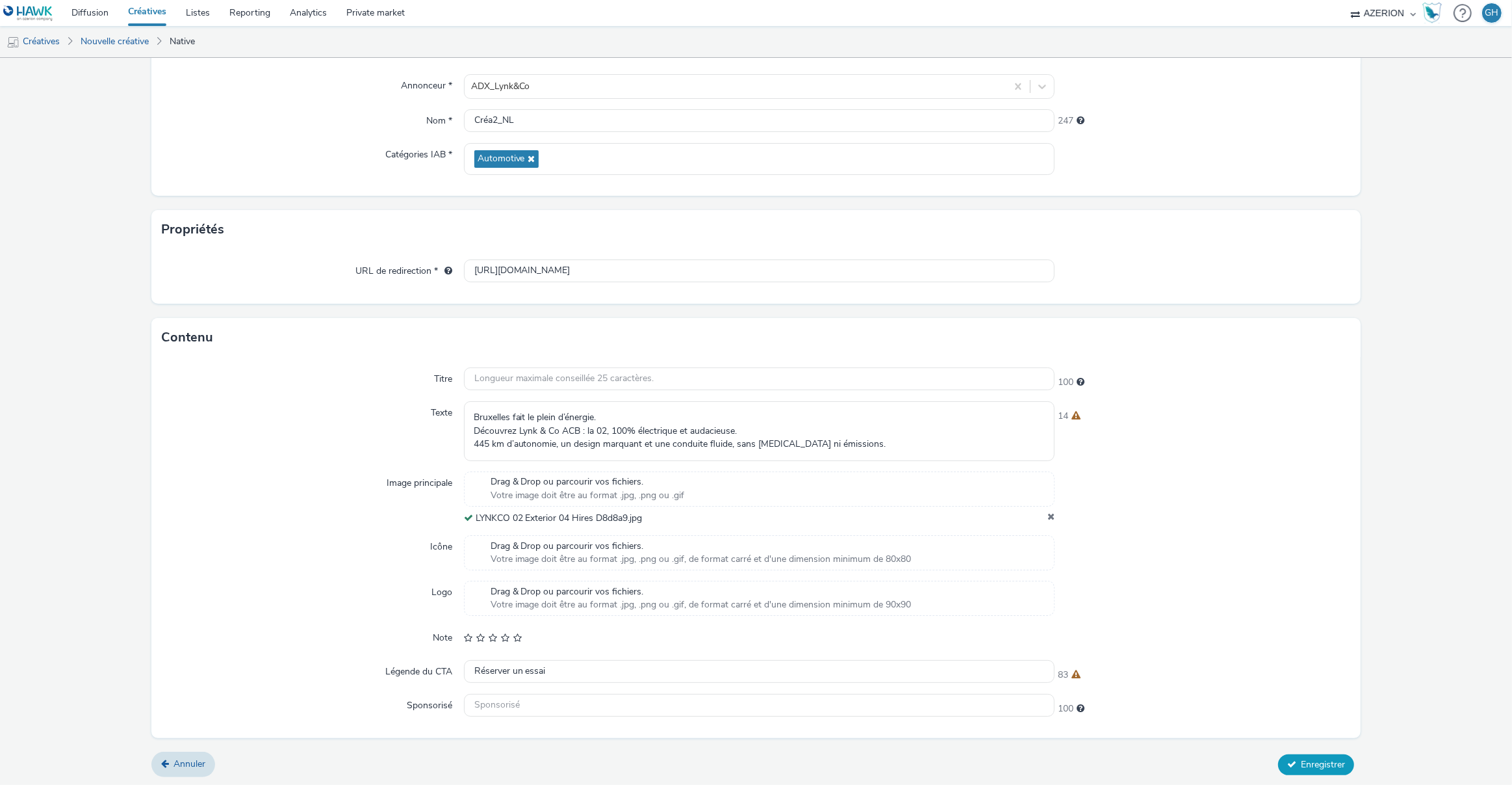
click at [1301, 767] on span "Enregistrer" at bounding box center [1323, 764] width 44 height 12
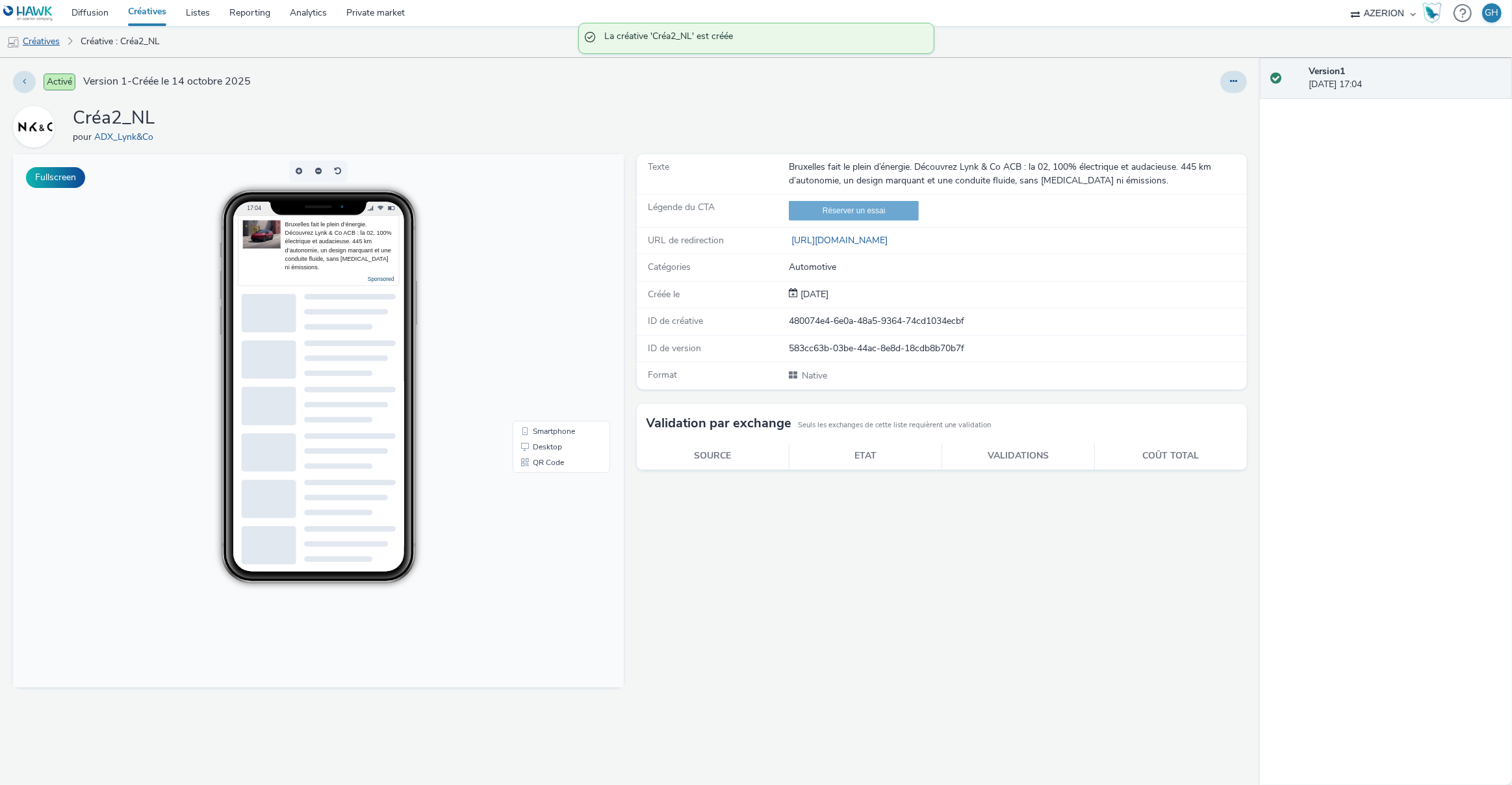
click at [34, 47] on link "Créatives" at bounding box center [33, 41] width 67 height 31
